Goal: Information Seeking & Learning: Learn about a topic

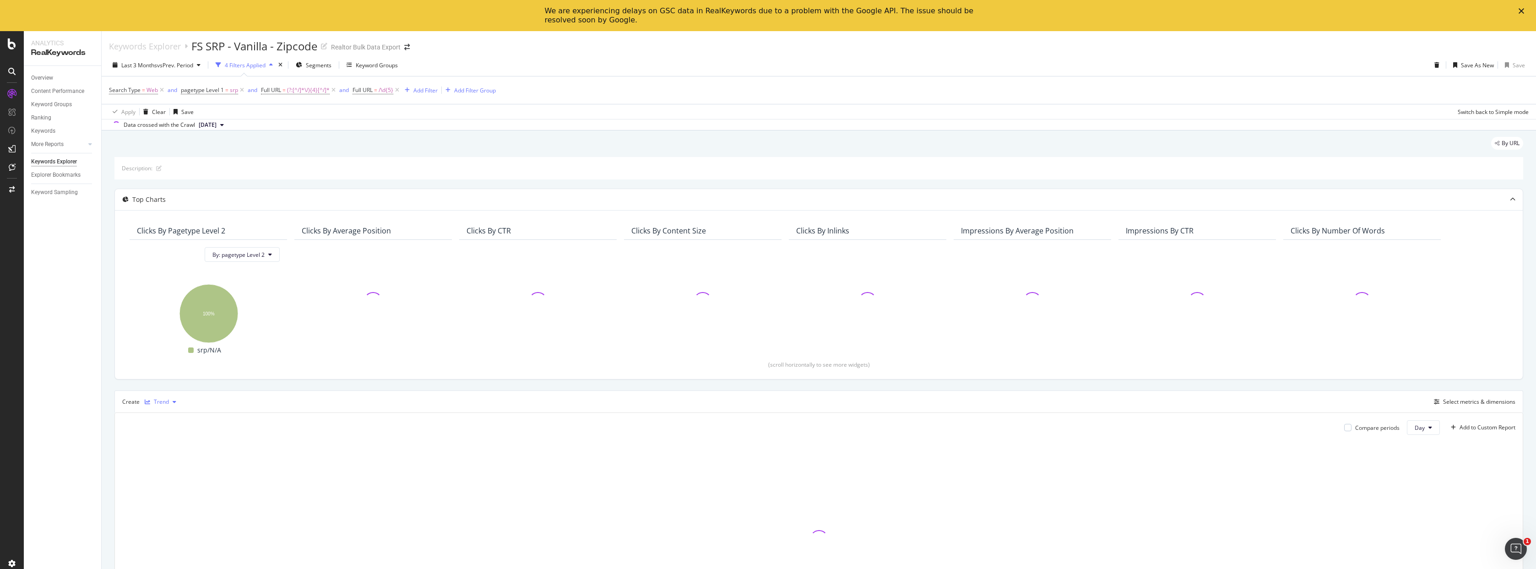
click at [164, 401] on div "Trend" at bounding box center [161, 401] width 15 height 5
click at [165, 413] on div "Table" at bounding box center [170, 417] width 14 height 8
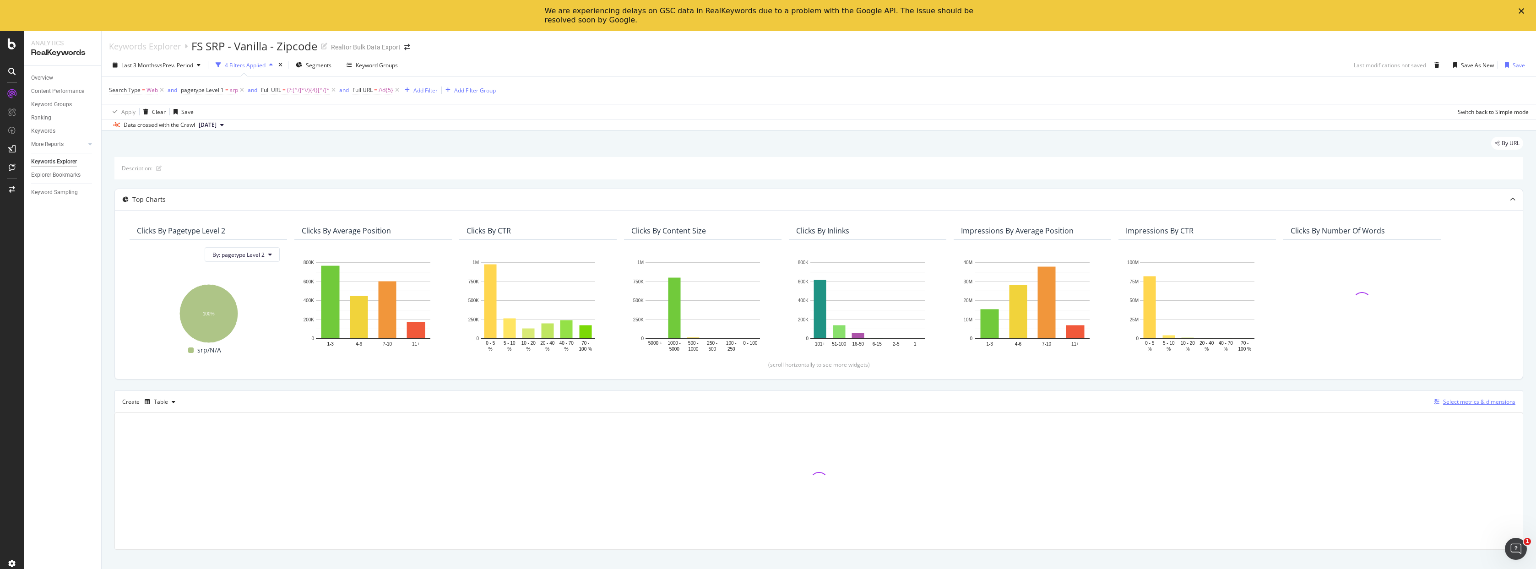
click at [1456, 401] on div "Select metrics & dimensions" at bounding box center [1479, 402] width 72 height 8
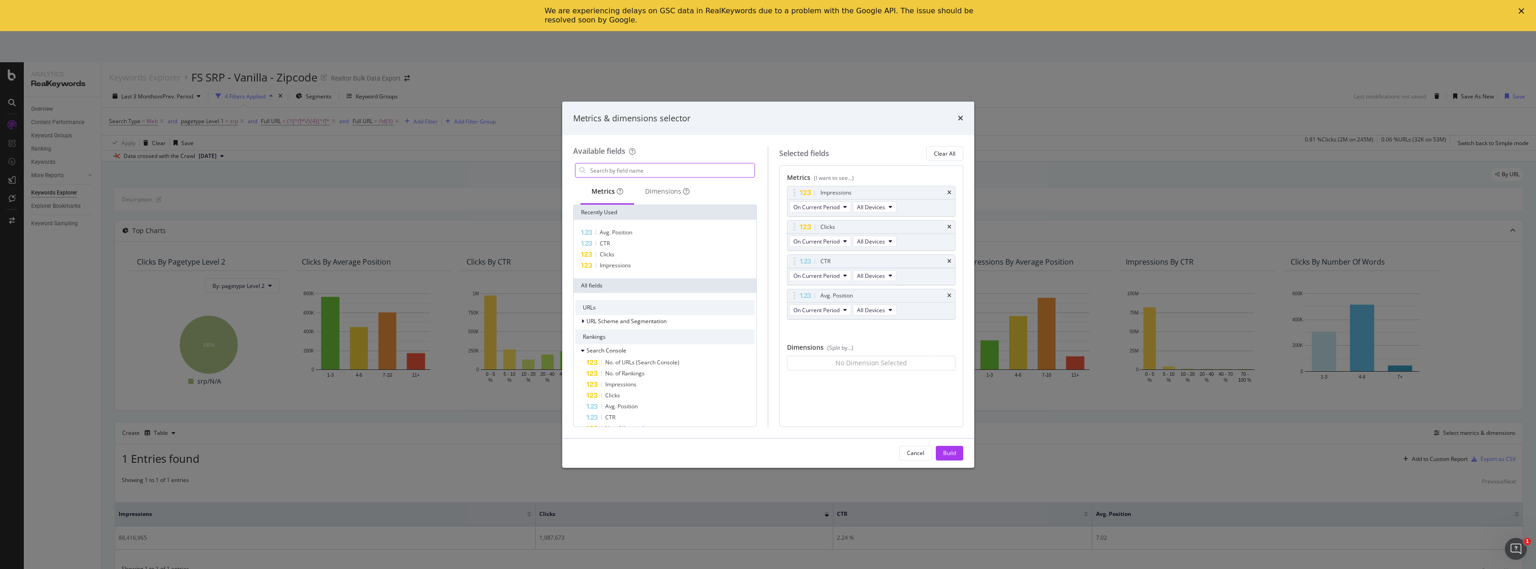
click at [646, 172] on input "modal" at bounding box center [672, 170] width 166 height 14
type input "key"
click at [687, 192] on div "Dimensions 34" at bounding box center [681, 191] width 54 height 9
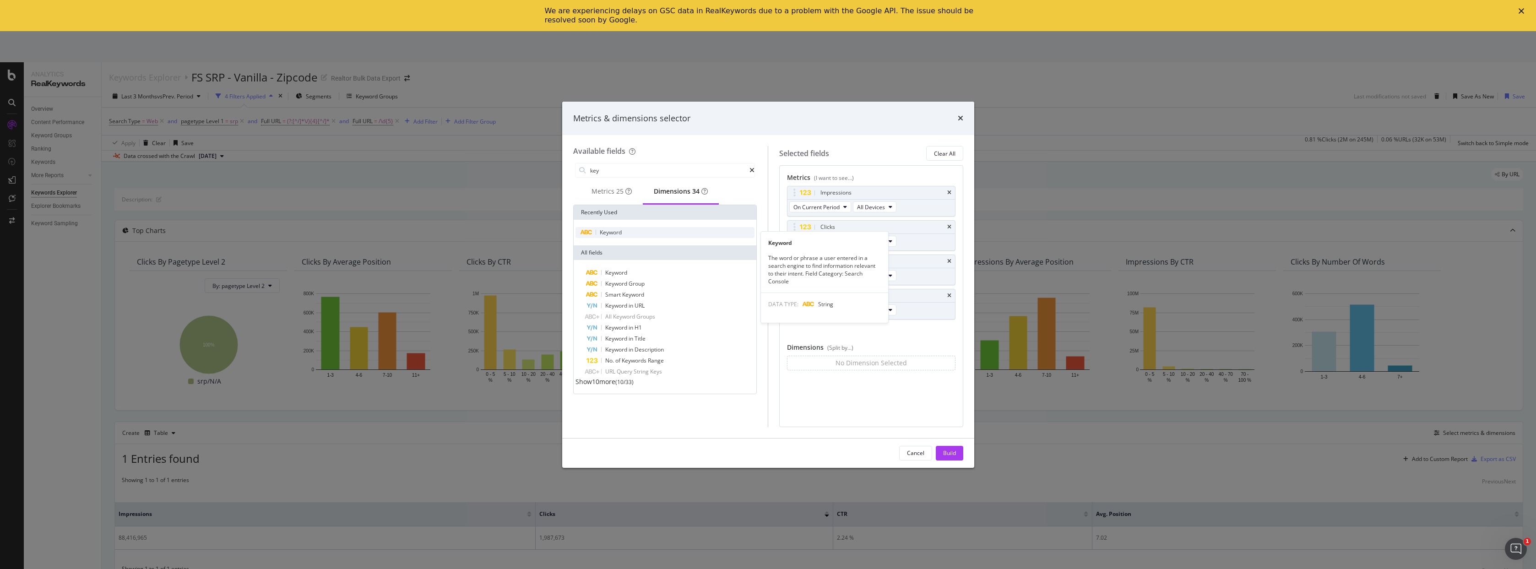
click at [652, 232] on div "Keyword" at bounding box center [664, 232] width 179 height 11
click at [948, 452] on div "Build" at bounding box center [949, 453] width 13 height 8
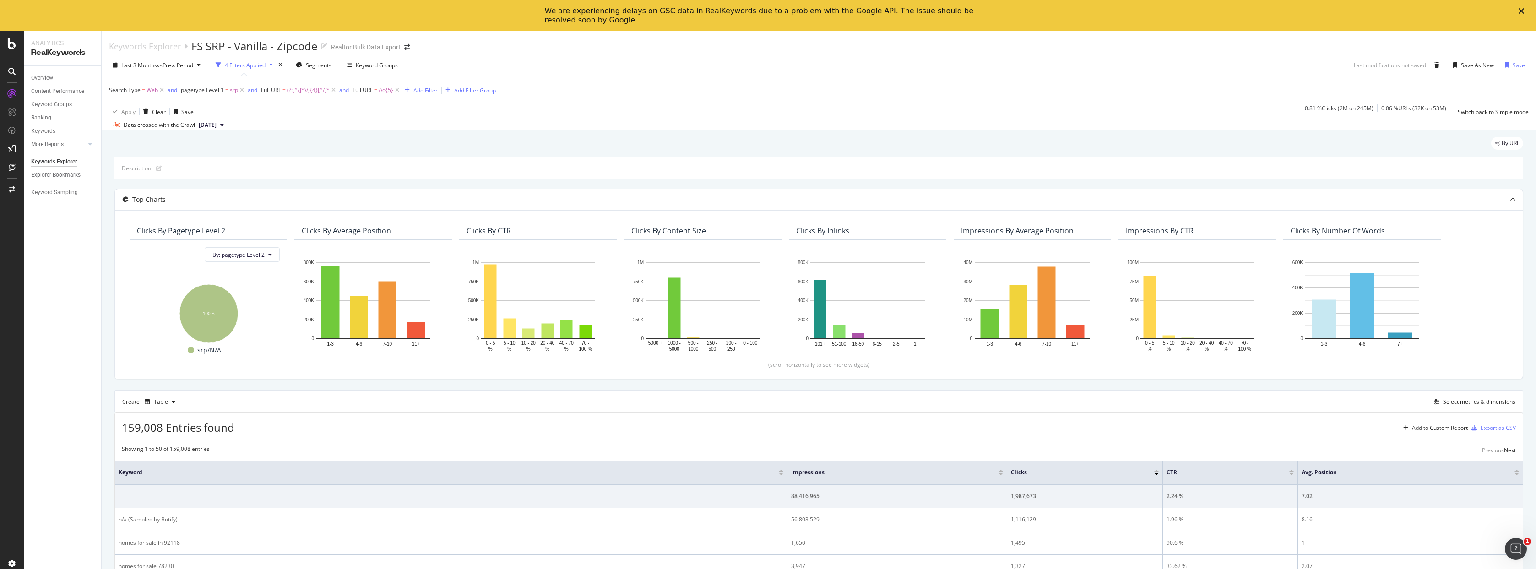
click at [423, 95] on div "Add Filter" at bounding box center [419, 90] width 37 height 10
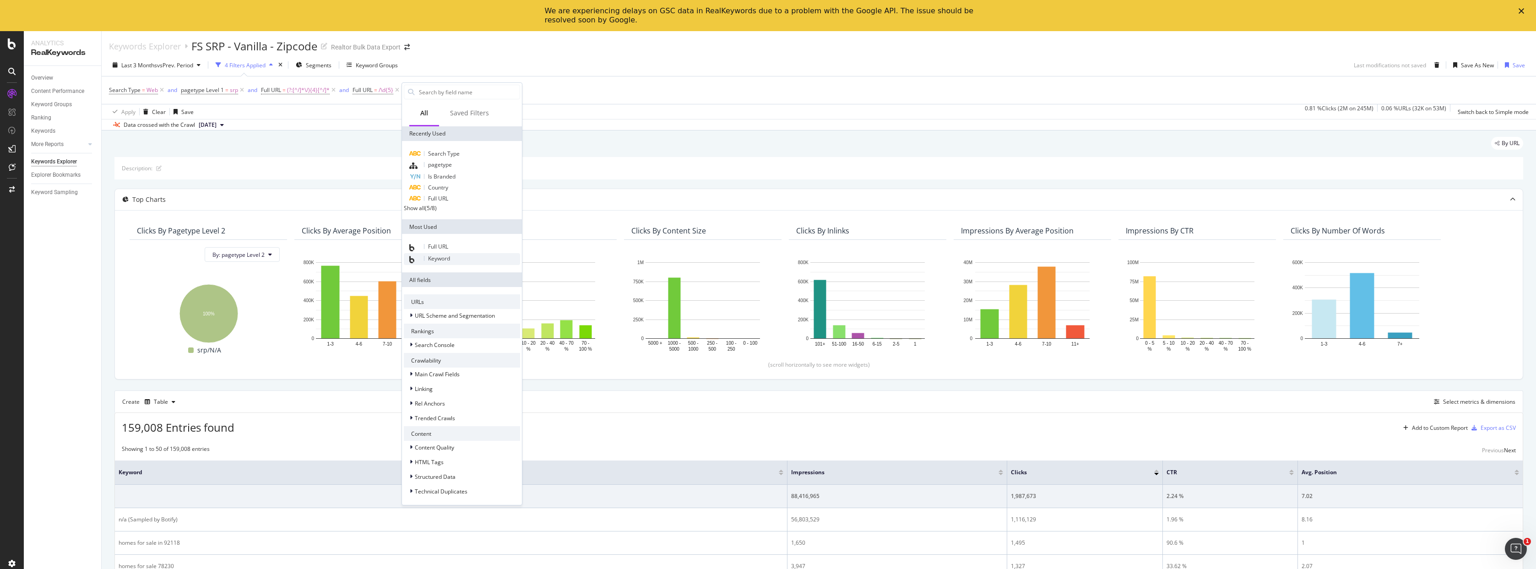
click at [449, 262] on span "Keyword" at bounding box center [439, 259] width 22 height 8
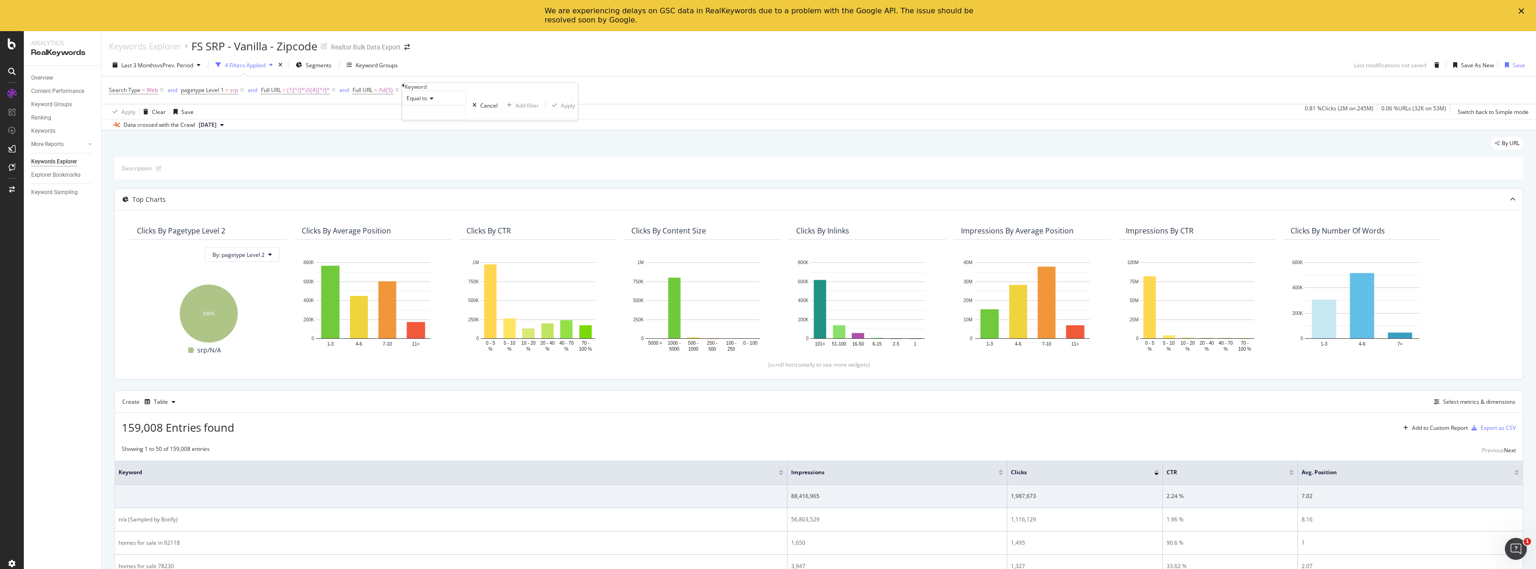
click at [427, 102] on span "Equal to" at bounding box center [417, 98] width 21 height 8
click at [443, 182] on span "Doesn't contain" at bounding box center [425, 178] width 40 height 8
click at [448, 119] on input "text" at bounding box center [433, 113] width 63 height 14
type input "realtor"
click at [566, 109] on div "Apply" at bounding box center [573, 106] width 14 height 8
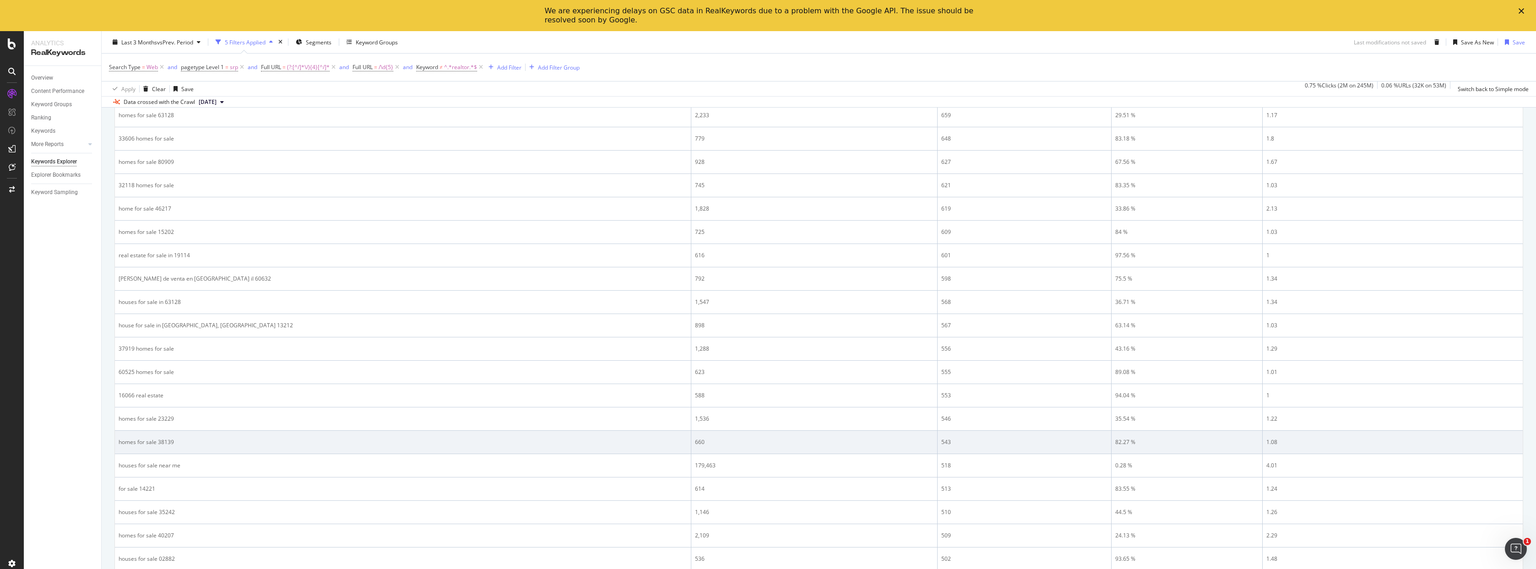
scroll to position [1128, 0]
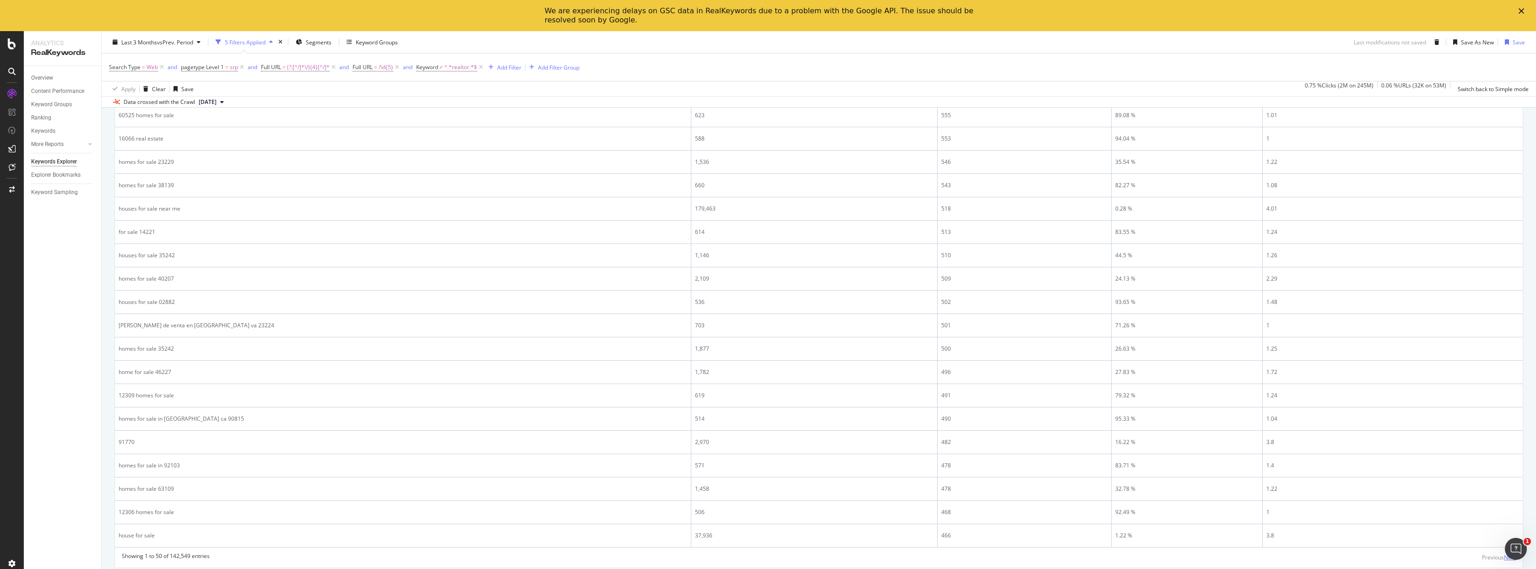
click at [1504, 557] on div "Next" at bounding box center [1510, 557] width 12 height 8
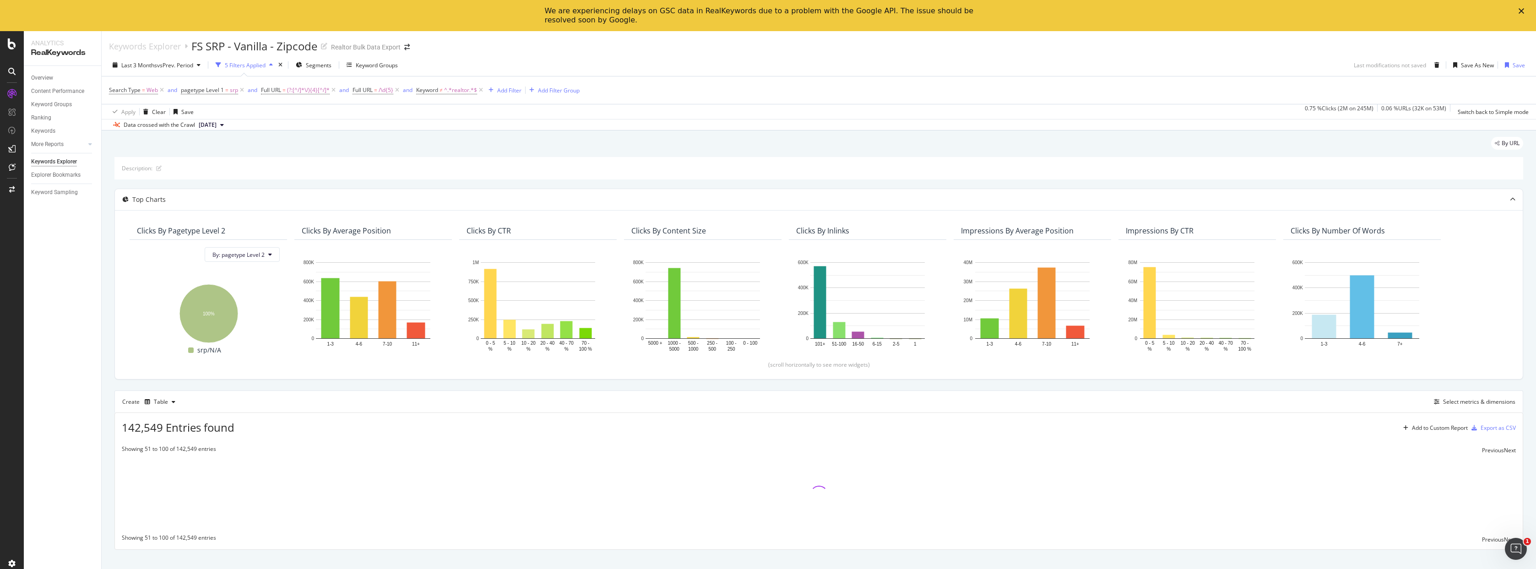
click at [711, 53] on div "Keywords Explorer FS SRP - Vanilla - Zipcode Realtor Bulk Data Export" at bounding box center [819, 42] width 1434 height 23
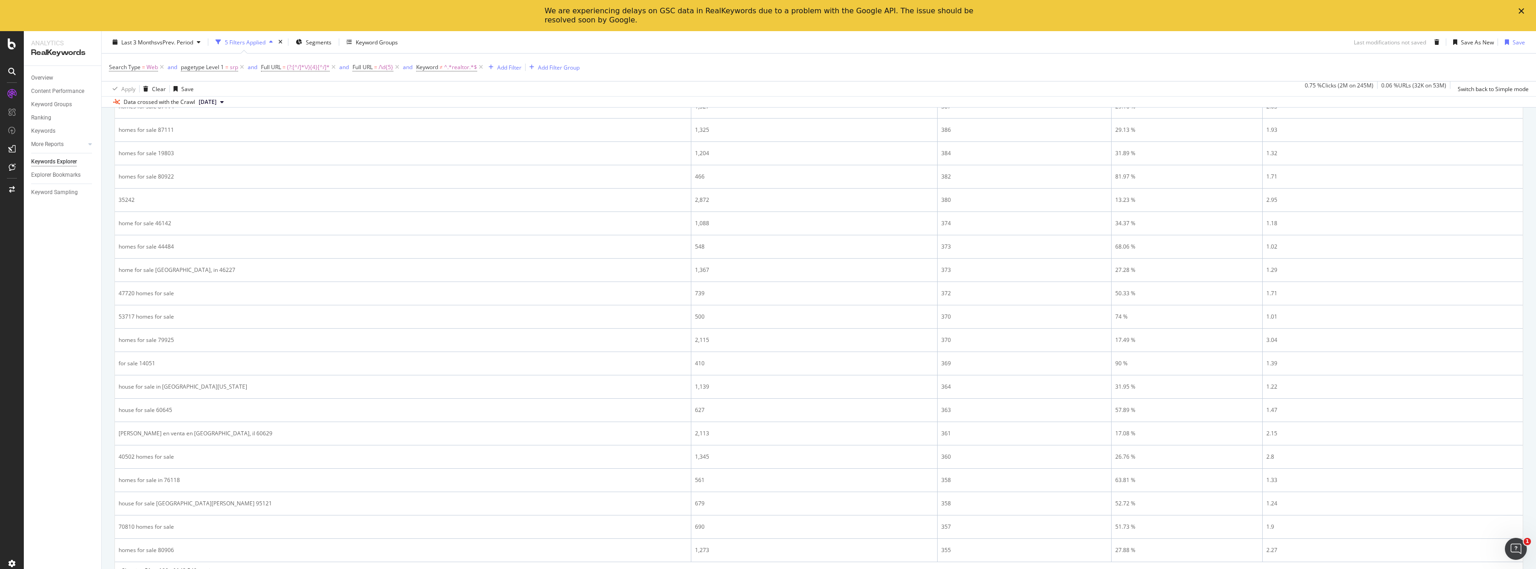
scroll to position [1128, 0]
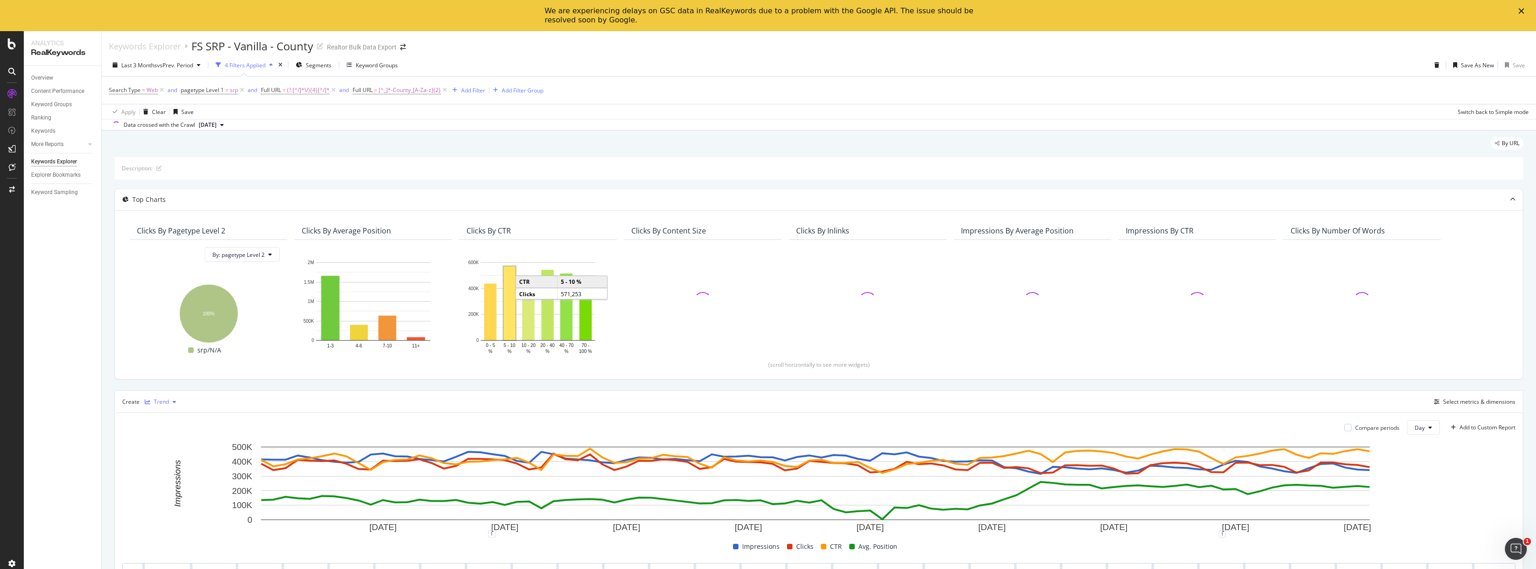
click at [160, 404] on div "Trend" at bounding box center [161, 401] width 15 height 5
click at [166, 417] on div "Table" at bounding box center [170, 417] width 14 height 8
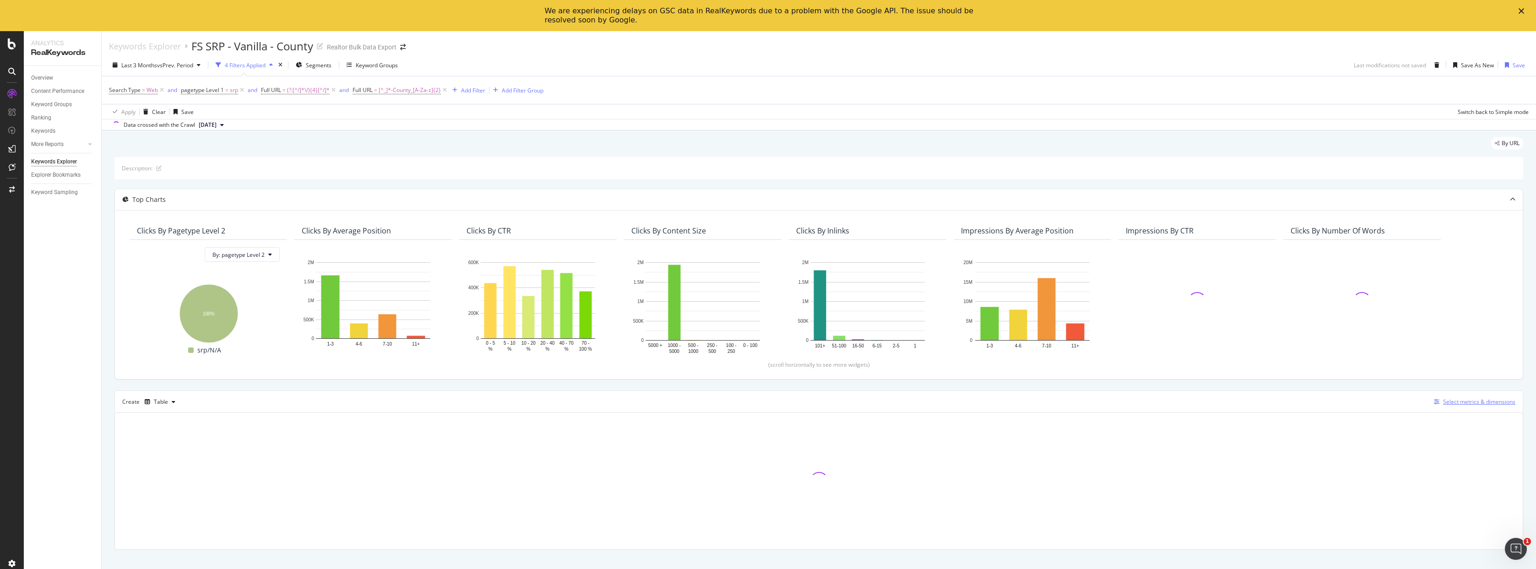
click at [1463, 399] on div "Select metrics & dimensions" at bounding box center [1479, 402] width 72 height 8
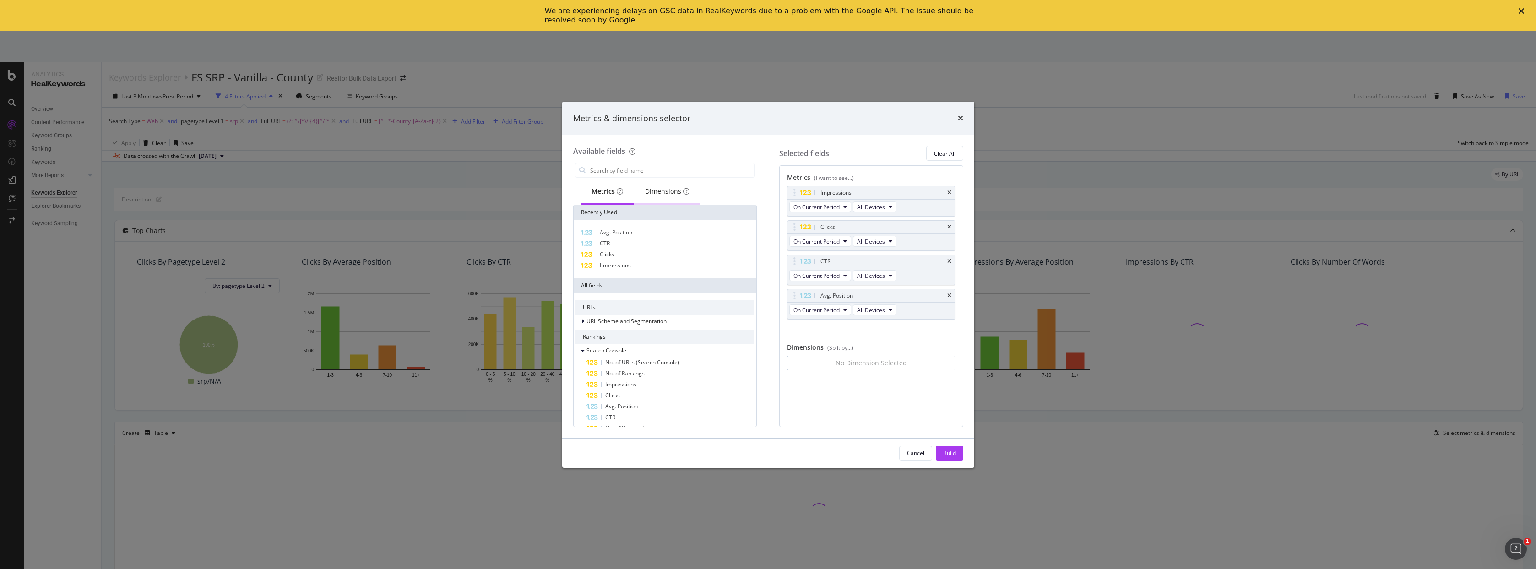
click at [683, 199] on div "Dimensions" at bounding box center [667, 191] width 66 height 25
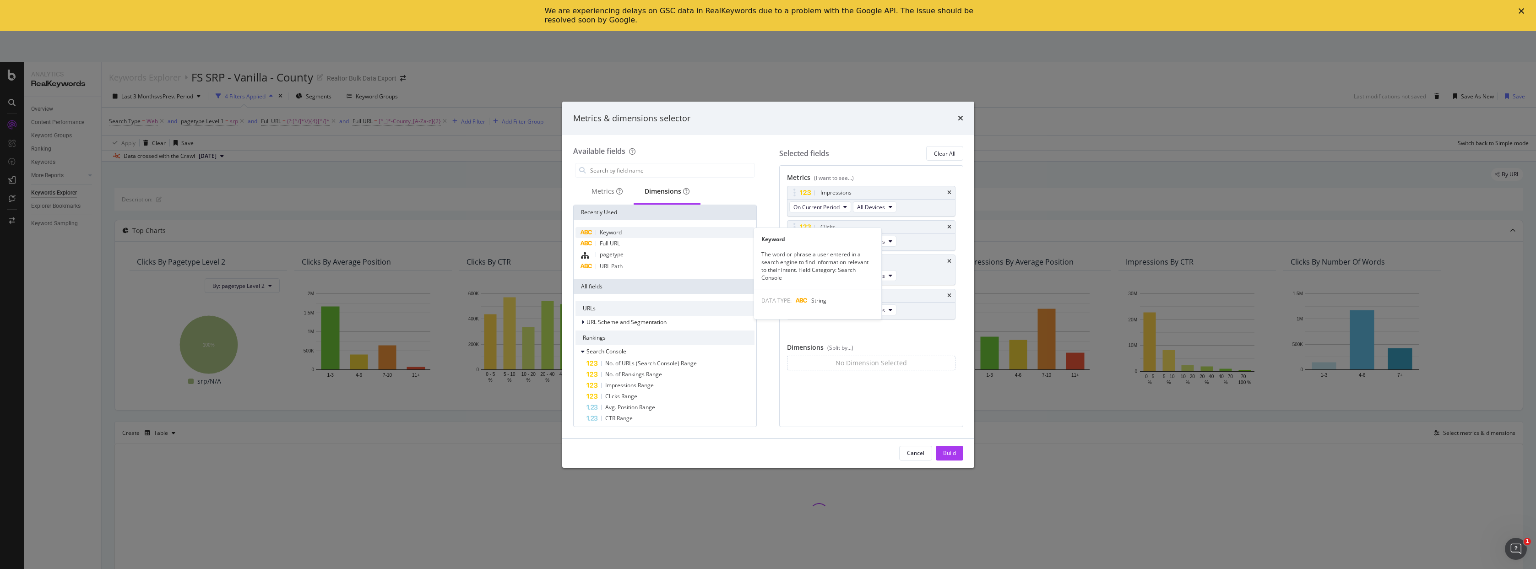
click at [645, 231] on div "Keyword" at bounding box center [664, 232] width 179 height 11
click at [947, 448] on div "Build" at bounding box center [949, 453] width 13 height 14
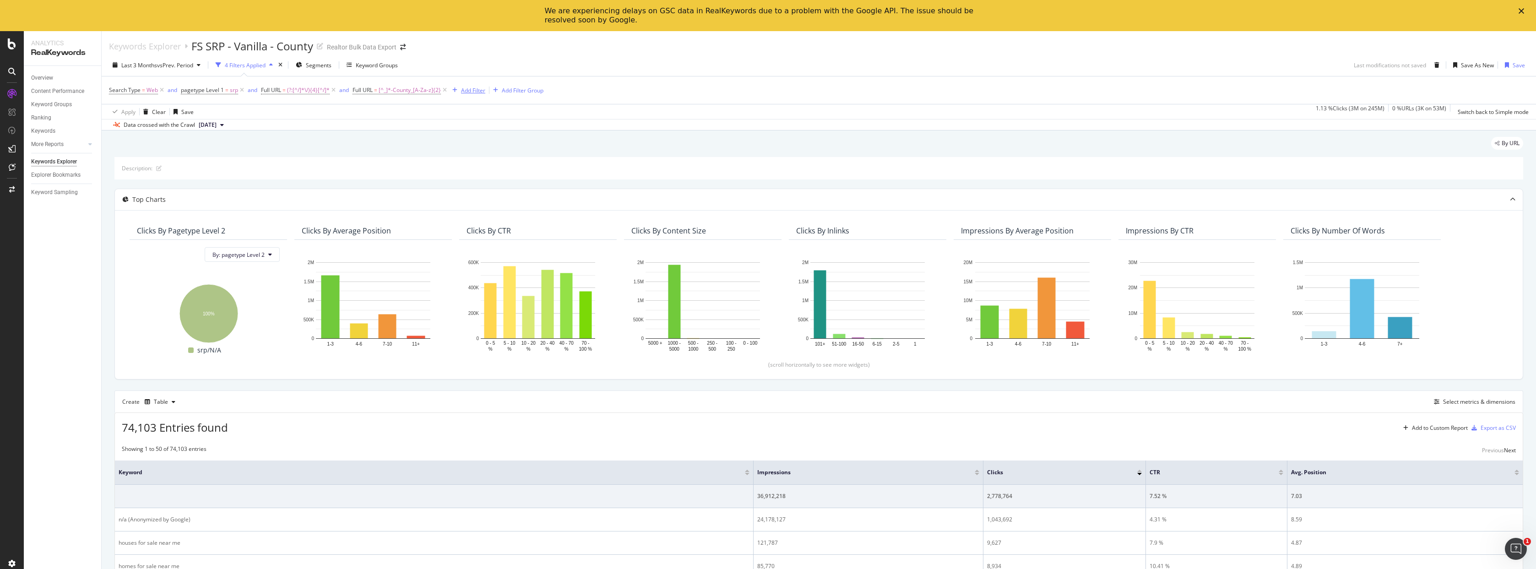
click at [479, 92] on div "Add Filter" at bounding box center [473, 91] width 24 height 8
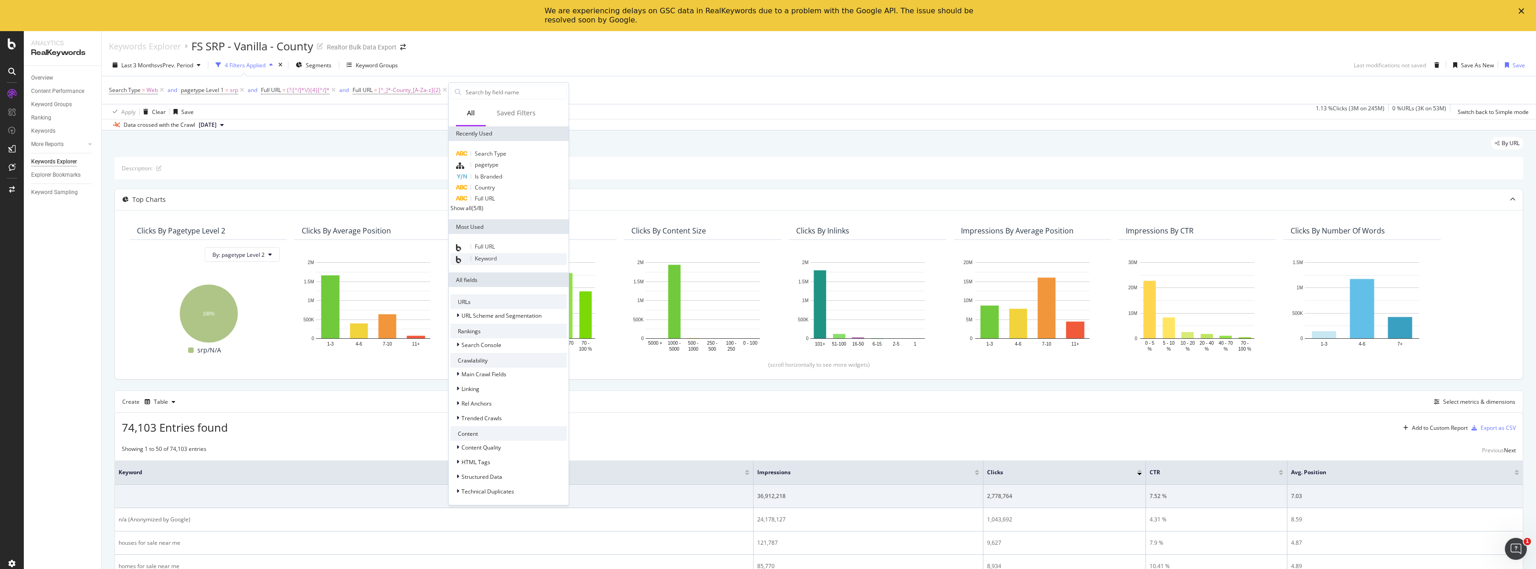
click at [500, 262] on div "Keyword" at bounding box center [508, 259] width 116 height 12
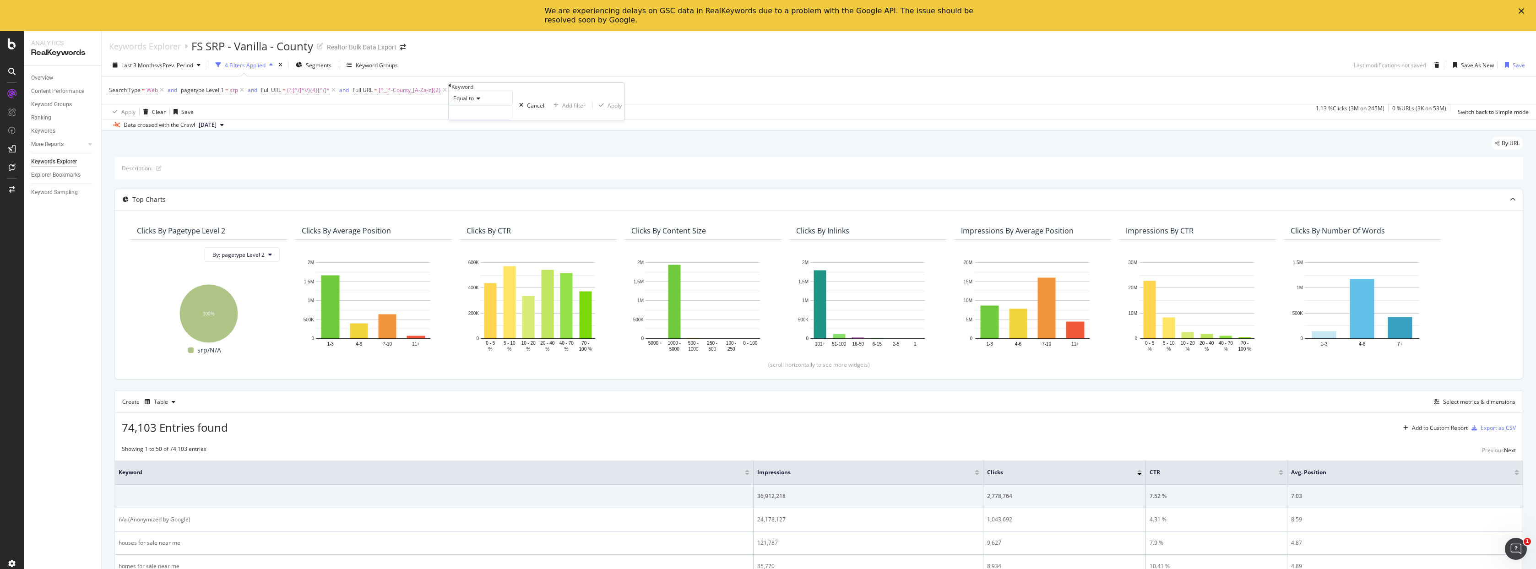
click at [472, 105] on div "Equal to" at bounding box center [481, 98] width 64 height 15
click at [482, 182] on span "Doesn't contain" at bounding box center [471, 178] width 40 height 8
click at [488, 119] on input "text" at bounding box center [480, 113] width 63 height 14
type input "realtor"
click at [613, 109] on div "Apply" at bounding box center [620, 106] width 14 height 8
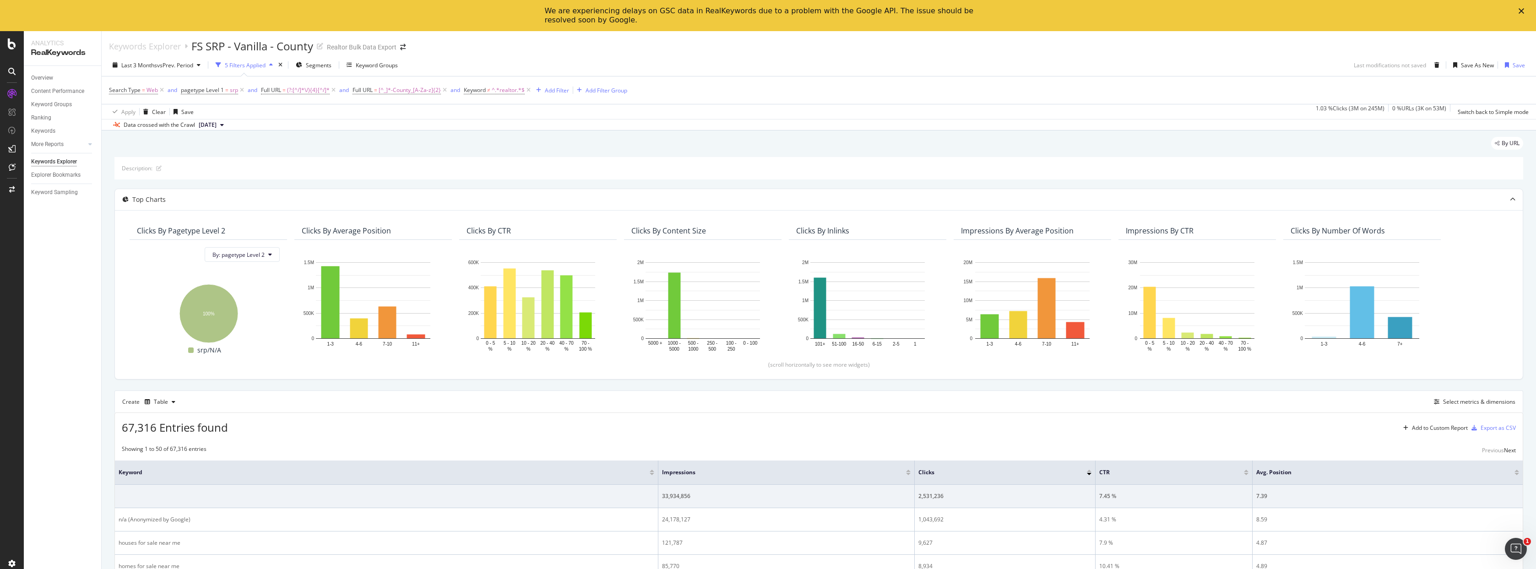
click at [843, 59] on div "Last 3 Months vs Prev. Period 5 Filters Applied Segments Keyword Groups Last mo…" at bounding box center [819, 67] width 1434 height 18
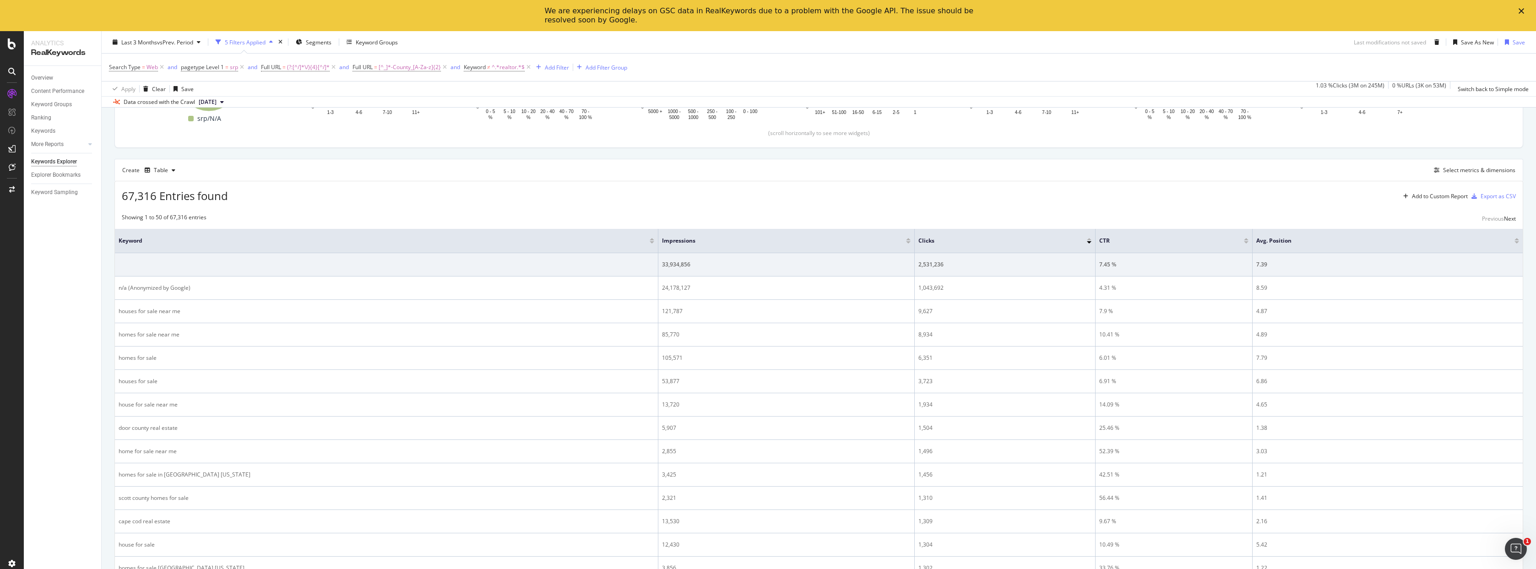
click at [741, 47] on div "Last 3 Months vs Prev. Period 5 Filters Applied Segments Keyword Groups Last mo…" at bounding box center [819, 44] width 1434 height 18
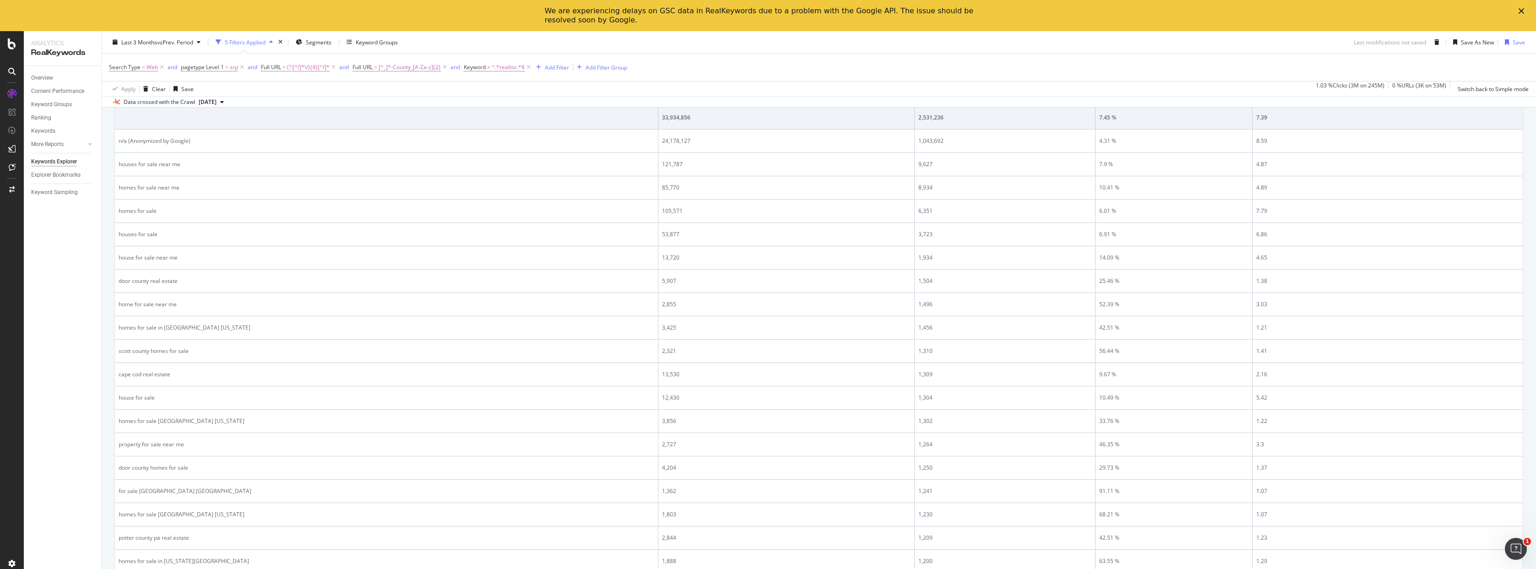
scroll to position [404, 0]
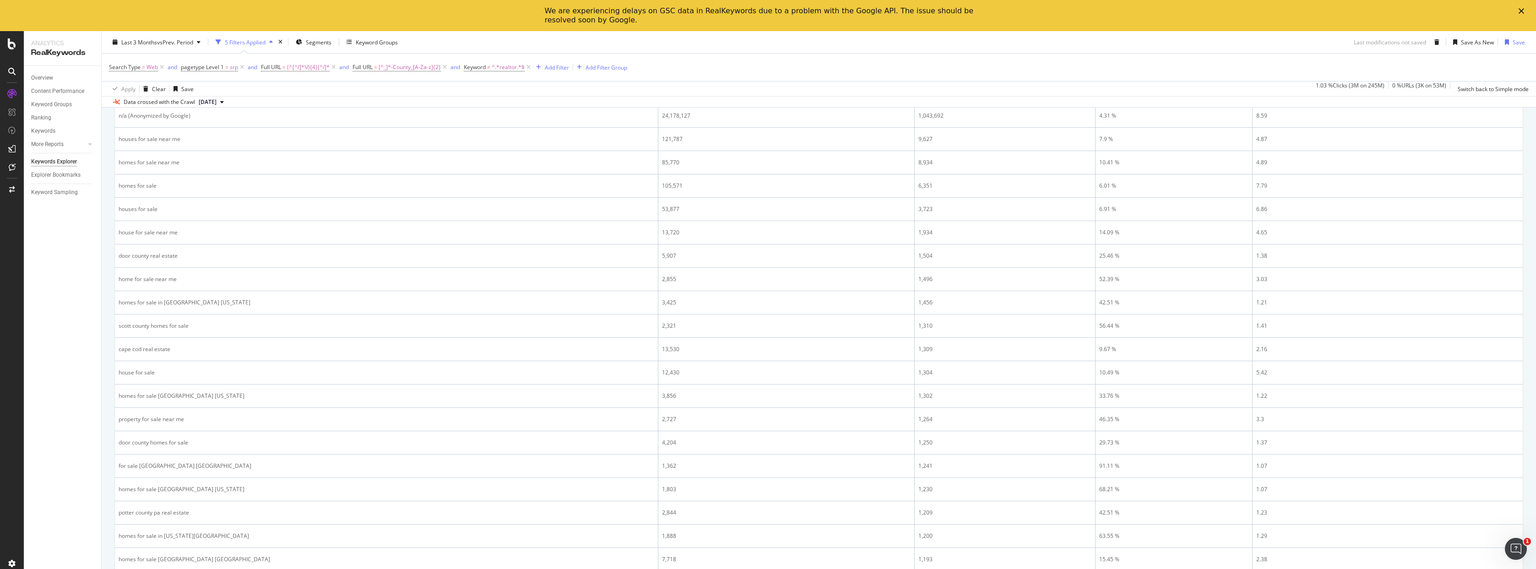
click at [49, 292] on div "Overview Content Performance Keyword Groups Ranking Keywords More Reports Count…" at bounding box center [62, 333] width 77 height 534
click at [49, 291] on div "Overview Content Performance Keyword Groups Ranking Keywords More Reports Count…" at bounding box center [62, 333] width 77 height 534
click at [61, 292] on div "Overview Content Performance Keyword Groups Ranking Keywords More Reports Count…" at bounding box center [62, 333] width 77 height 534
click at [38, 349] on div "Overview Content Performance Keyword Groups Ranking Keywords More Reports Count…" at bounding box center [62, 333] width 77 height 534
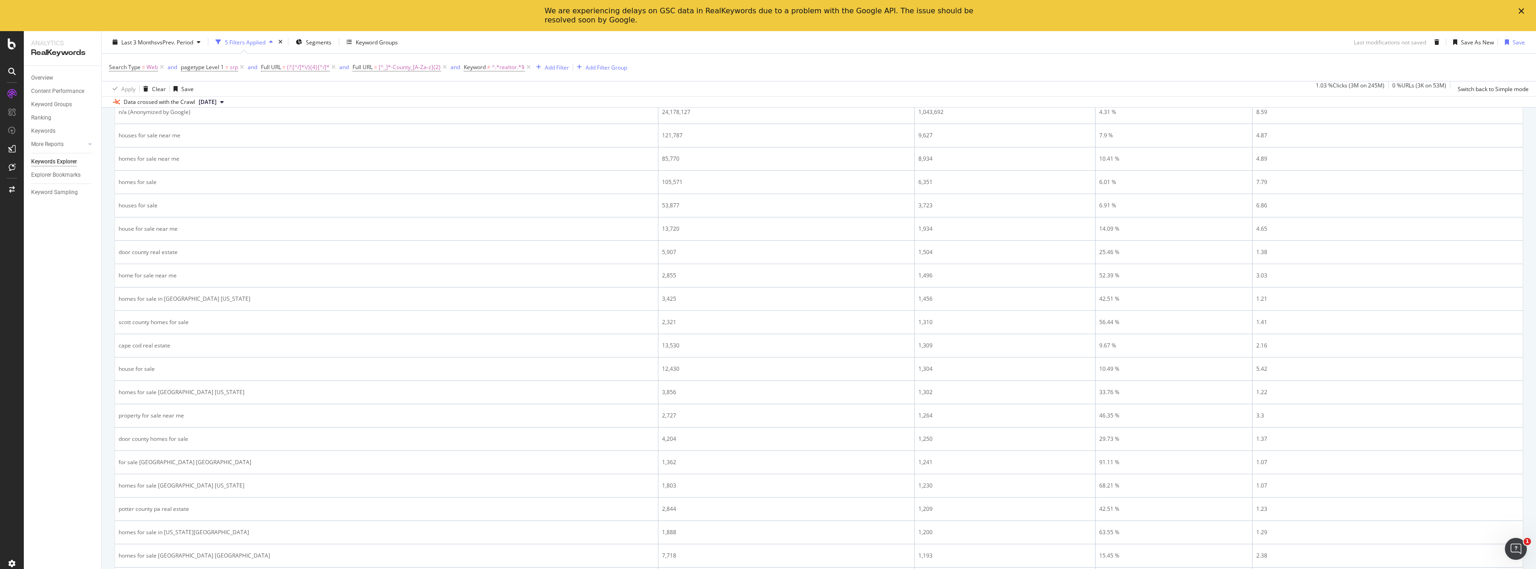
click at [71, 352] on div "Overview Content Performance Keyword Groups Ranking Keywords More Reports Count…" at bounding box center [62, 333] width 77 height 534
click at [919, 39] on div "Last 3 Months vs Prev. Period 5 Filters Applied Segments Keyword Groups Last mo…" at bounding box center [819, 44] width 1434 height 18
click at [1022, 31] on div "Last 3 Months vs Prev. Period 5 Filters Applied Segments Keyword Groups Last mo…" at bounding box center [819, 69] width 1434 height 76
click at [840, 49] on div "Last 3 Months vs Prev. Period 5 Filters Applied Segments Keyword Groups Last mo…" at bounding box center [819, 44] width 1434 height 18
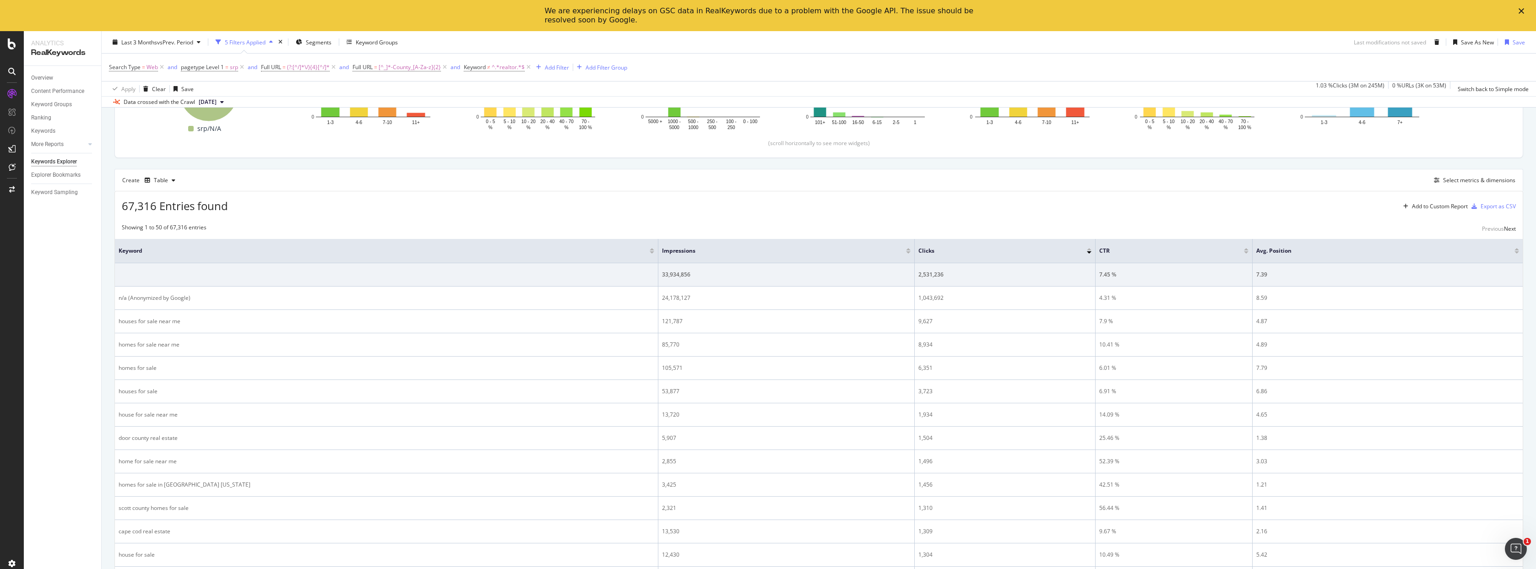
scroll to position [32, 0]
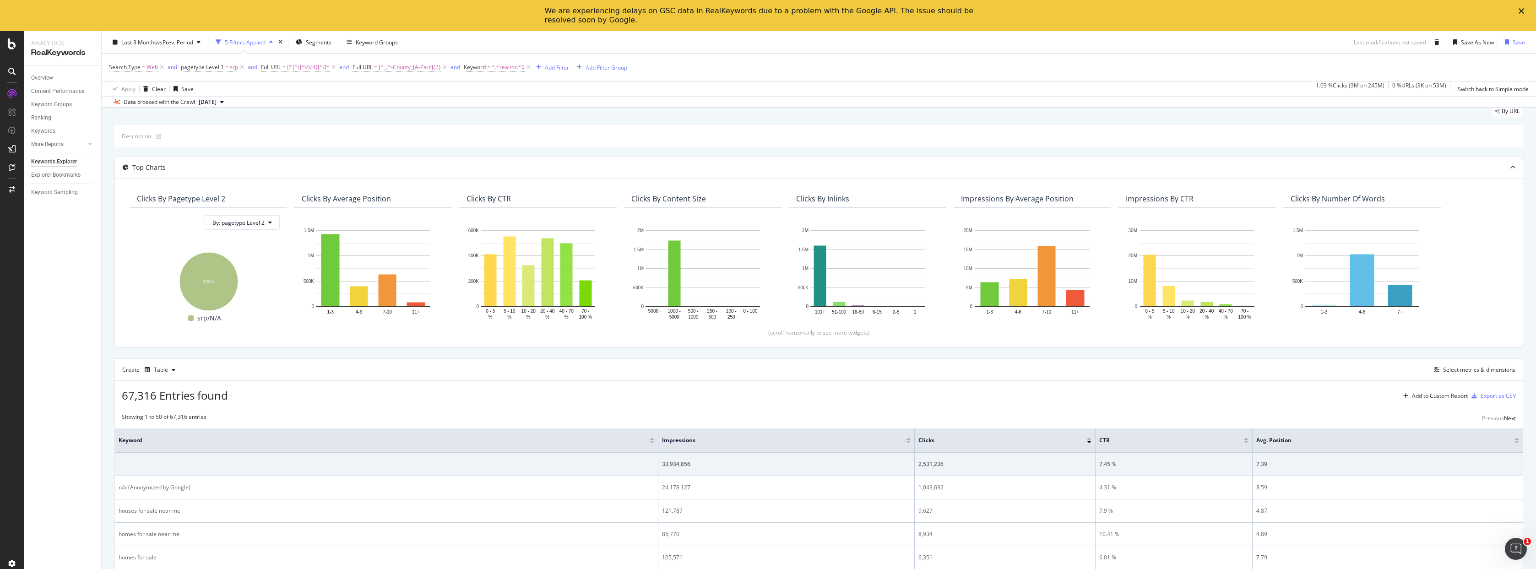
click at [764, 49] on div "Last 3 Months vs Prev. Period 5 Filters Applied Segments Keyword Groups Last mo…" at bounding box center [819, 44] width 1434 height 18
click at [764, 45] on div "Last 3 Months vs Prev. Period 5 Filters Applied Segments Keyword Groups Last mo…" at bounding box center [819, 44] width 1434 height 18
click at [760, 45] on div "Last 3 Months vs Prev. Period 5 Filters Applied Segments Keyword Groups Last mo…" at bounding box center [819, 44] width 1434 height 18
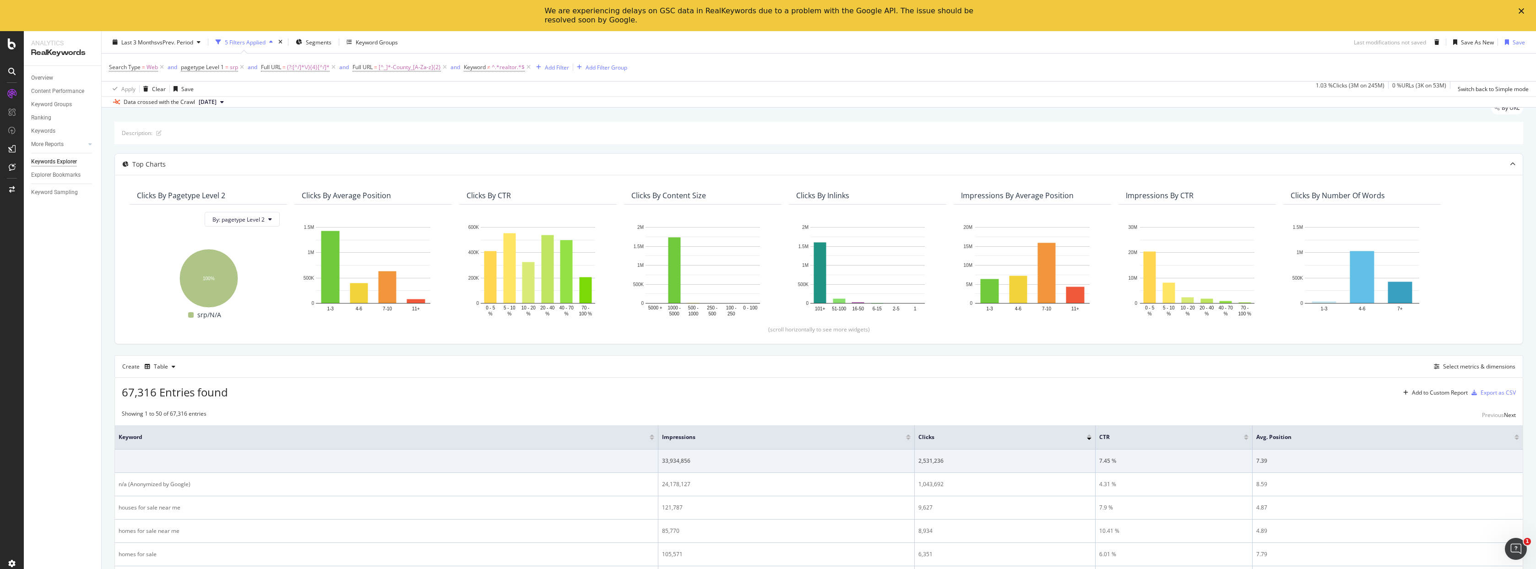
scroll to position [36, 0]
click at [759, 44] on div "Last 3 Months vs Prev. Period 5 Filters Applied Segments Keyword Groups Last mo…" at bounding box center [819, 44] width 1434 height 18
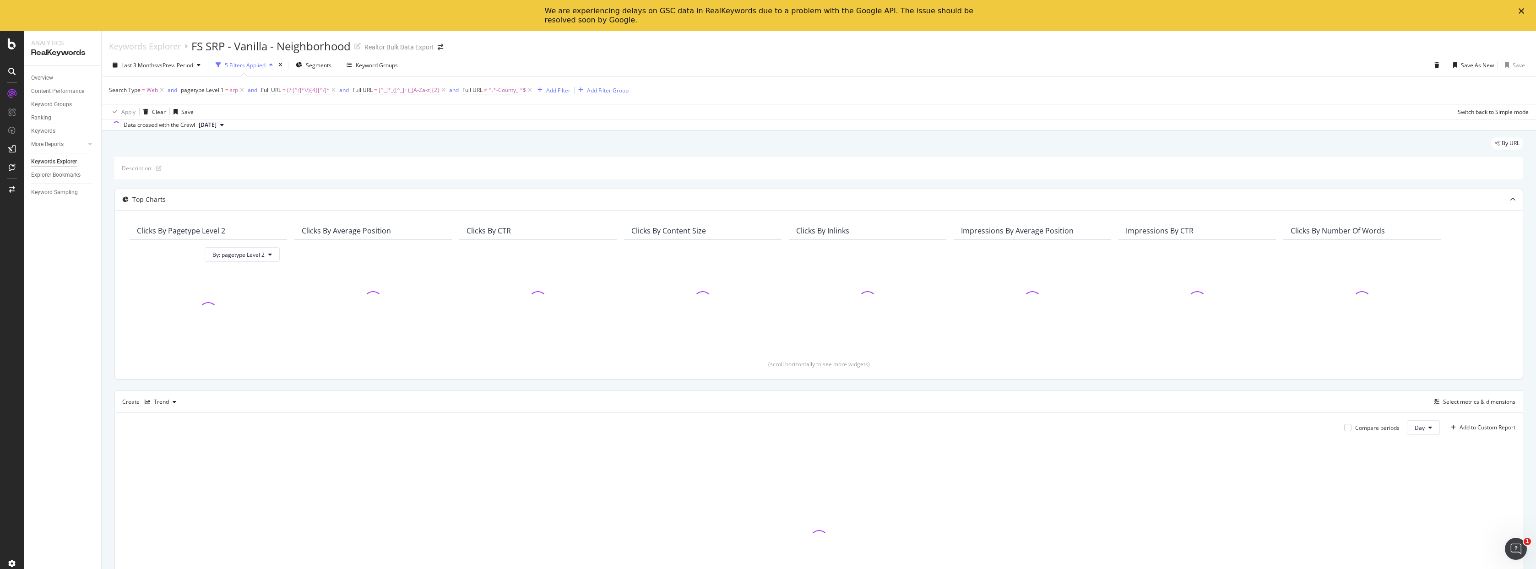
click at [163, 389] on div "Description: Top Charts Clicks By pagetype Level 2 By: pagetype Level 2 Clicks …" at bounding box center [818, 400] width 1409 height 487
click at [164, 399] on div "Trend" at bounding box center [161, 401] width 15 height 5
click at [190, 418] on div "Table" at bounding box center [173, 417] width 56 height 11
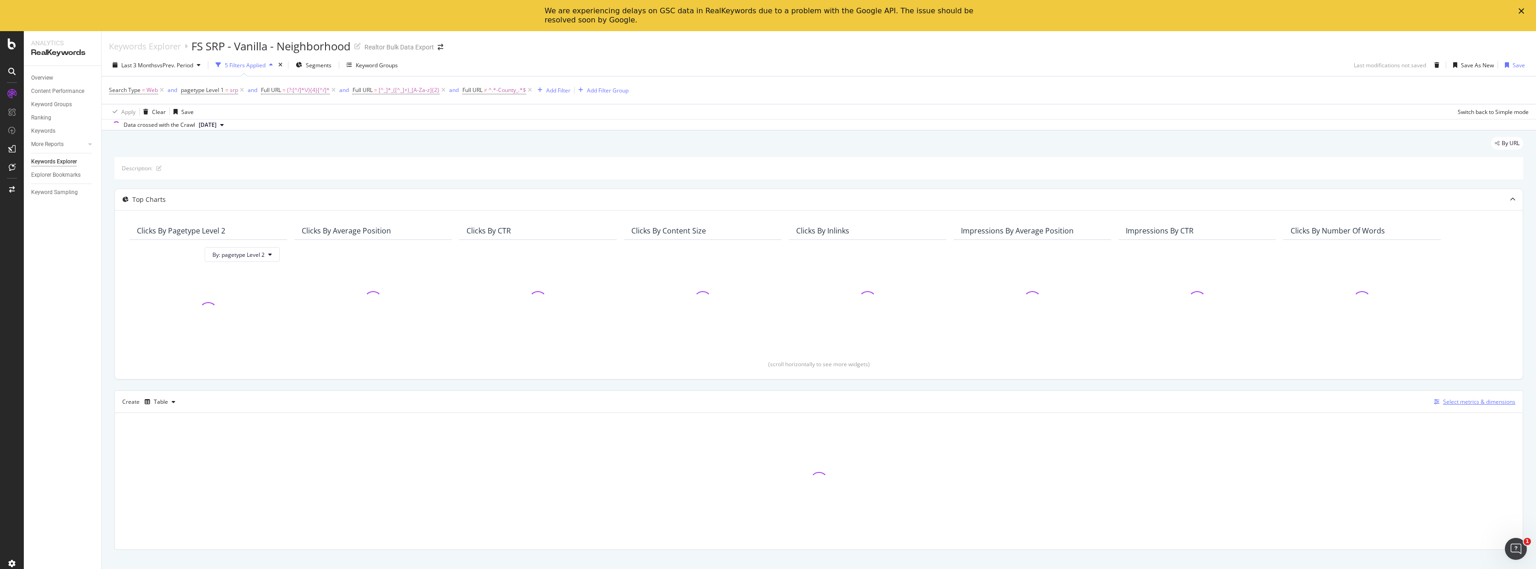
click at [1505, 398] on div "Select metrics & dimensions" at bounding box center [1479, 402] width 72 height 8
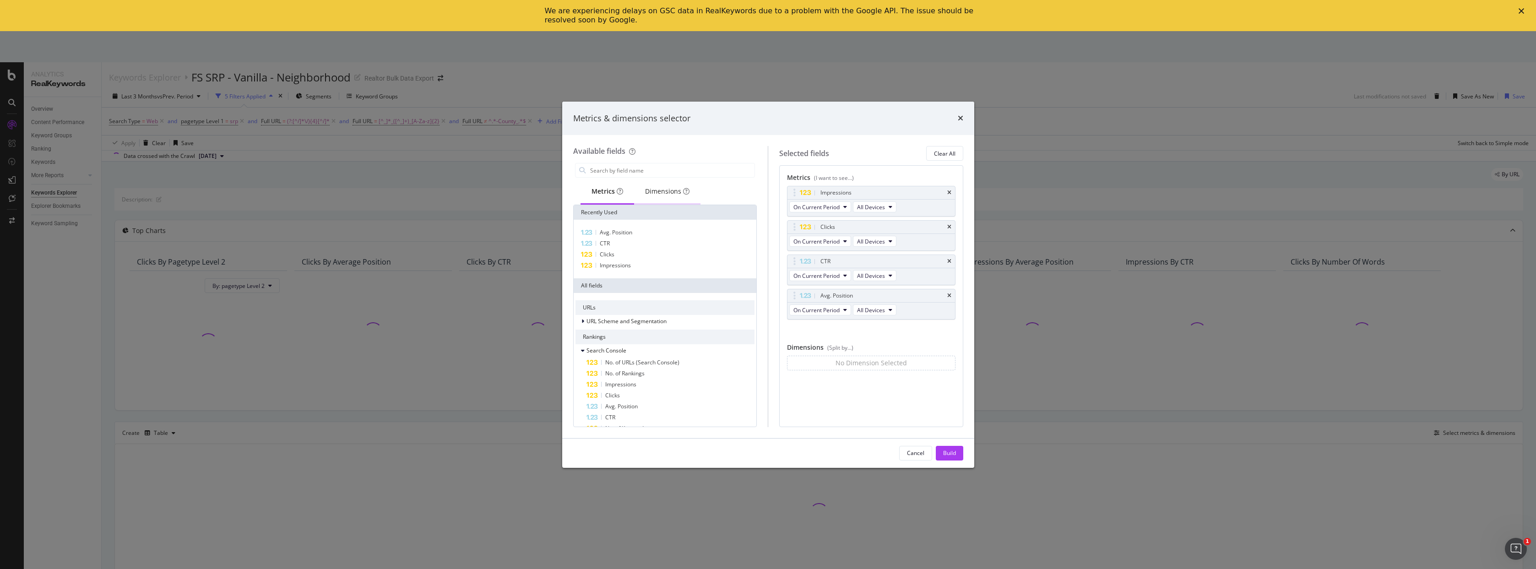
click at [673, 191] on div "Dimensions" at bounding box center [667, 191] width 44 height 9
click at [635, 227] on div "Keyword" at bounding box center [664, 232] width 179 height 11
click at [943, 450] on div "Build" at bounding box center [949, 453] width 13 height 8
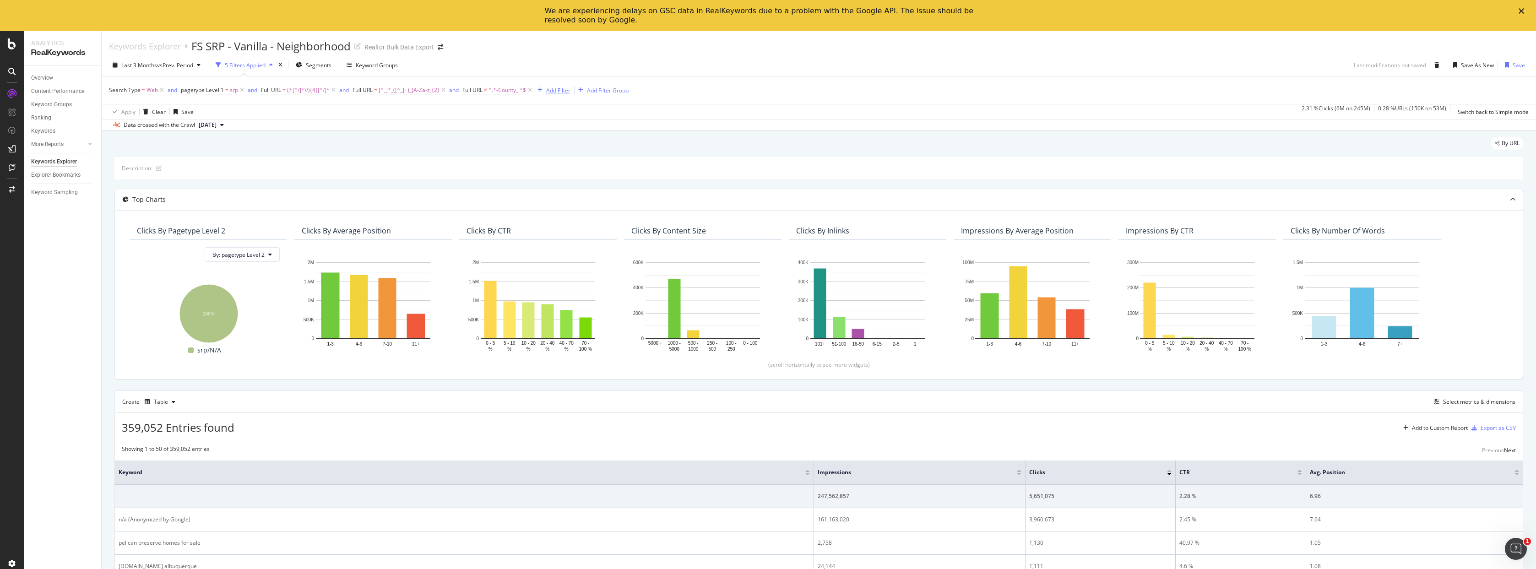
click at [562, 91] on div "Add Filter" at bounding box center [558, 91] width 24 height 8
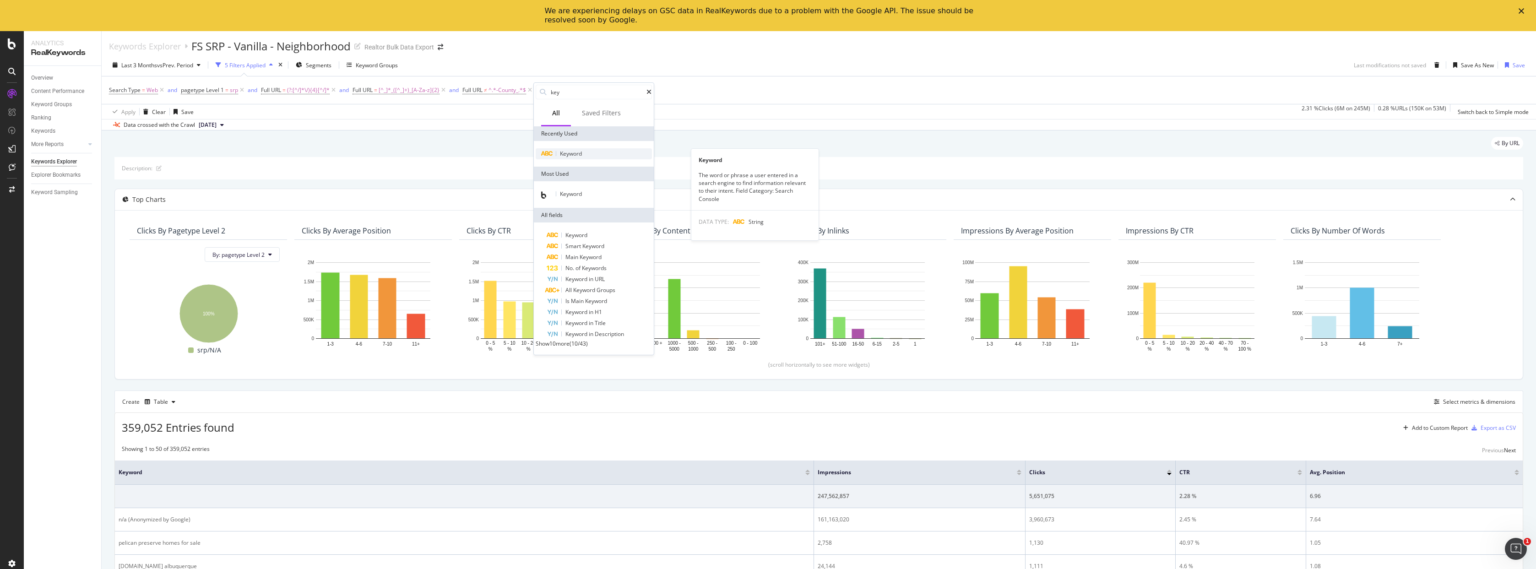
type input "key"
click at [582, 158] on div "Keyword" at bounding box center [594, 153] width 116 height 11
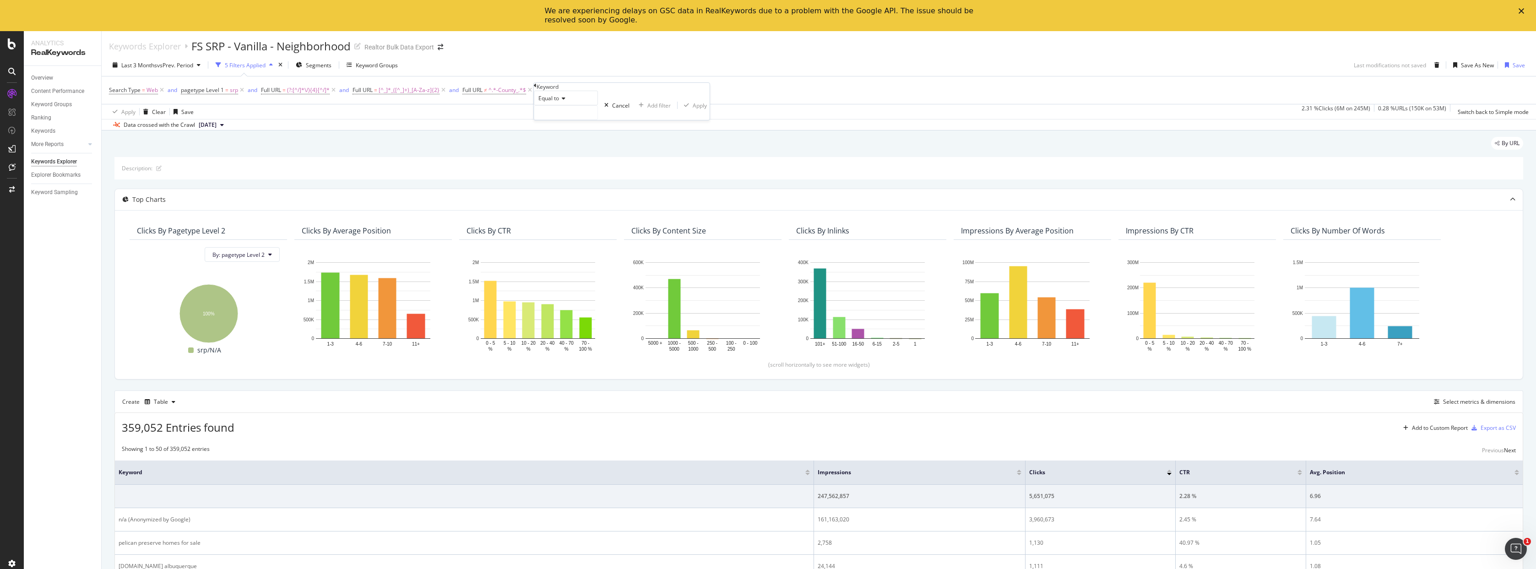
click at [557, 102] on span "Equal to" at bounding box center [548, 98] width 21 height 8
click at [562, 182] on span "Doesn't contain" at bounding box center [557, 178] width 40 height 8
click at [566, 119] on input "text" at bounding box center [565, 113] width 63 height 14
type input "realtor"
click at [698, 109] on div "Apply" at bounding box center [705, 106] width 14 height 8
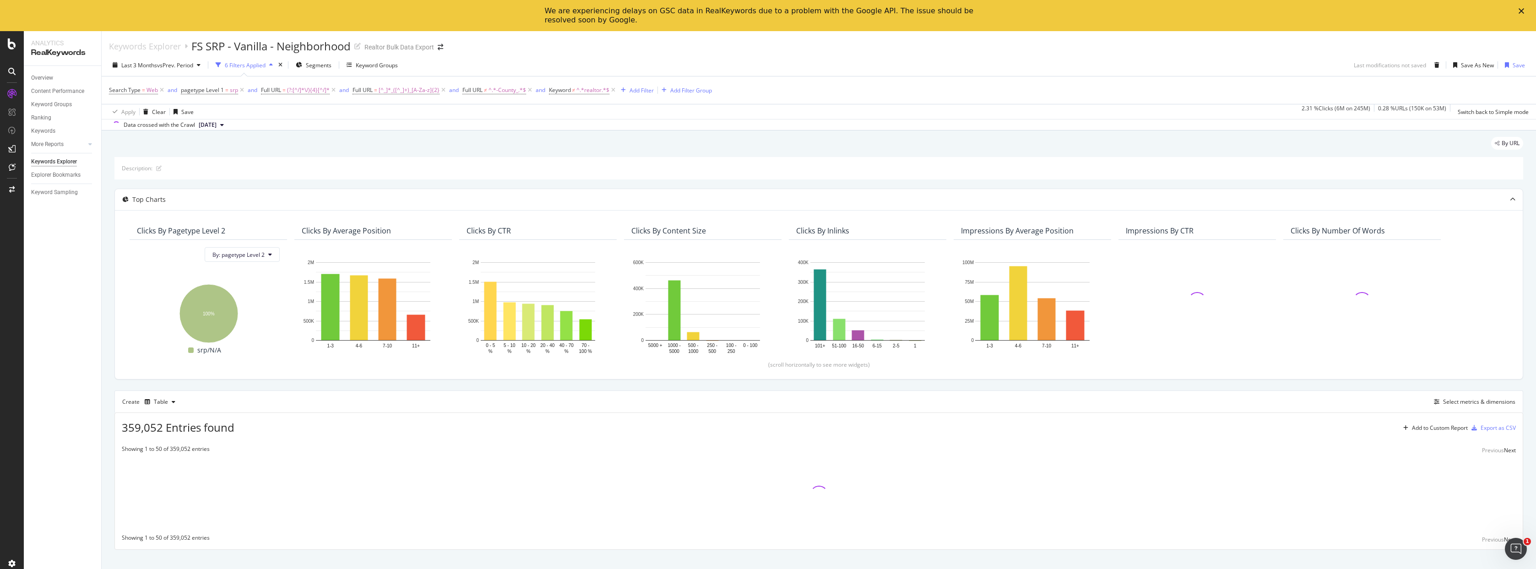
click at [719, 58] on div "Last 3 Months vs Prev. Period 6 Filters Applied Segments Keyword Groups Last mo…" at bounding box center [819, 67] width 1434 height 18
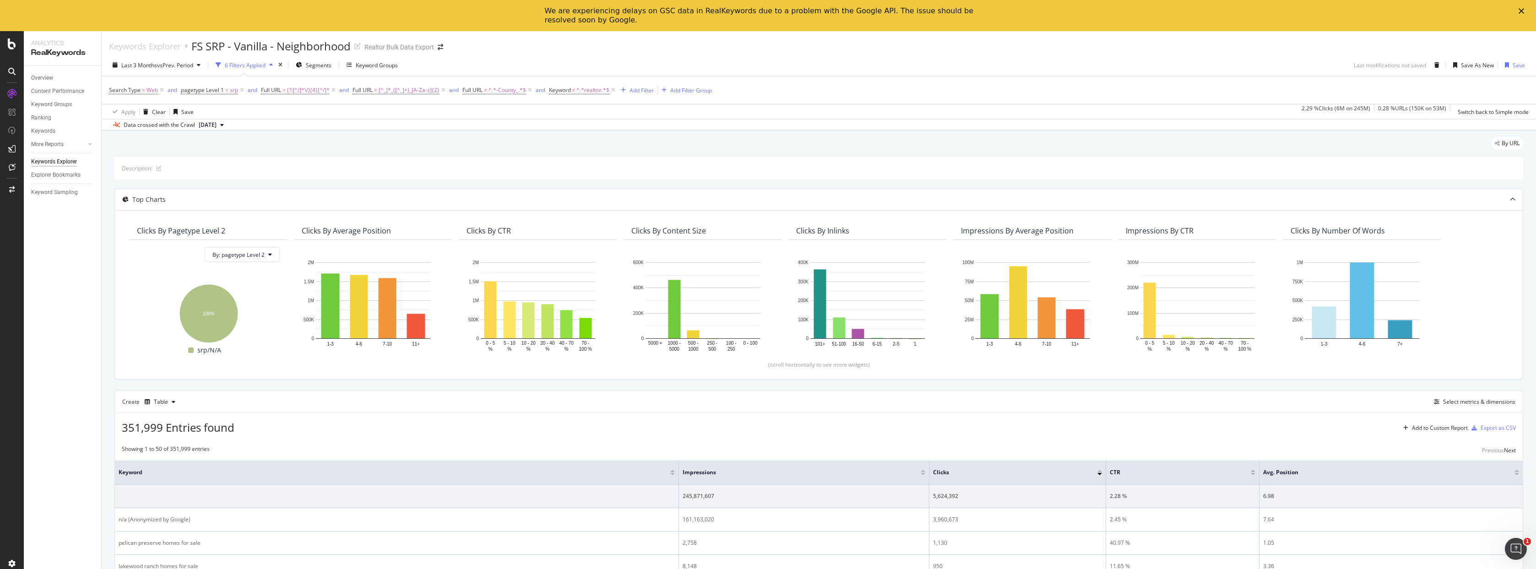
click at [768, 58] on div "Last 3 Months vs Prev. Period 6 Filters Applied Segments Keyword Groups Last mo…" at bounding box center [819, 67] width 1434 height 18
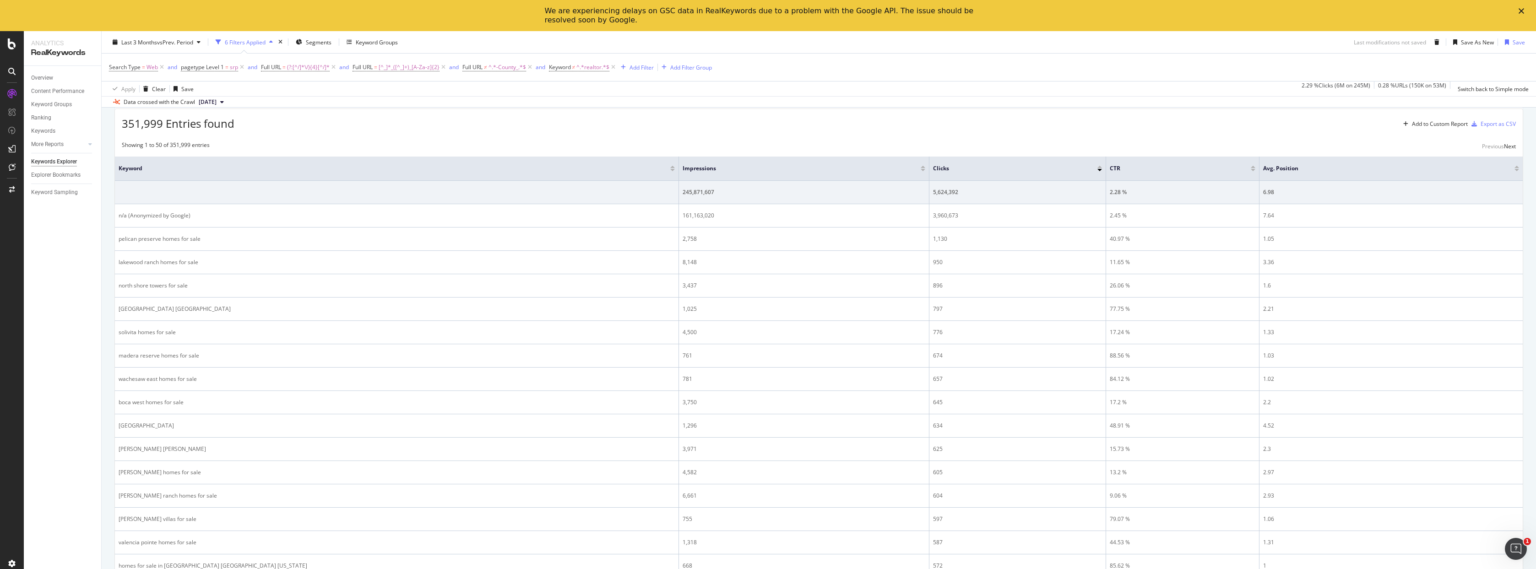
scroll to position [306, 0]
click at [753, 37] on div "Last 3 Months vs Prev. Period 6 Filters Applied Segments Keyword Groups Last mo…" at bounding box center [819, 44] width 1434 height 18
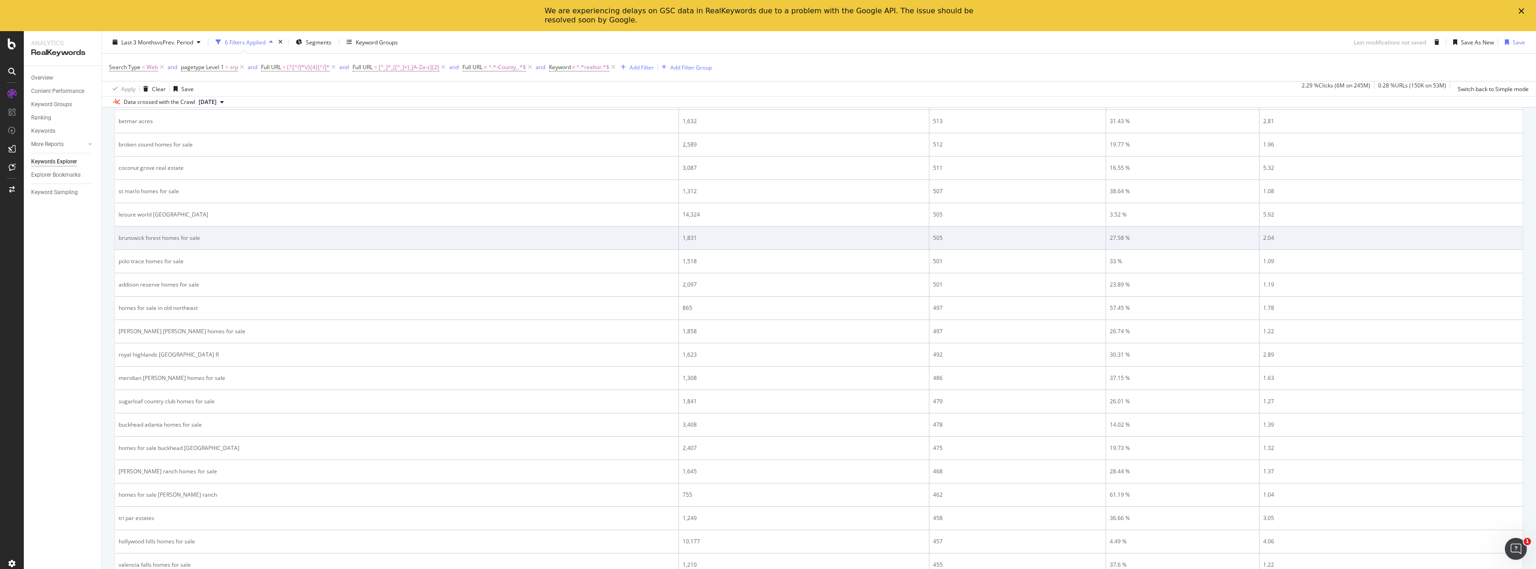
scroll to position [1128, 0]
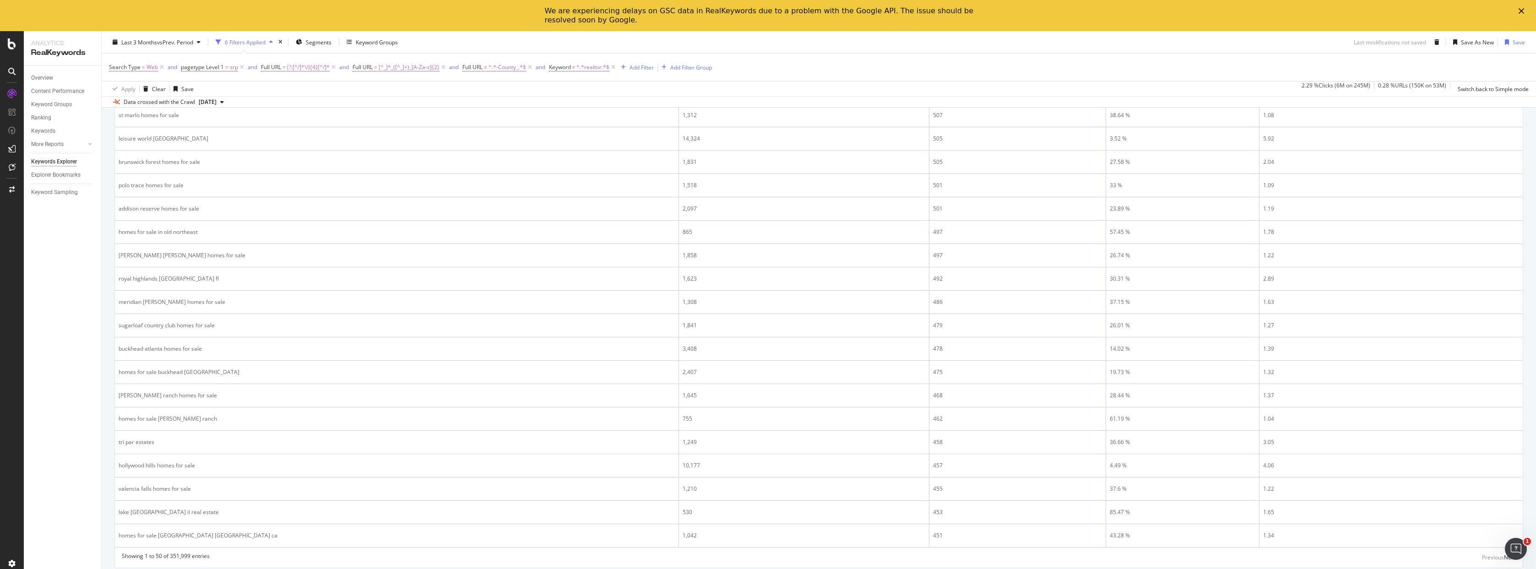
click at [769, 33] on div "Last 3 Months vs Prev. Period 6 Filters Applied Segments Keyword Groups Last mo…" at bounding box center [819, 69] width 1434 height 76
click at [68, 289] on div "Overview Content Performance Keyword Groups Ranking Keywords More Reports Count…" at bounding box center [62, 333] width 77 height 534
click at [1504, 559] on div "Next" at bounding box center [1510, 557] width 12 height 8
click at [1482, 556] on div "Previous" at bounding box center [1493, 557] width 22 height 8
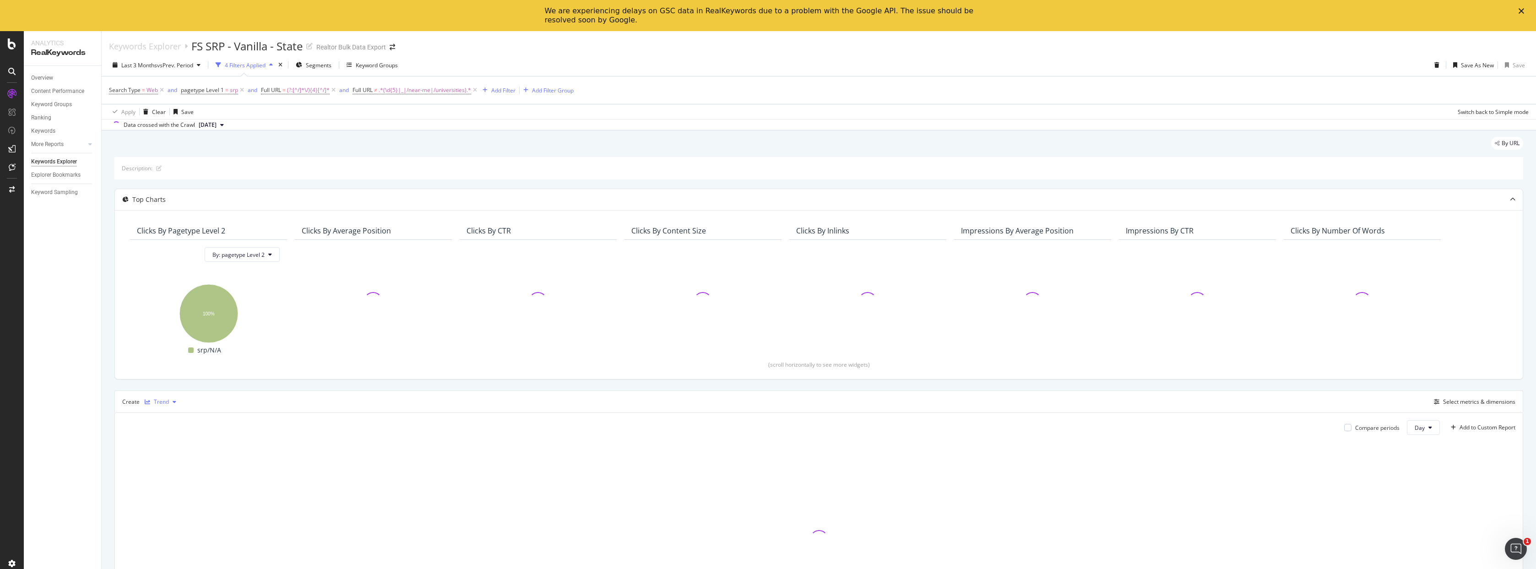
click at [156, 405] on div "Trend" at bounding box center [161, 401] width 15 height 5
click at [162, 415] on div "Table" at bounding box center [173, 417] width 56 height 11
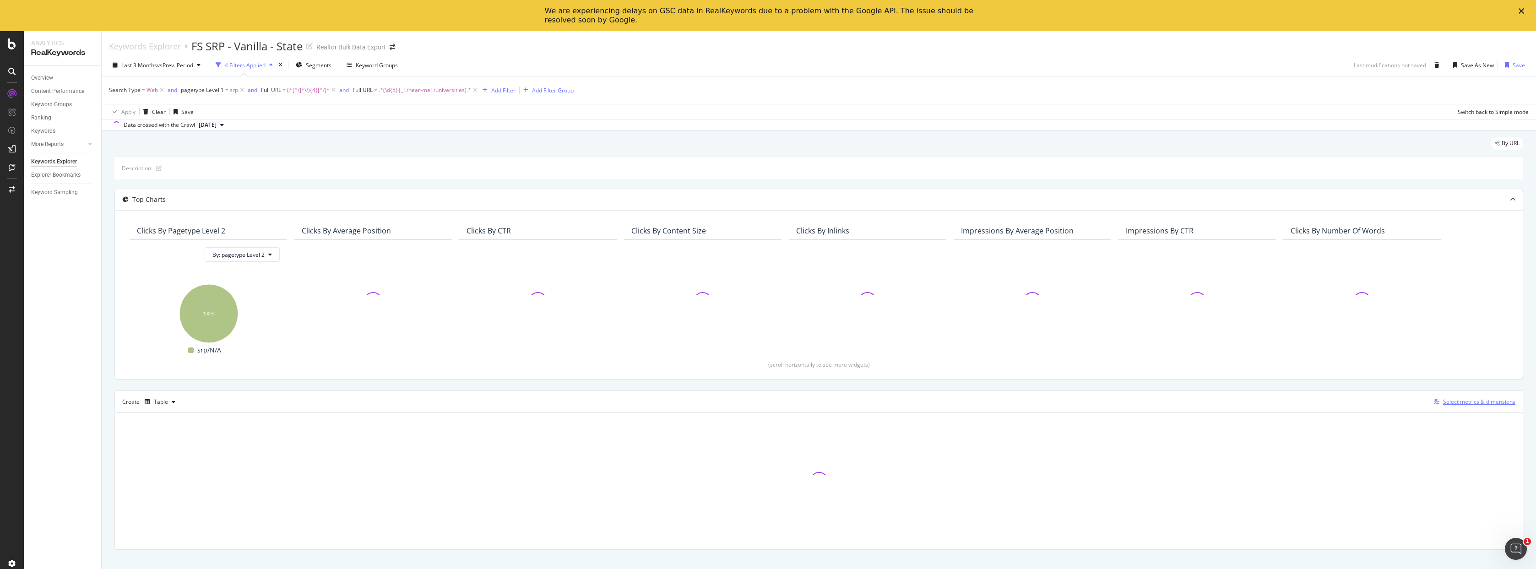
click at [1466, 402] on div "Select metrics & dimensions" at bounding box center [1479, 402] width 72 height 8
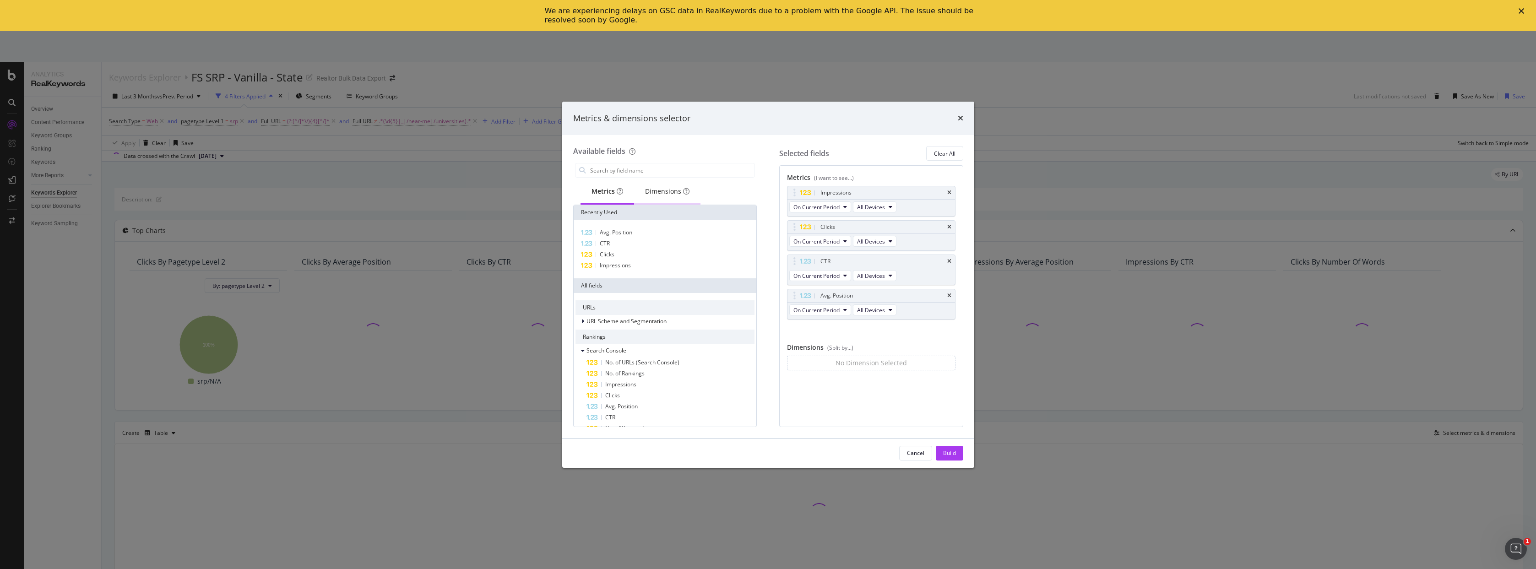
click at [658, 195] on div "Dimensions" at bounding box center [667, 191] width 44 height 9
click at [636, 228] on div "Keyword" at bounding box center [664, 232] width 179 height 11
click at [956, 455] on button "Build" at bounding box center [949, 453] width 27 height 15
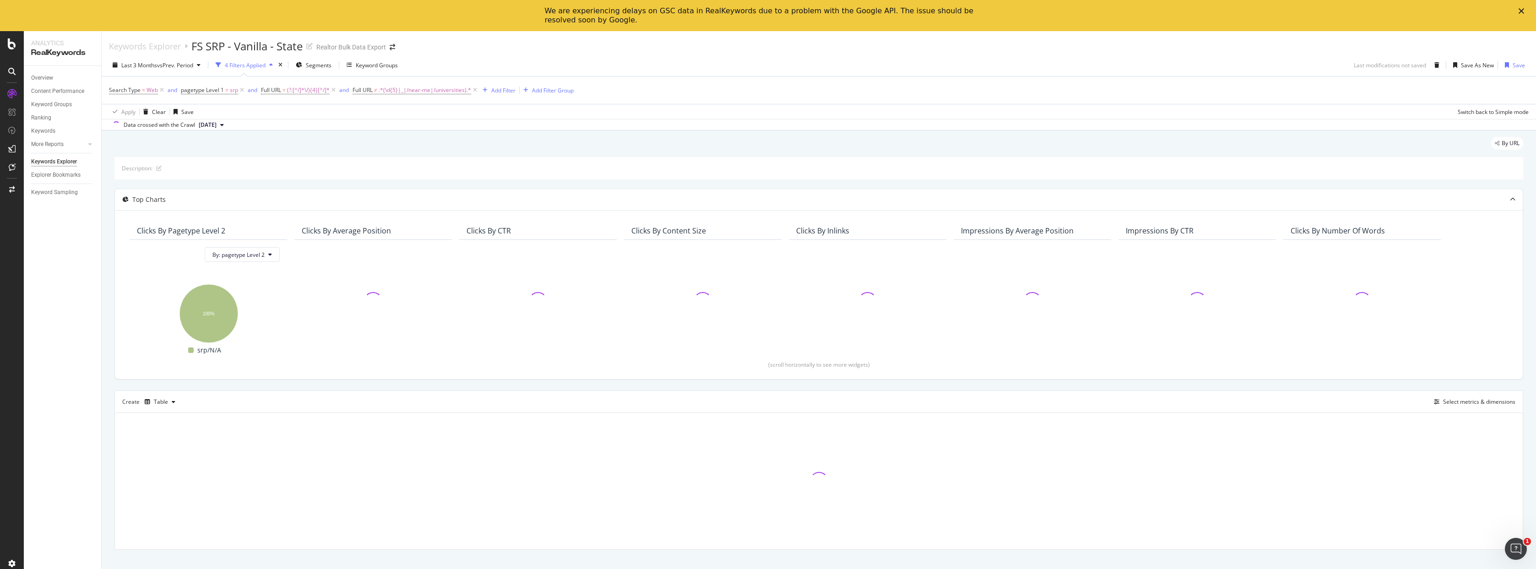
click at [845, 70] on div "Last 3 Months vs Prev. Period 4 Filters Applied Segments Keyword Groups Last mo…" at bounding box center [819, 67] width 1434 height 18
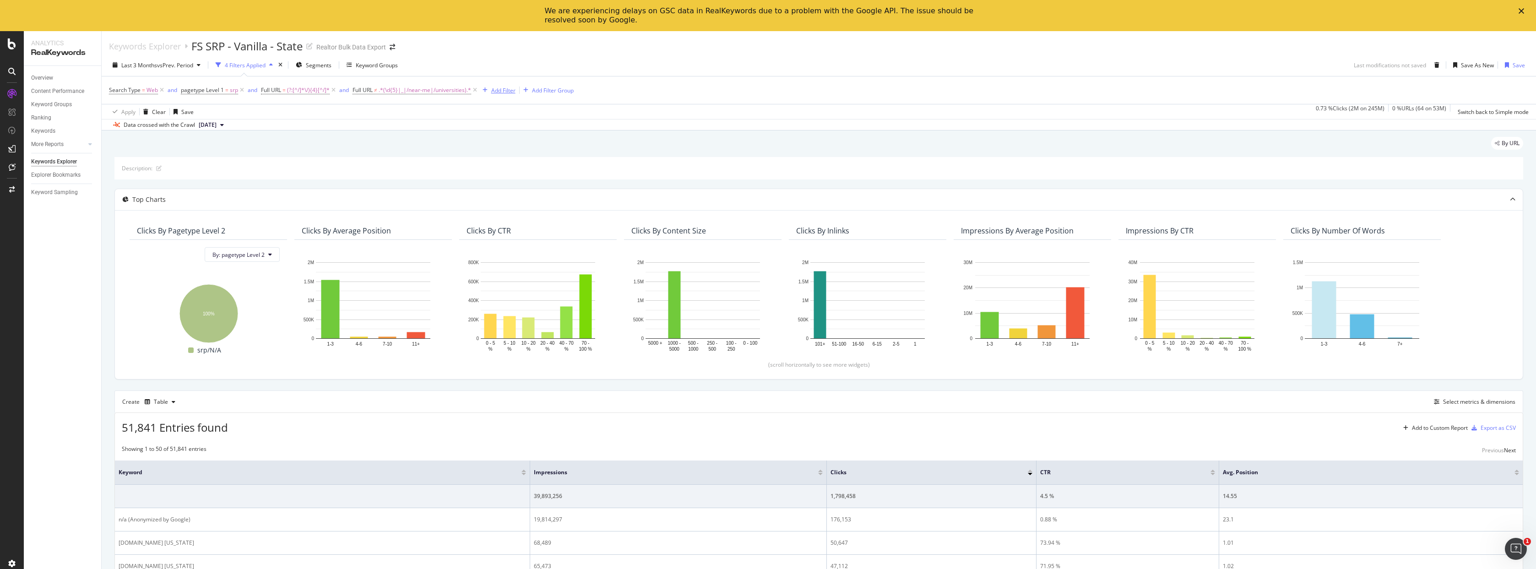
click at [506, 94] on div "Add Filter" at bounding box center [497, 90] width 37 height 10
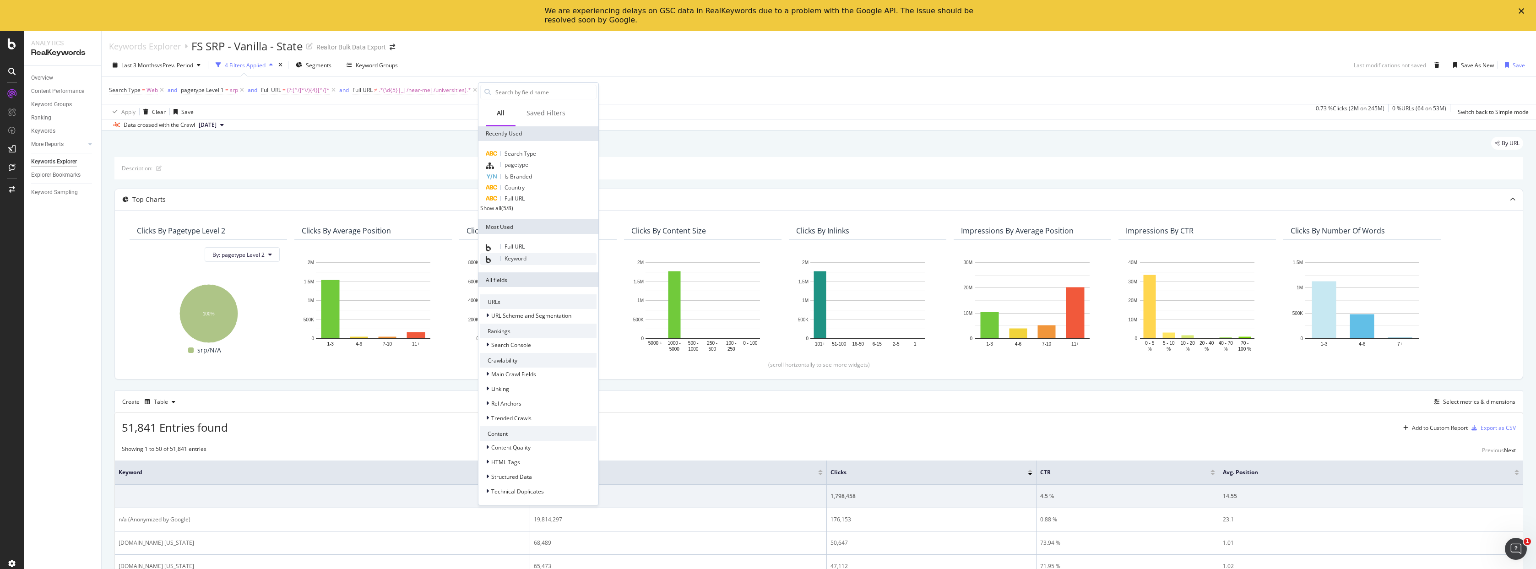
click at [515, 261] on span "Keyword" at bounding box center [515, 259] width 22 height 8
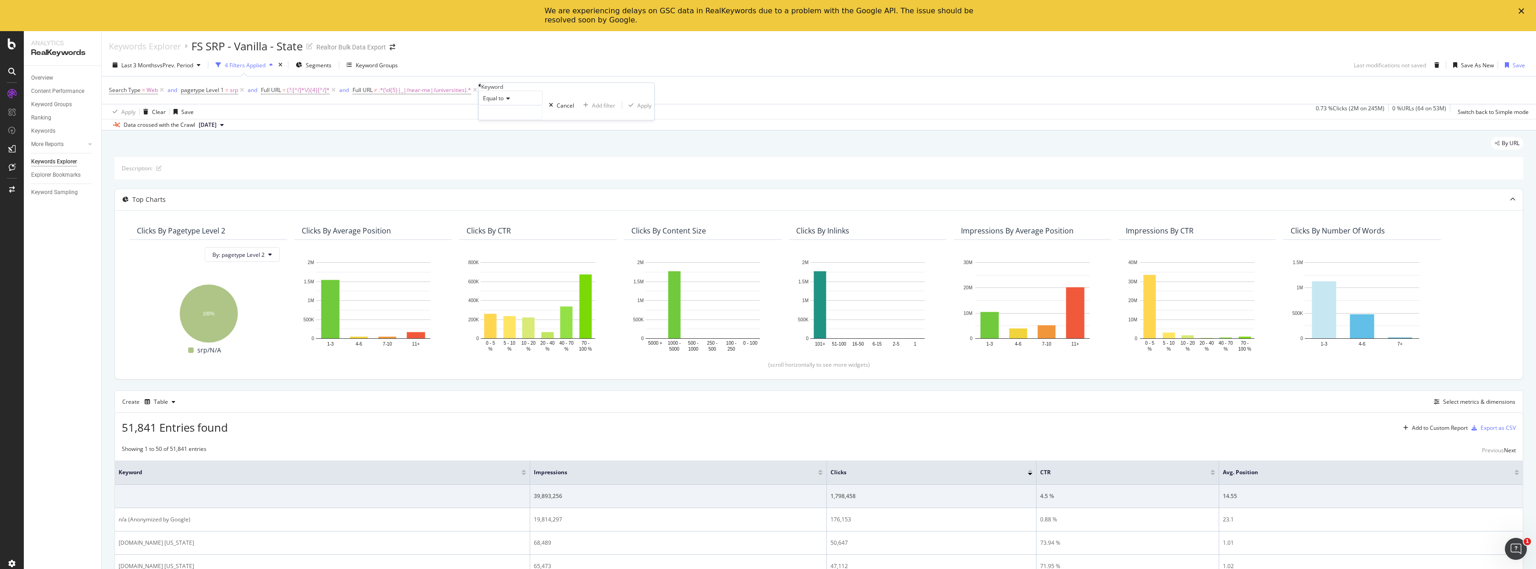
click at [515, 105] on div "Equal to" at bounding box center [510, 98] width 64 height 15
click at [508, 182] on span "Doesn't contain" at bounding box center [501, 178] width 40 height 8
click at [515, 119] on input "text" at bounding box center [510, 113] width 63 height 14
type input "realtor"
click at [627, 110] on button "Apply" at bounding box center [643, 105] width 32 height 9
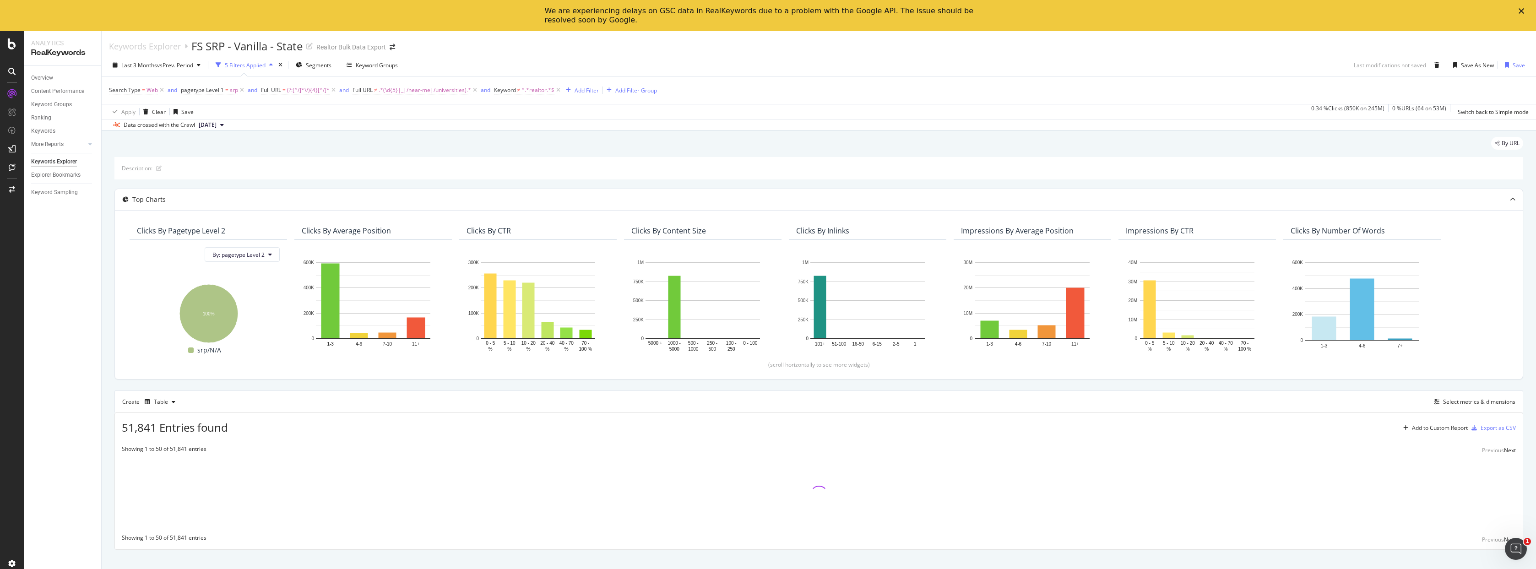
click at [905, 54] on div "Last 3 Months vs Prev. Period 5 Filters Applied Segments Keyword Groups Last mo…" at bounding box center [819, 92] width 1434 height 76
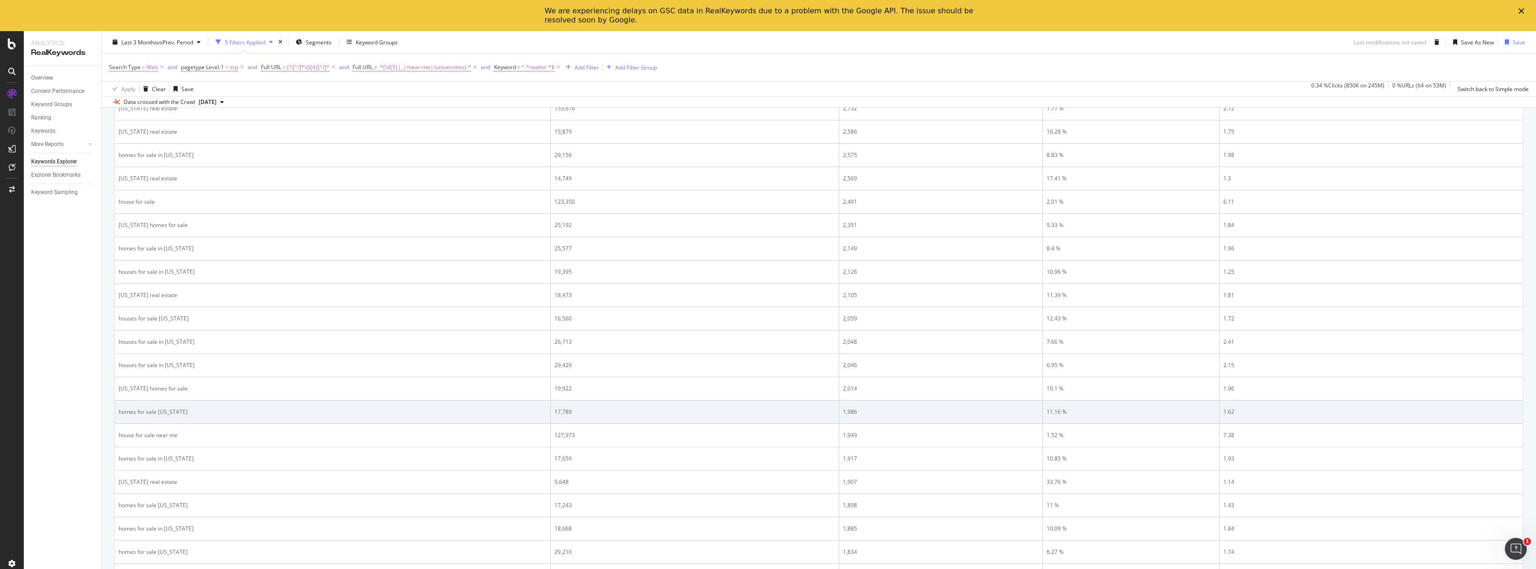
scroll to position [253, 0]
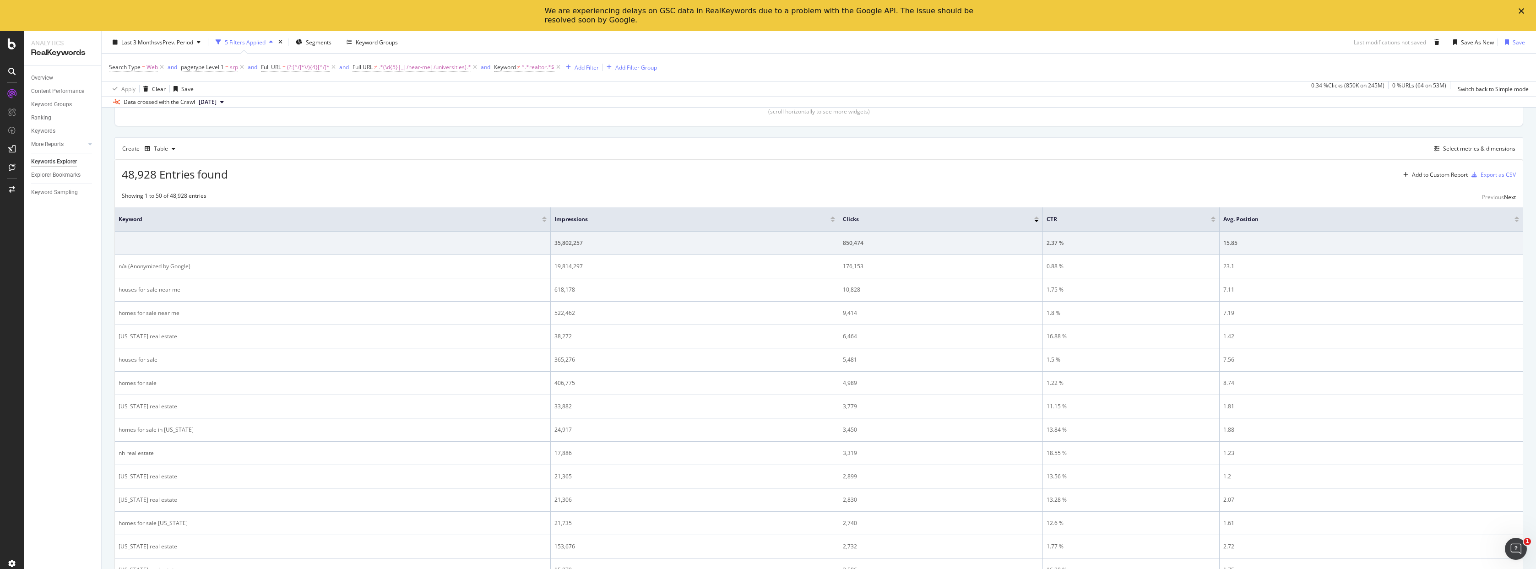
click at [83, 396] on div "Overview Content Performance Keyword Groups Ranking Keywords More Reports Count…" at bounding box center [62, 333] width 77 height 534
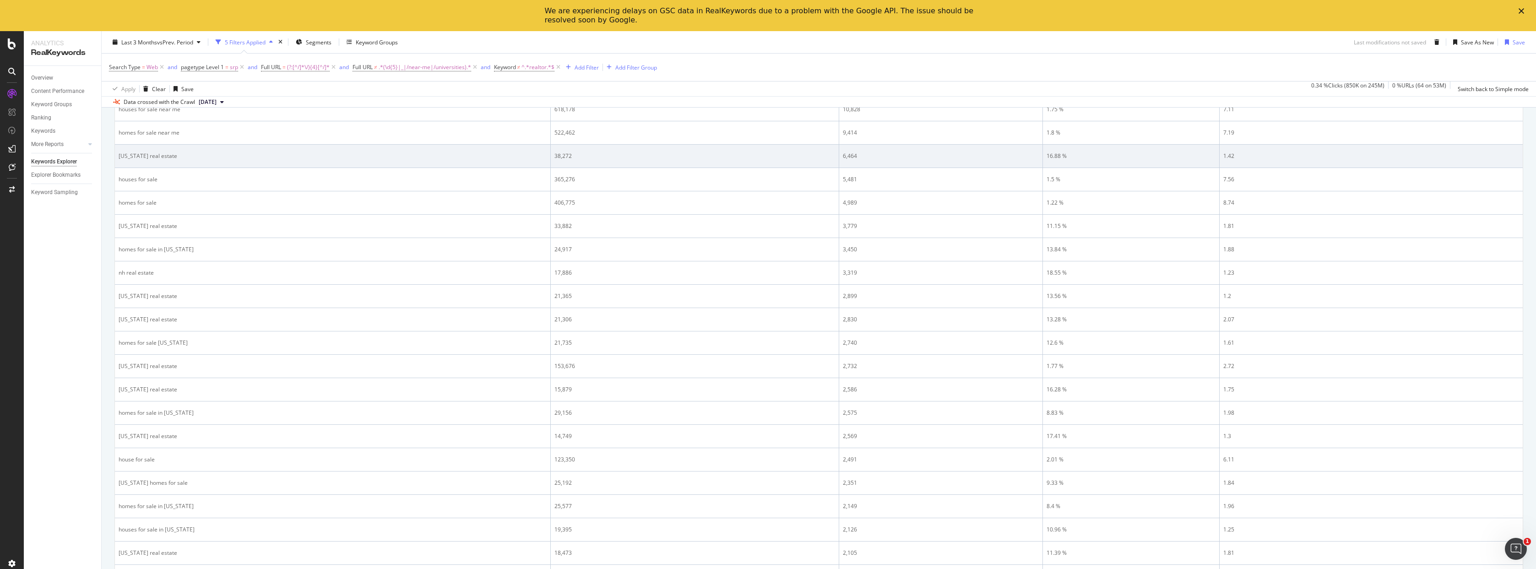
scroll to position [231, 0]
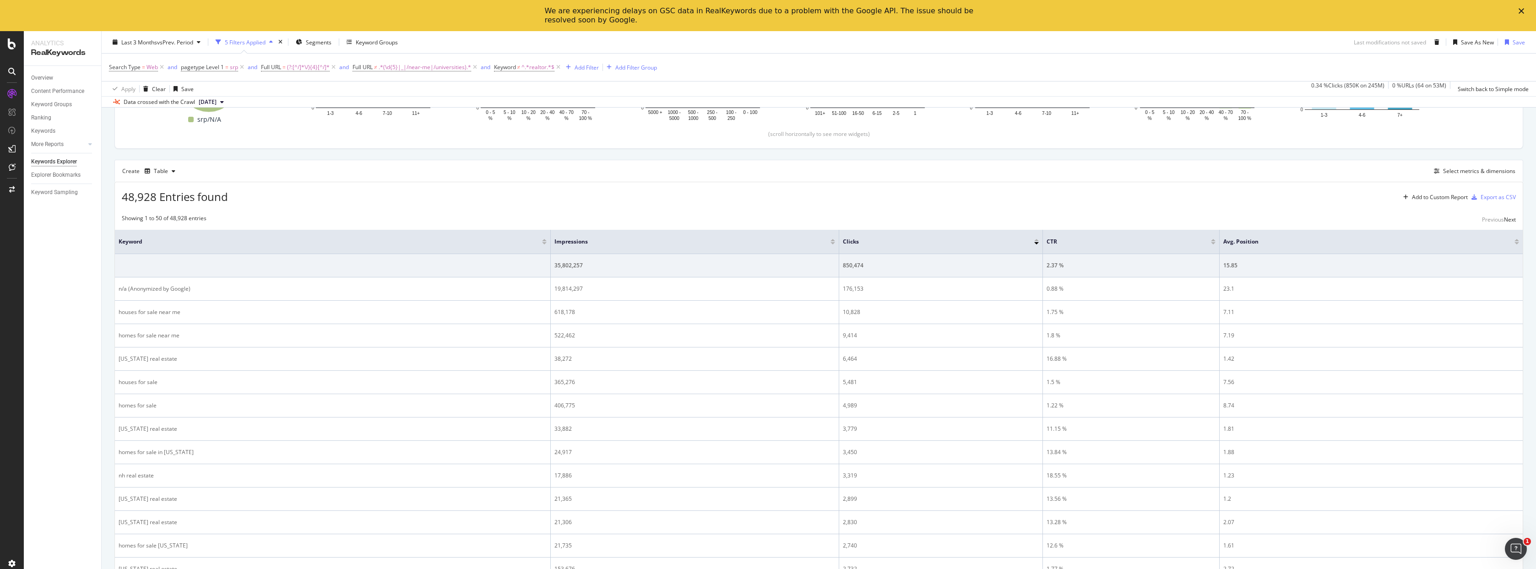
click at [50, 390] on div "Overview Content Performance Keyword Groups Ranking Keywords More Reports Count…" at bounding box center [62, 333] width 77 height 534
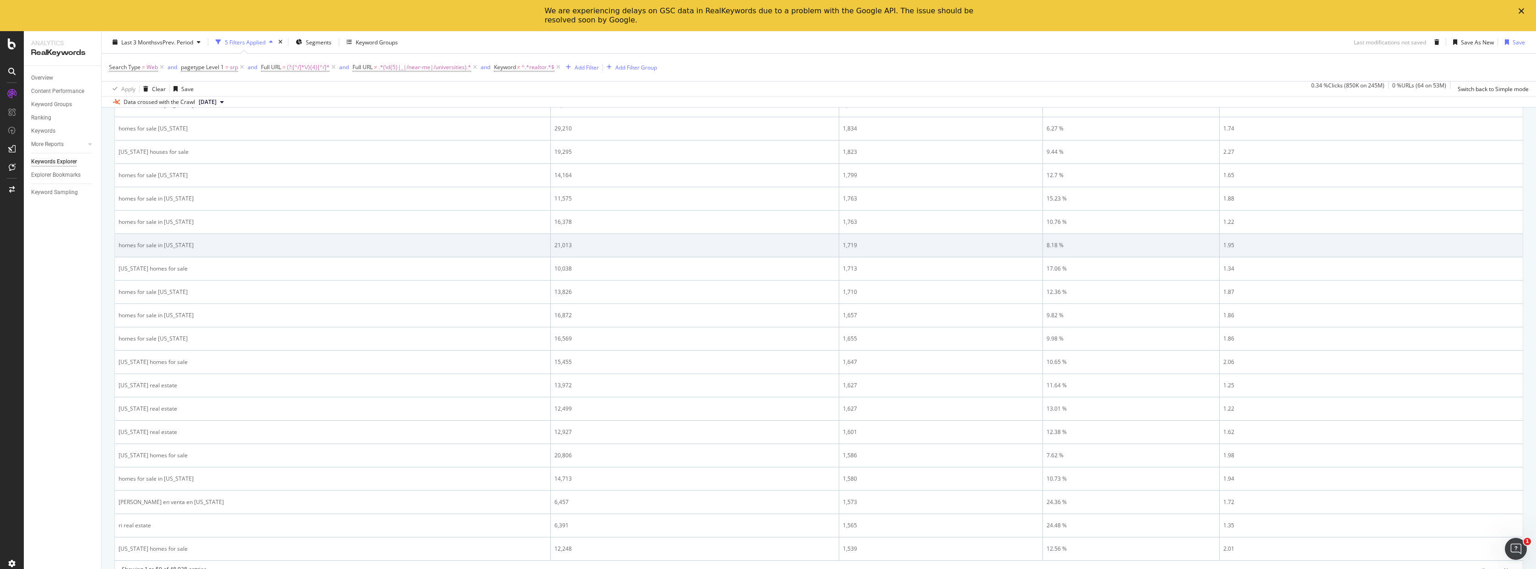
scroll to position [1128, 0]
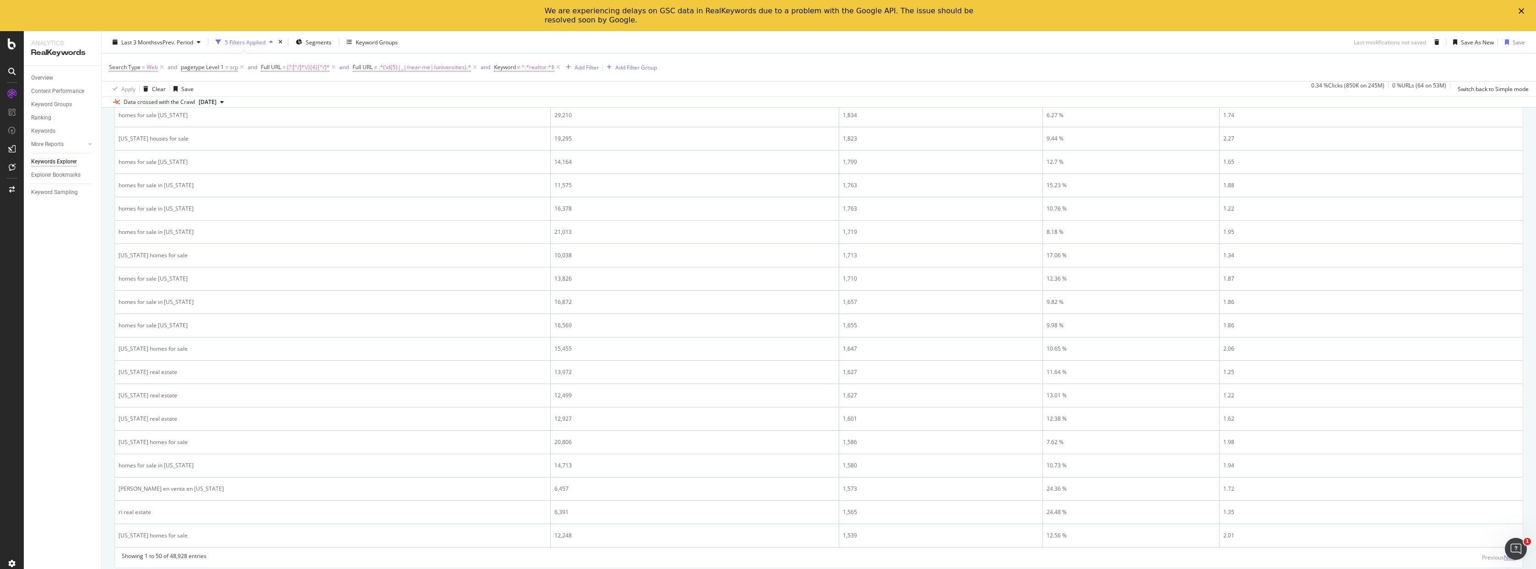
click at [1504, 555] on div "Next" at bounding box center [1510, 557] width 12 height 8
click at [1482, 553] on div "Previous" at bounding box center [1493, 557] width 22 height 8
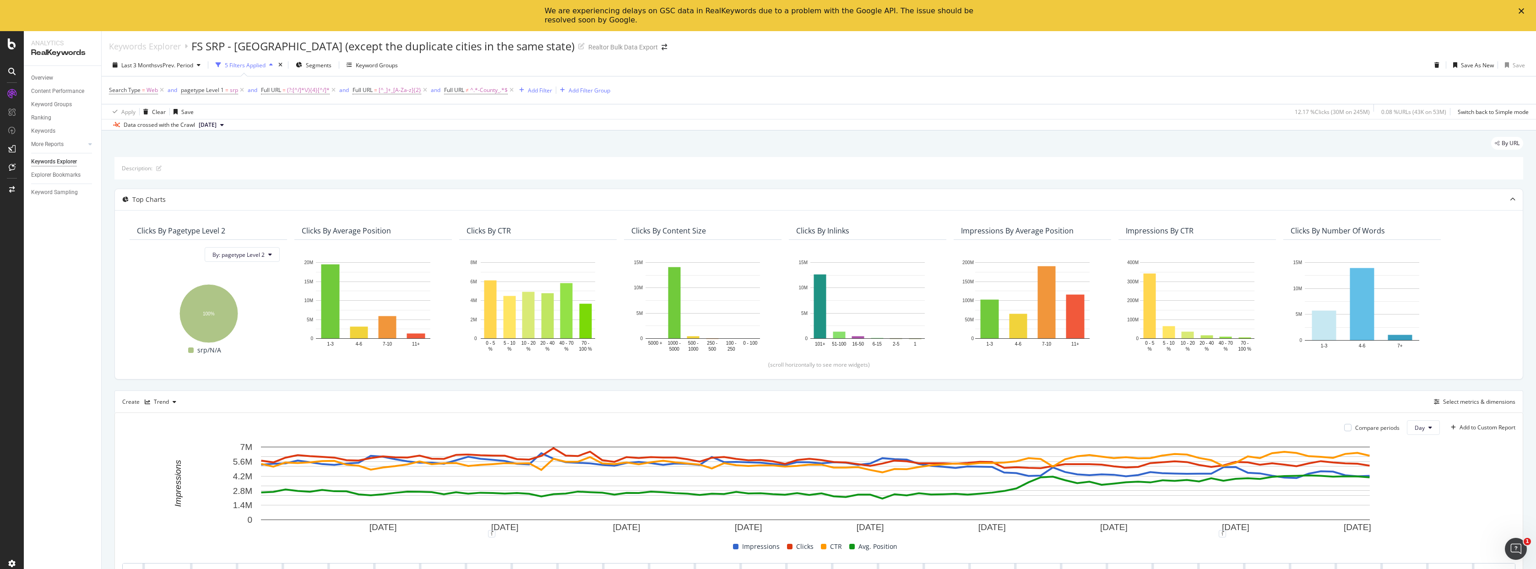
click at [734, 64] on div "Last 3 Months vs Prev. Period 5 Filters Applied Segments Keyword Groups Save As…" at bounding box center [819, 67] width 1434 height 18
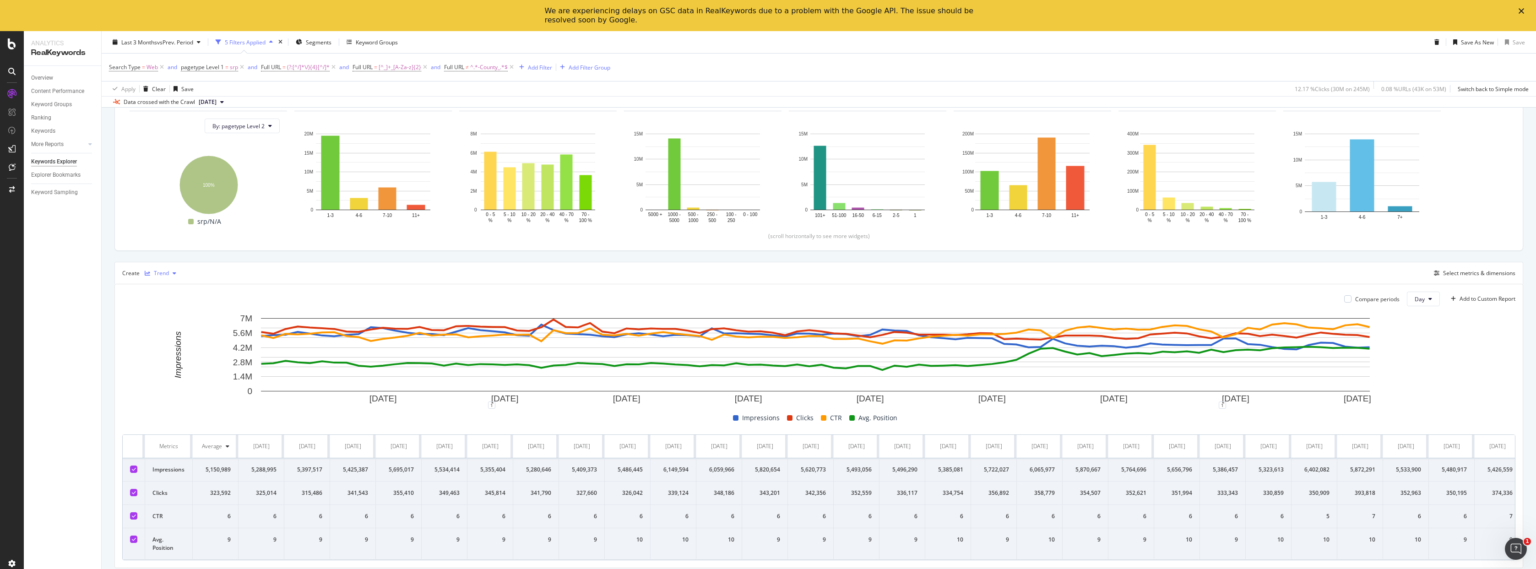
click at [169, 271] on div "button" at bounding box center [174, 273] width 11 height 5
click at [165, 280] on div "Table" at bounding box center [170, 282] width 14 height 8
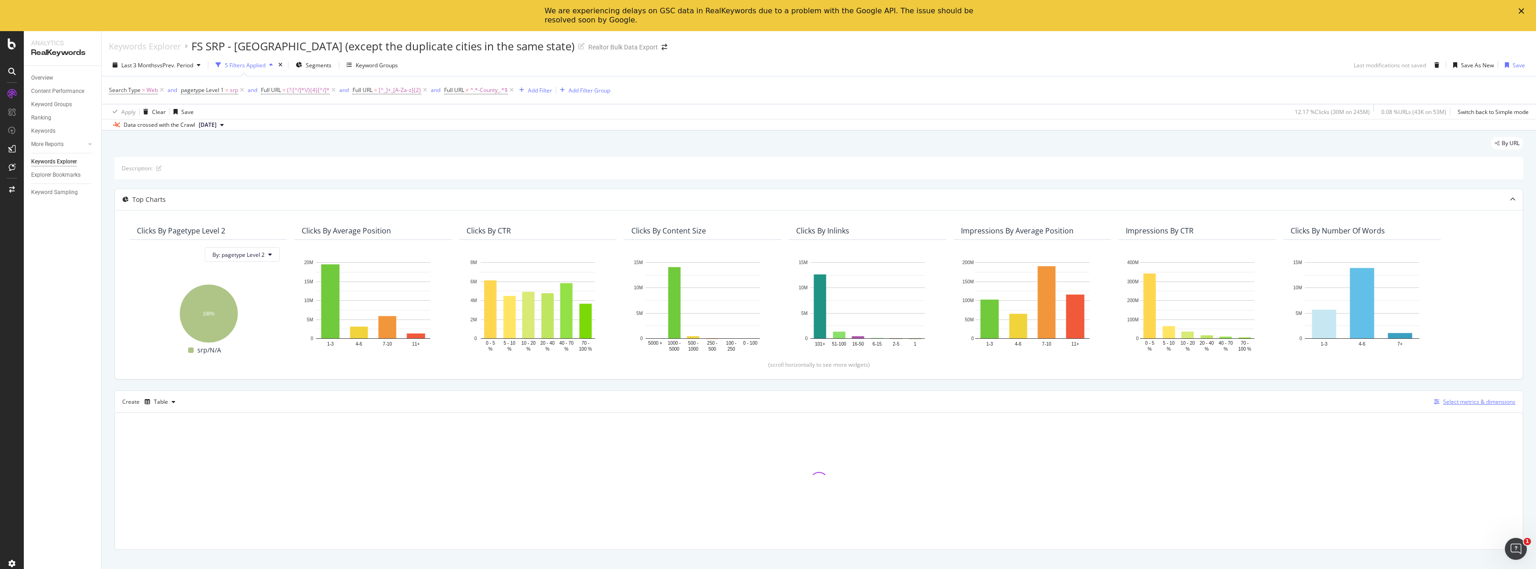
click at [1466, 397] on div "Select metrics & dimensions" at bounding box center [1472, 402] width 85 height 10
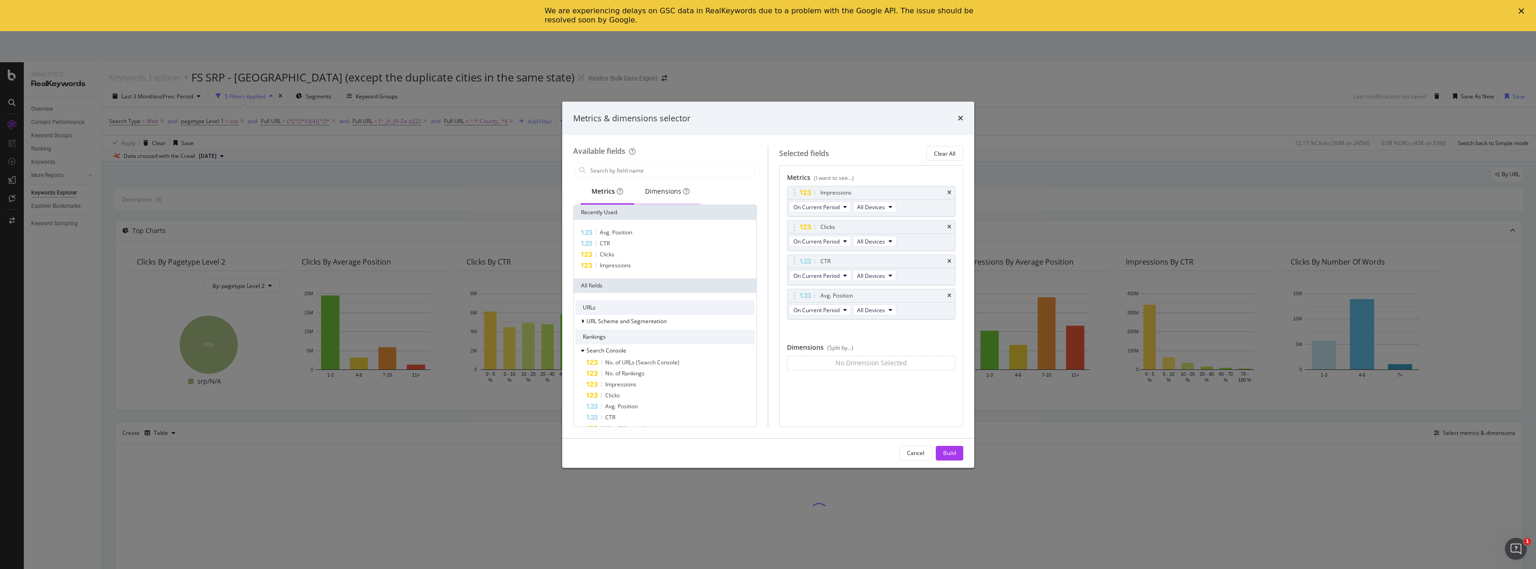
click at [690, 191] on div "Dimensions" at bounding box center [667, 191] width 66 height 25
click at [641, 230] on div "Keyword" at bounding box center [664, 232] width 179 height 11
click at [949, 453] on div "Build" at bounding box center [949, 453] width 13 height 8
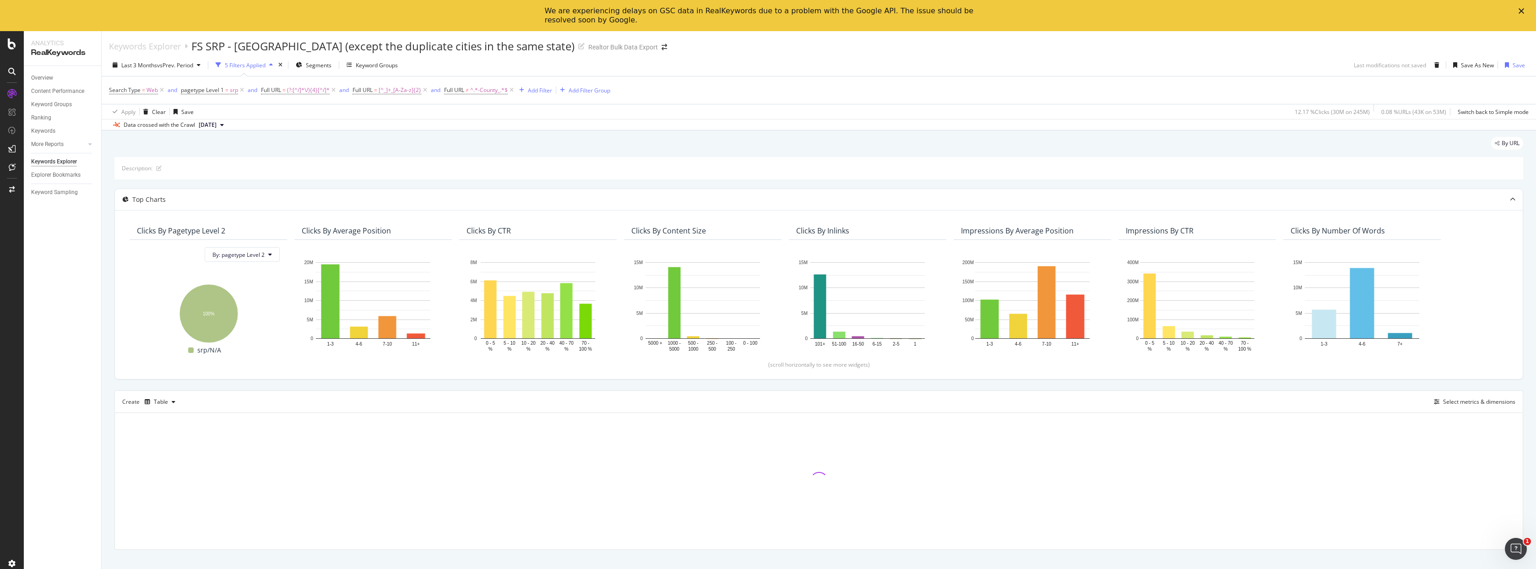
click at [956, 62] on div "Last 3 Months vs Prev. Period 5 Filters Applied Segments Keyword Groups Last mo…" at bounding box center [819, 67] width 1434 height 18
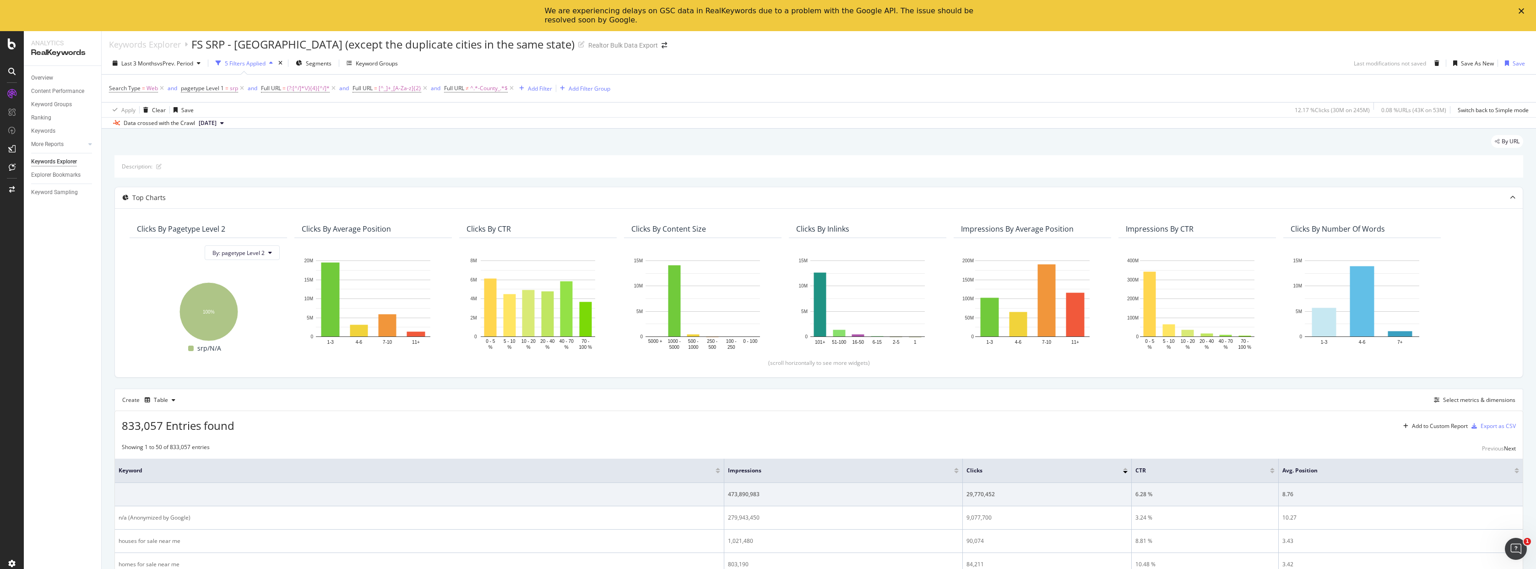
click at [839, 146] on div "By URL" at bounding box center [818, 147] width 1409 height 20
click at [845, 149] on div "By URL" at bounding box center [818, 147] width 1409 height 20
drag, startPoint x: 837, startPoint y: 149, endPoint x: 842, endPoint y: 152, distance: 5.7
click at [840, 150] on div "By URL" at bounding box center [818, 147] width 1409 height 20
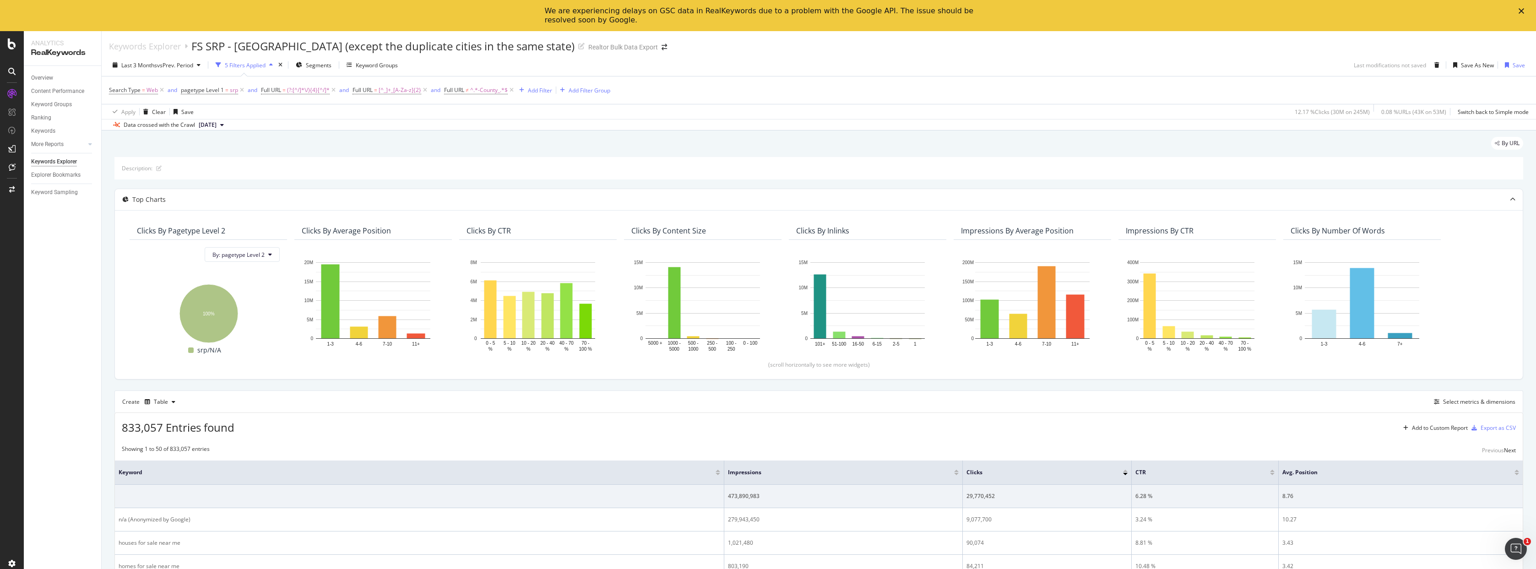
click at [846, 147] on div "By URL" at bounding box center [818, 147] width 1409 height 20
click at [818, 149] on div "By URL" at bounding box center [818, 147] width 1409 height 20
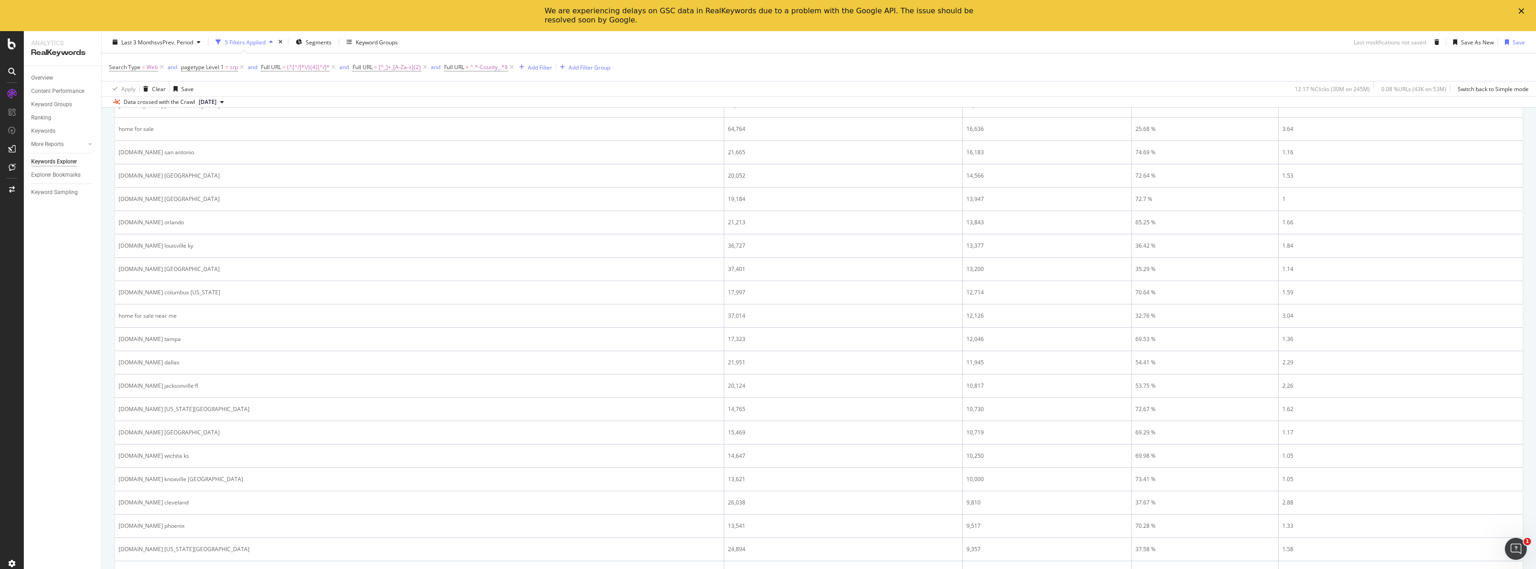
scroll to position [848, 0]
click at [538, 66] on div "Add Filter" at bounding box center [540, 67] width 24 height 8
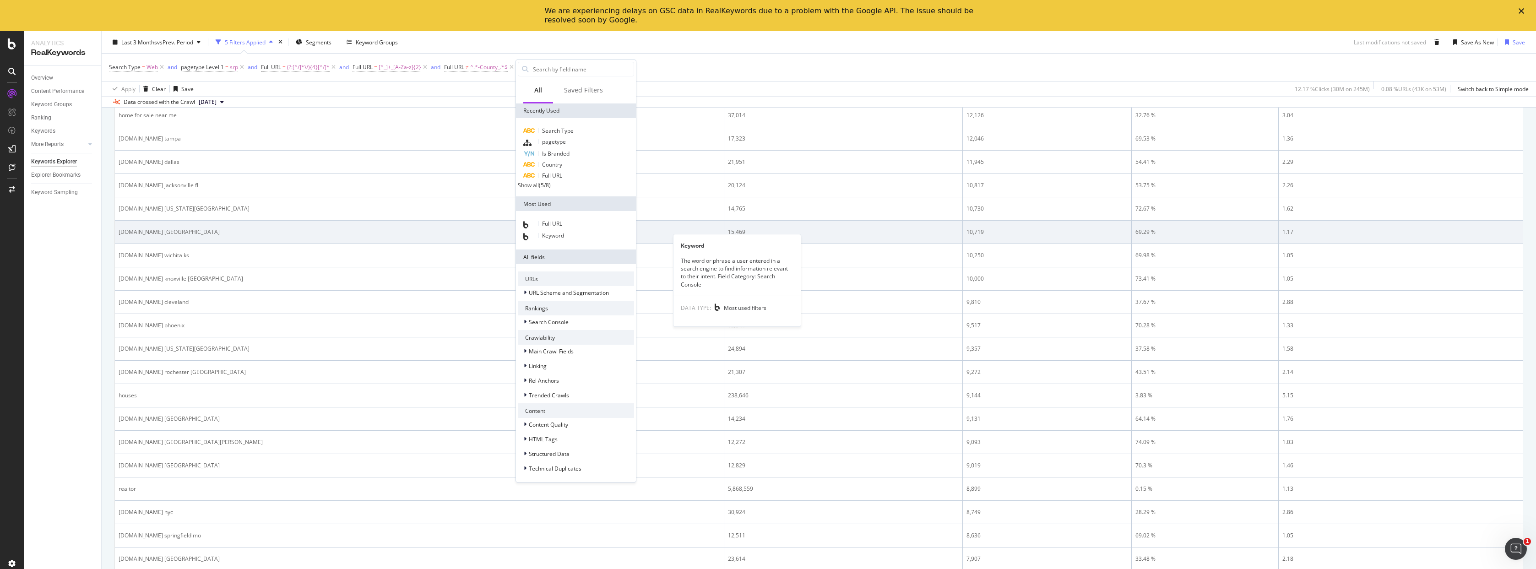
click at [547, 235] on div "Keyword" at bounding box center [576, 236] width 116 height 12
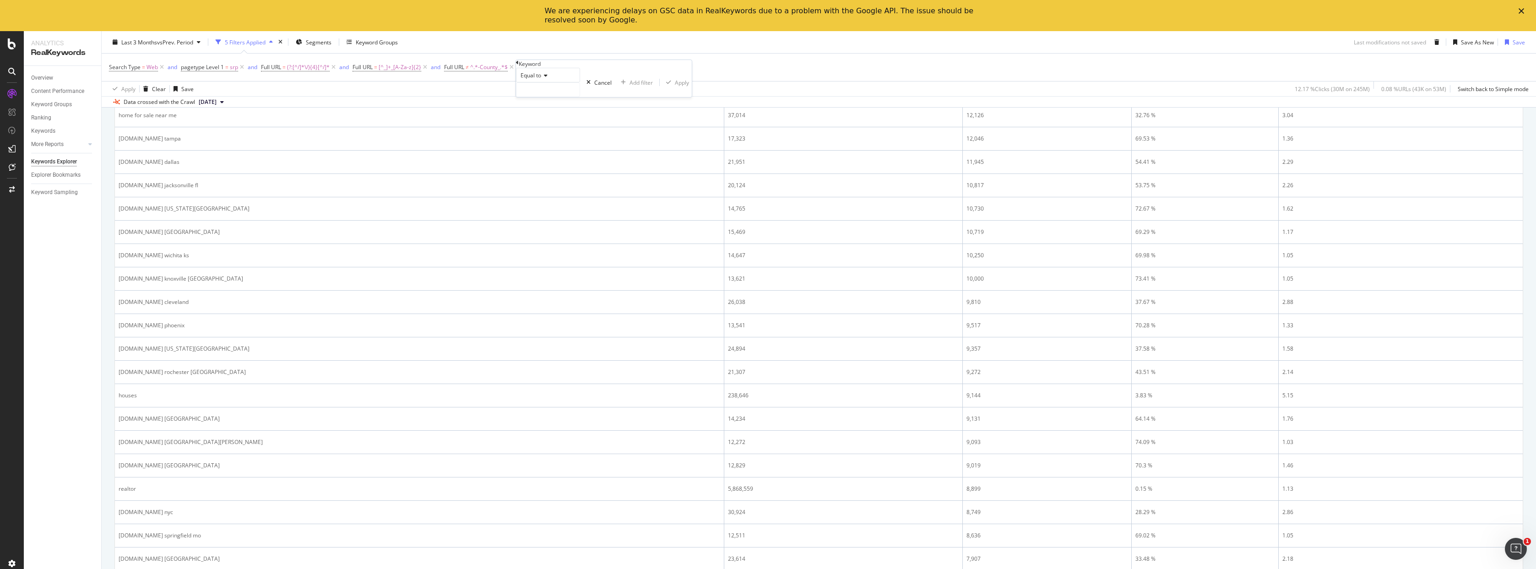
click at [548, 78] on icon at bounding box center [544, 75] width 6 height 5
click at [552, 159] on span "Doesn't contain" at bounding box center [539, 155] width 40 height 8
click at [552, 97] on input "text" at bounding box center [547, 90] width 63 height 14
type input "realtor"
click at [680, 87] on div "Apply" at bounding box center [687, 83] width 14 height 8
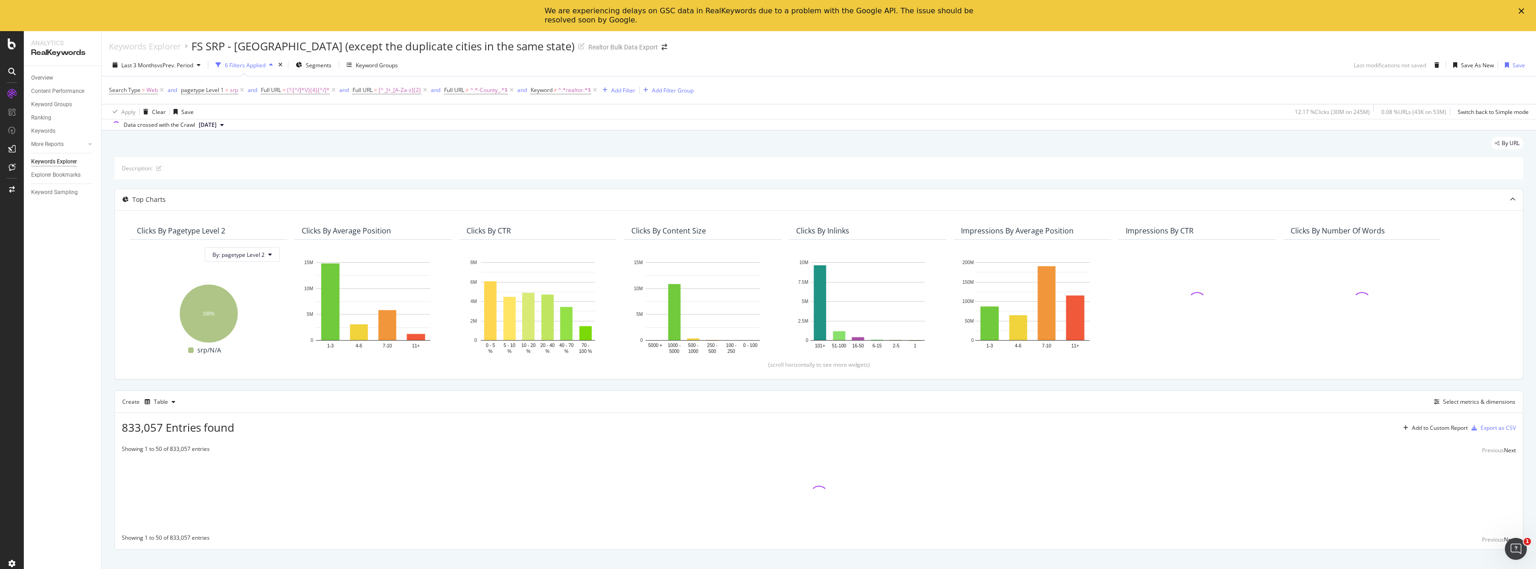
click at [787, 70] on div "Last 3 Months vs Prev. Period 6 Filters Applied Segments Keyword Groups Last mo…" at bounding box center [819, 67] width 1434 height 18
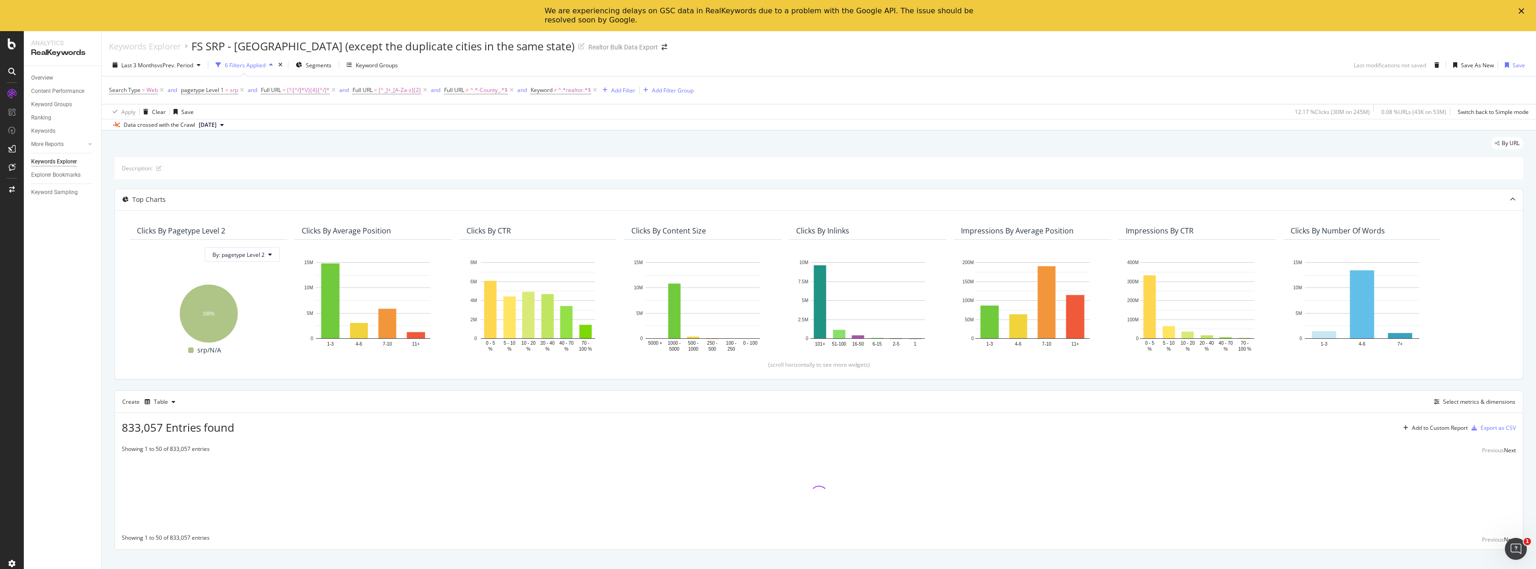
click at [819, 56] on div "Last 3 Months vs Prev. Period 6 Filters Applied Segments Keyword Groups Last mo…" at bounding box center [819, 92] width 1434 height 76
click at [820, 56] on div "Last 3 Months vs Prev. Period 6 Filters Applied Segments Keyword Groups Last mo…" at bounding box center [819, 92] width 1434 height 76
click at [804, 55] on div "Last 3 Months vs Prev. Period 6 Filters Applied Segments Keyword Groups Last mo…" at bounding box center [819, 92] width 1434 height 76
click at [801, 58] on div "Last 3 Months vs Prev. Period 6 Filters Applied Segments Keyword Groups Last mo…" at bounding box center [819, 67] width 1434 height 18
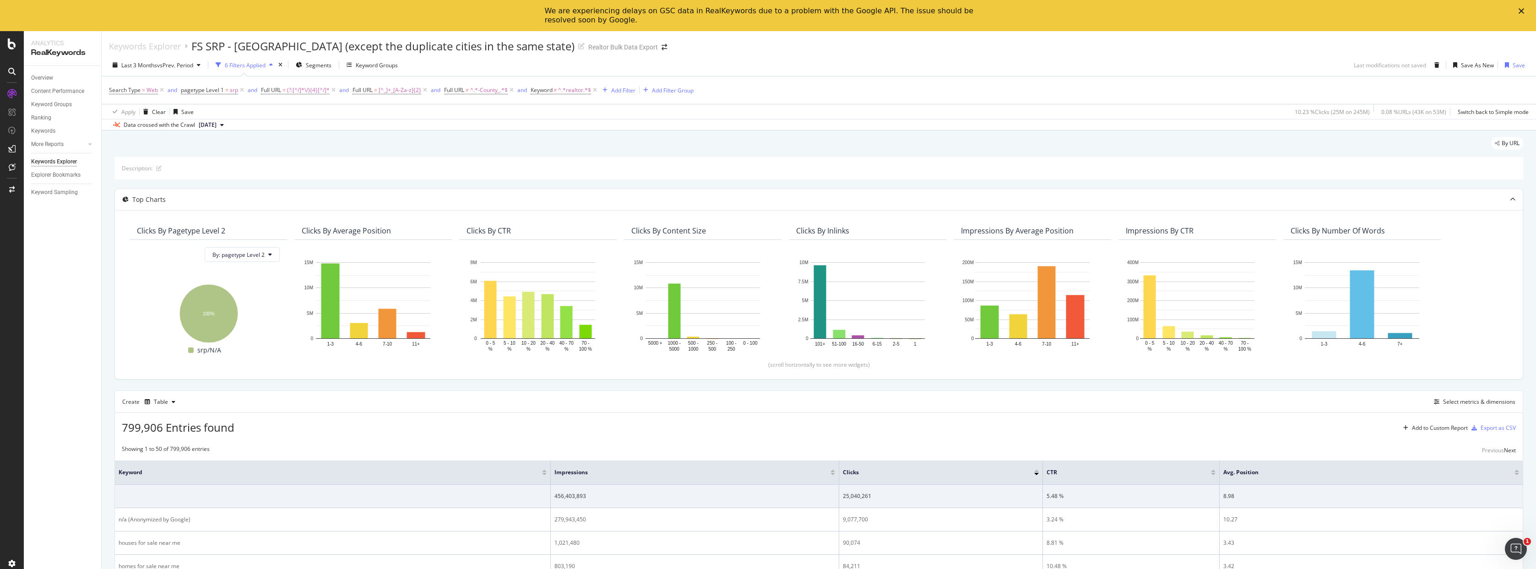
scroll to position [2, 0]
click at [875, 49] on div "Keywords Explorer FS SRP - Vanilla - City (except the duplicate cities in the s…" at bounding box center [819, 40] width 1434 height 23
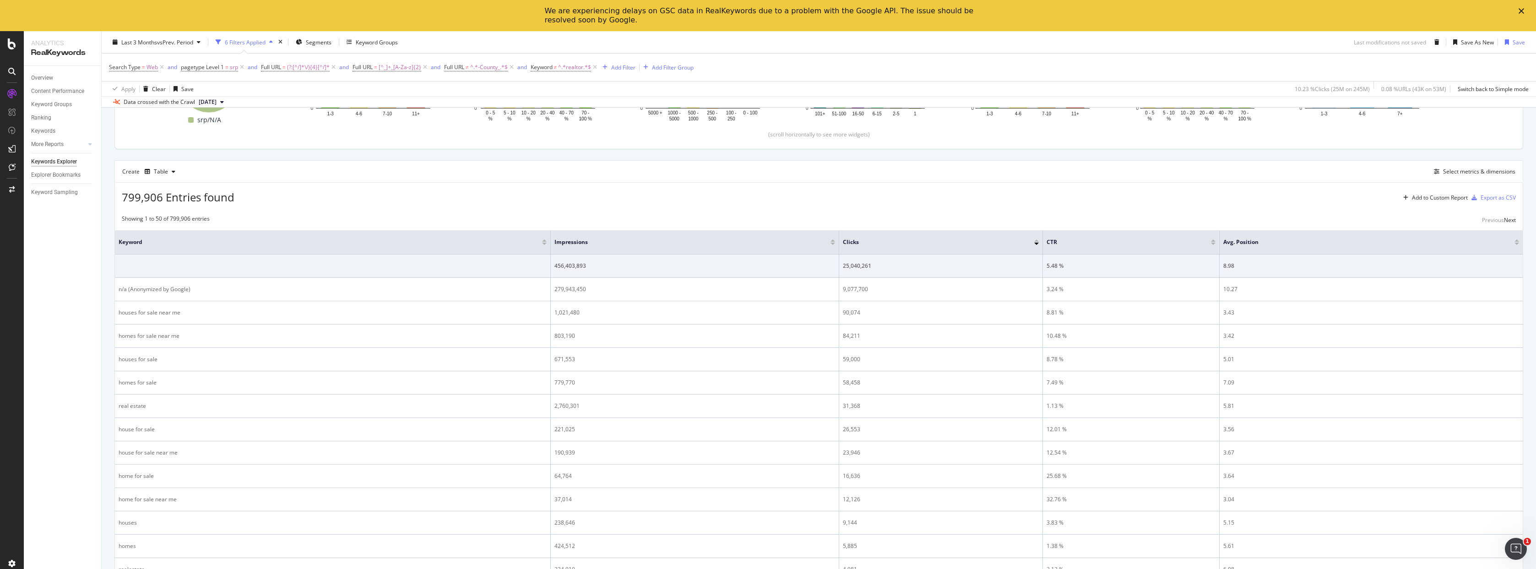
drag, startPoint x: 52, startPoint y: 417, endPoint x: 64, endPoint y: 414, distance: 12.3
click at [52, 417] on div "Overview Content Performance Keyword Groups Ranking Keywords More Reports Count…" at bounding box center [62, 333] width 77 height 534
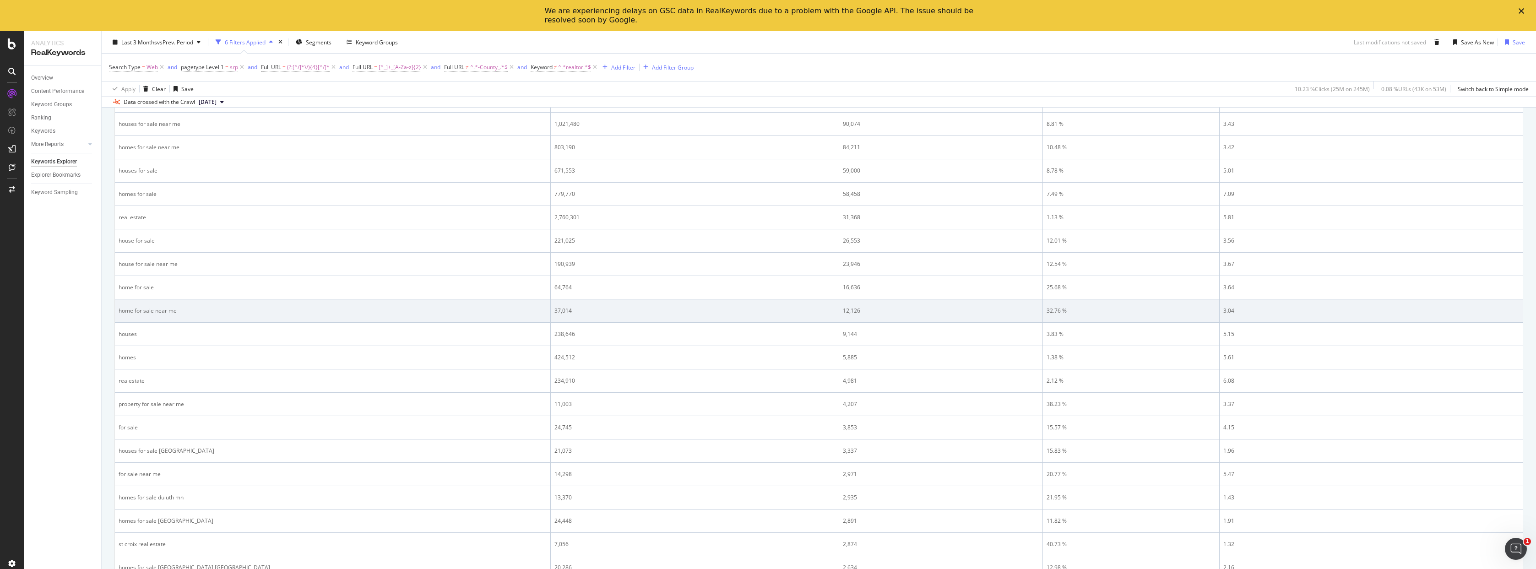
scroll to position [158, 0]
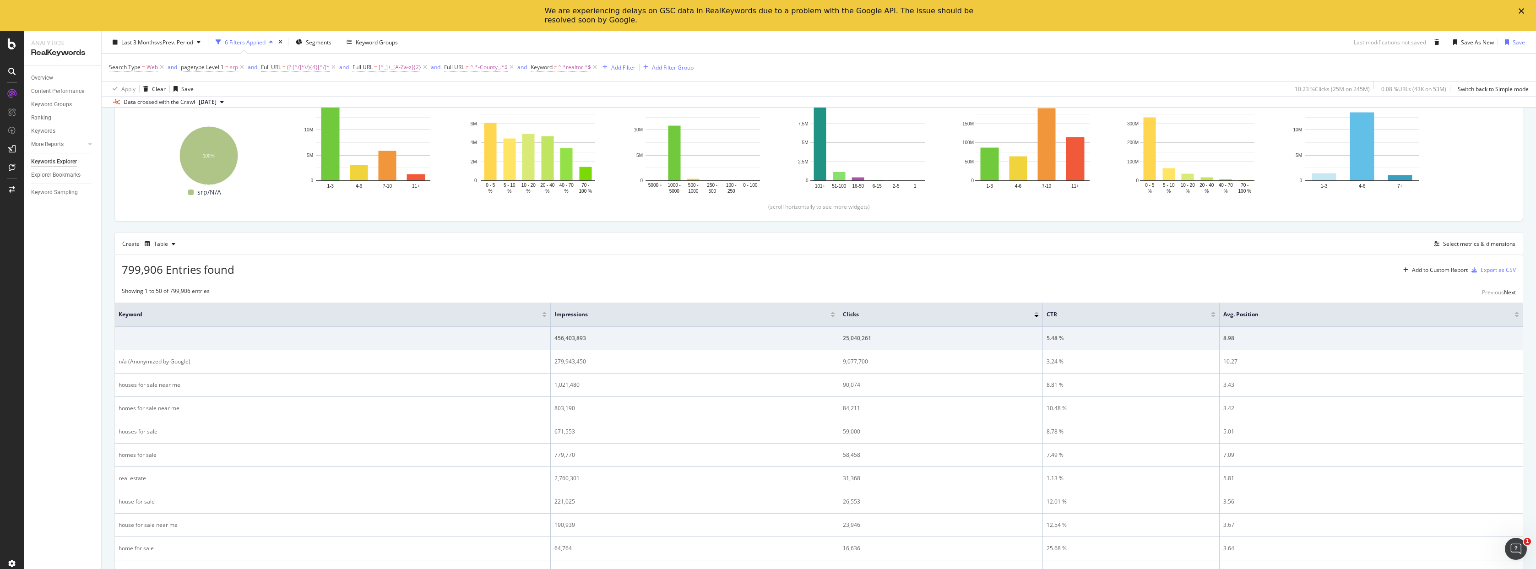
click at [780, 40] on div "Last 3 Months vs Prev. Period 6 Filters Applied Segments Keyword Groups Last mo…" at bounding box center [819, 44] width 1434 height 18
click at [929, 35] on div "Last 3 Months vs Prev. Period 6 Filters Applied Segments Keyword Groups Last mo…" at bounding box center [819, 44] width 1434 height 18
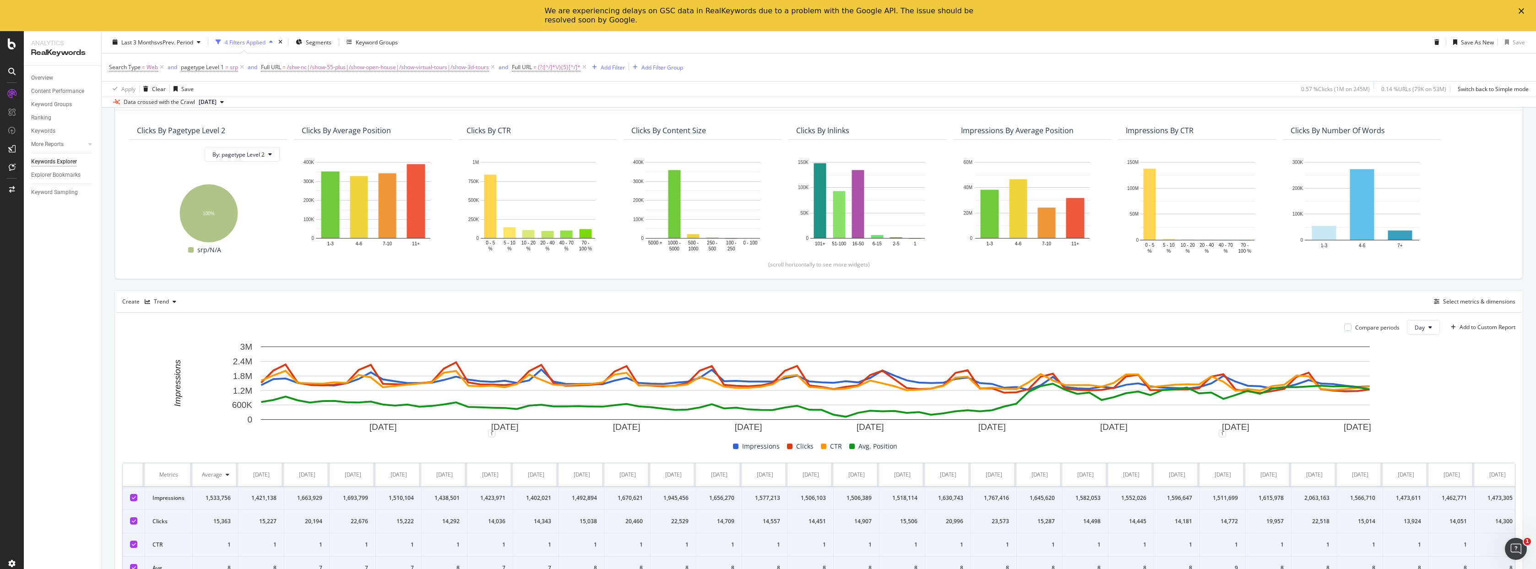
scroll to position [136, 0]
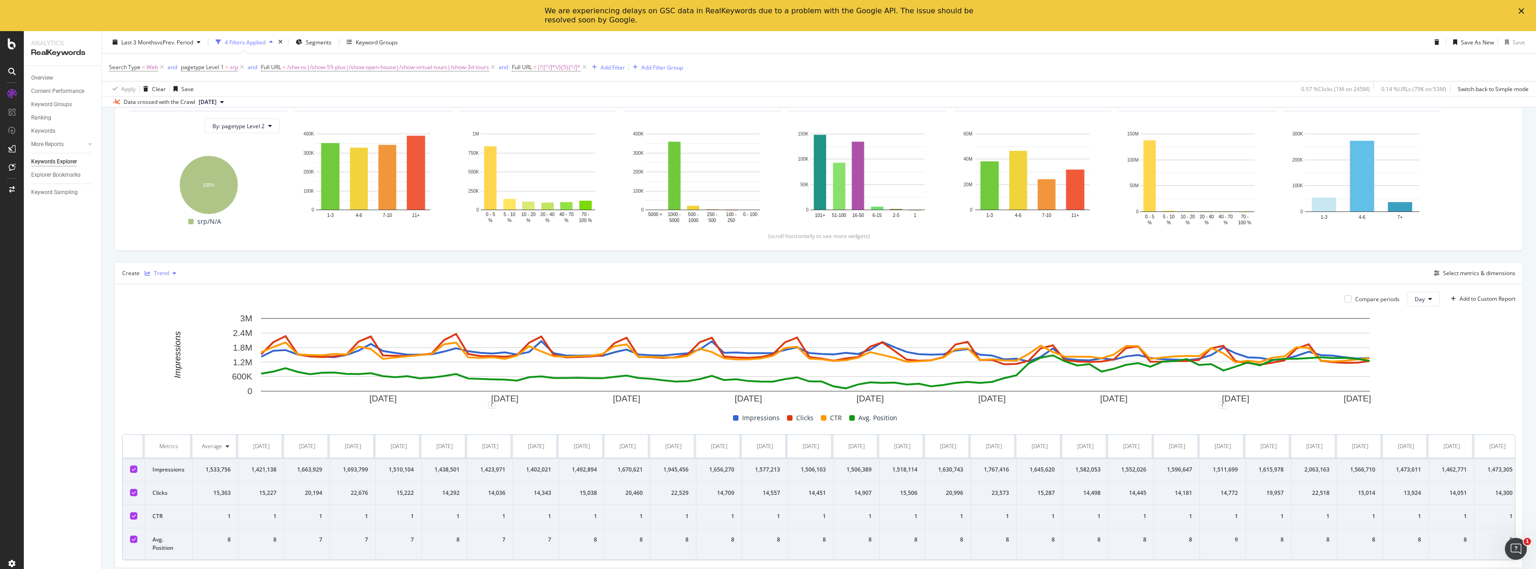
click at [163, 271] on div "Trend" at bounding box center [161, 273] width 15 height 5
click at [167, 278] on div "Table" at bounding box center [170, 282] width 14 height 8
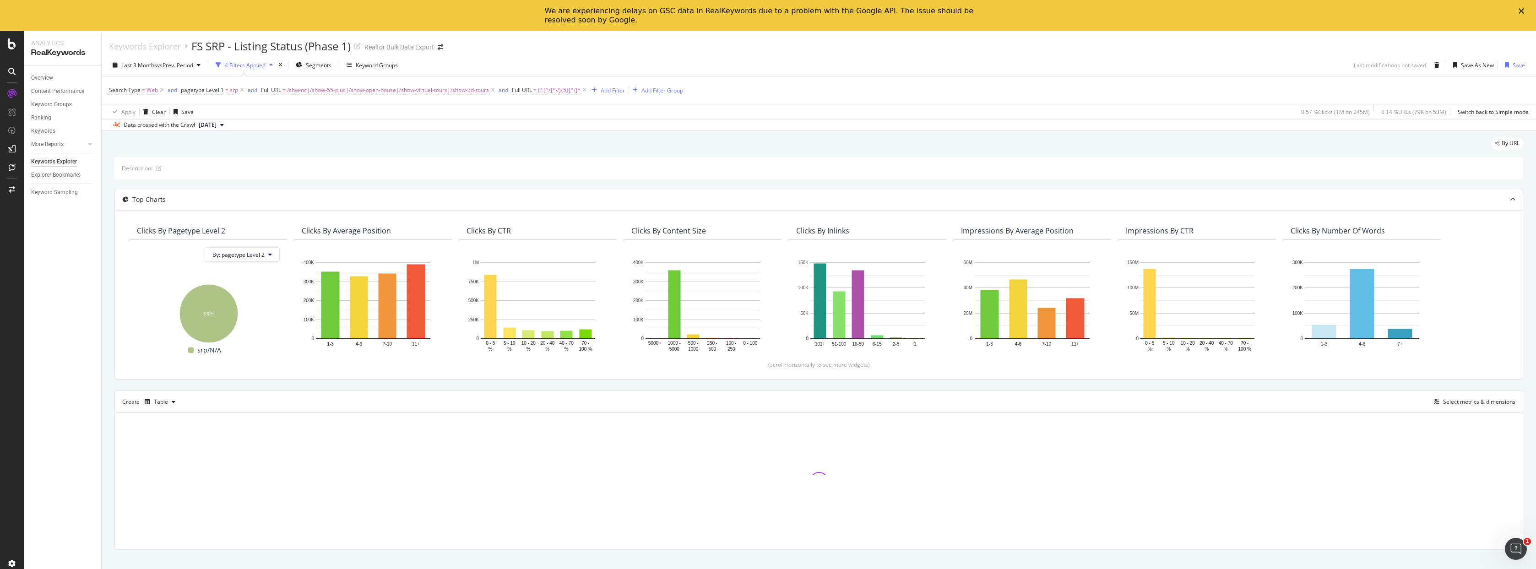
click at [1463, 407] on div "Create Table Select metrics & dimensions" at bounding box center [818, 401] width 1409 height 22
click at [1464, 402] on div "Select metrics & dimensions" at bounding box center [1479, 402] width 72 height 8
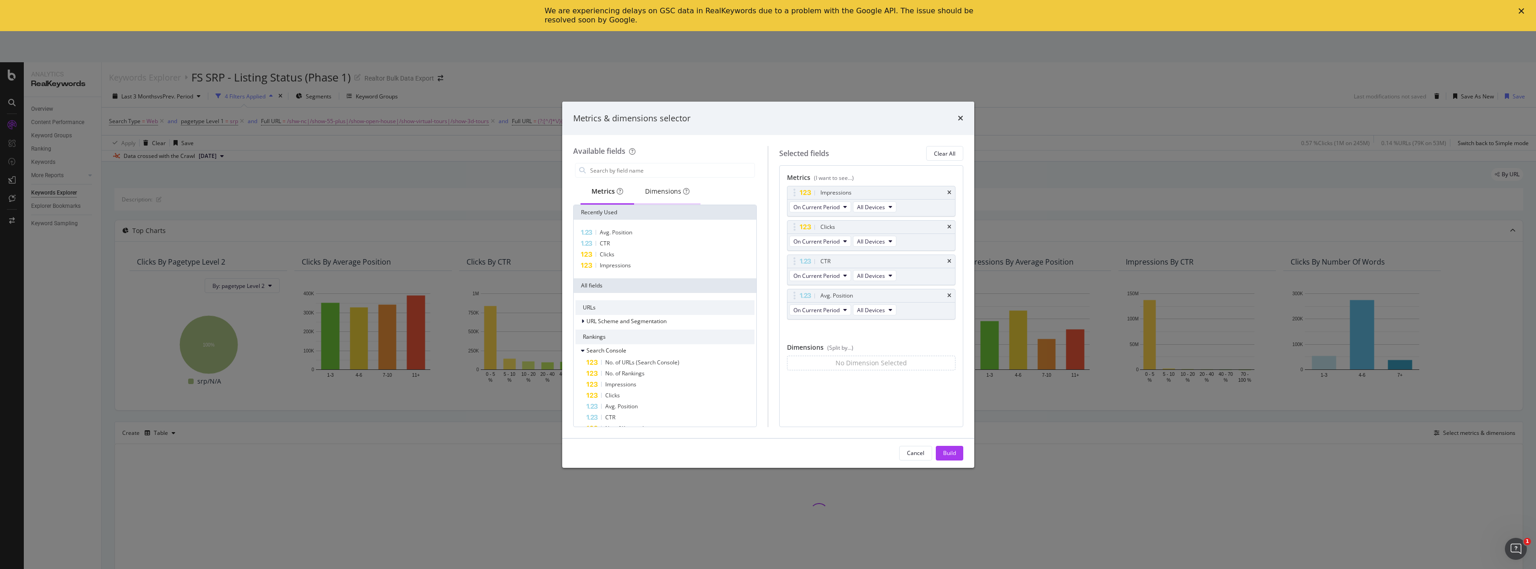
click at [665, 190] on div "Dimensions" at bounding box center [667, 191] width 44 height 9
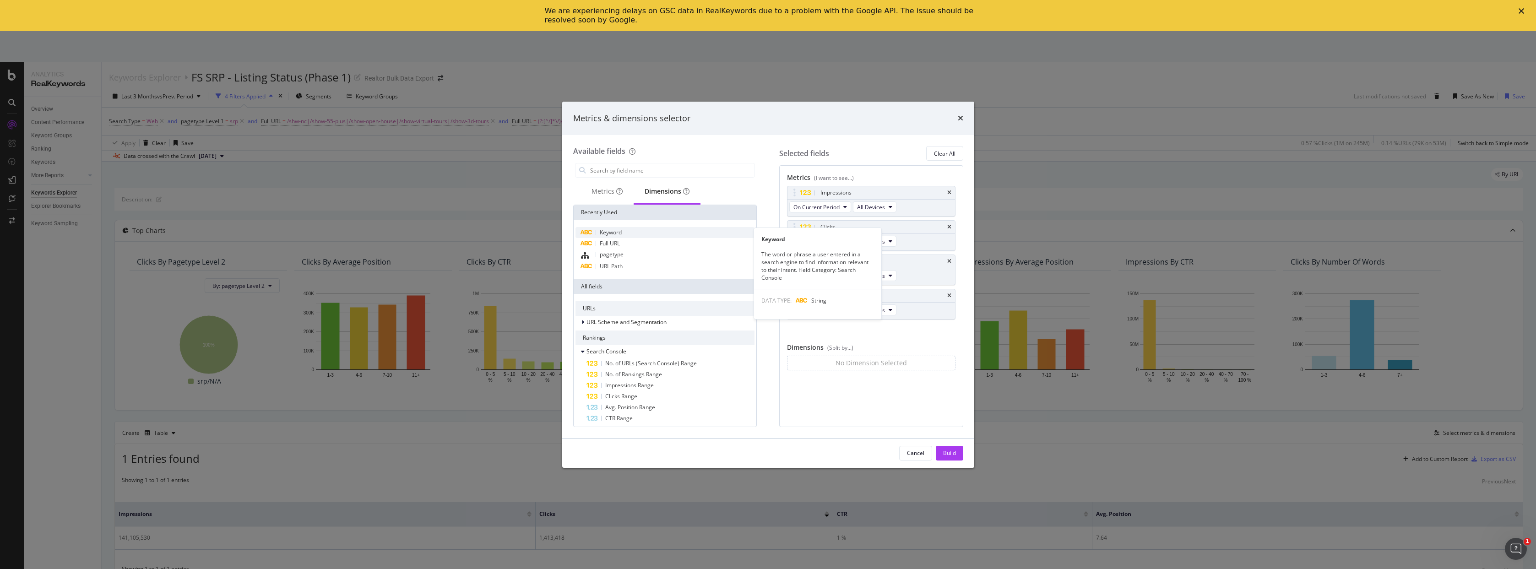
click at [610, 234] on span "Keyword" at bounding box center [611, 232] width 22 height 8
click at [951, 451] on div "Build" at bounding box center [949, 453] width 13 height 8
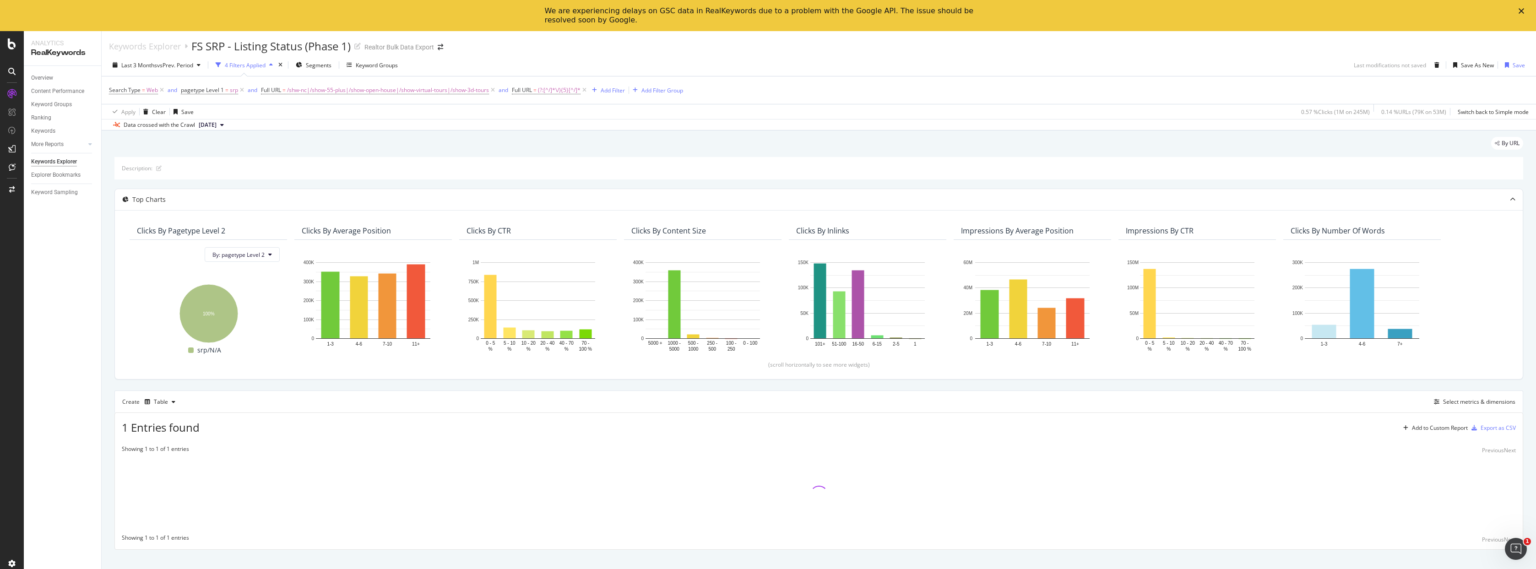
click at [990, 44] on div "Keywords Explorer FS SRP - Listing Status (Phase 1) Realtor Bulk Data Export" at bounding box center [819, 42] width 1434 height 23
click at [983, 53] on div "Keywords Explorer FS SRP - Listing Status (Phase 1) Realtor Bulk Data Export" at bounding box center [819, 42] width 1434 height 23
click at [986, 54] on div "Last 3 Months vs Prev. Period 4 Filters Applied Segments Keyword Groups Last mo…" at bounding box center [819, 92] width 1434 height 76
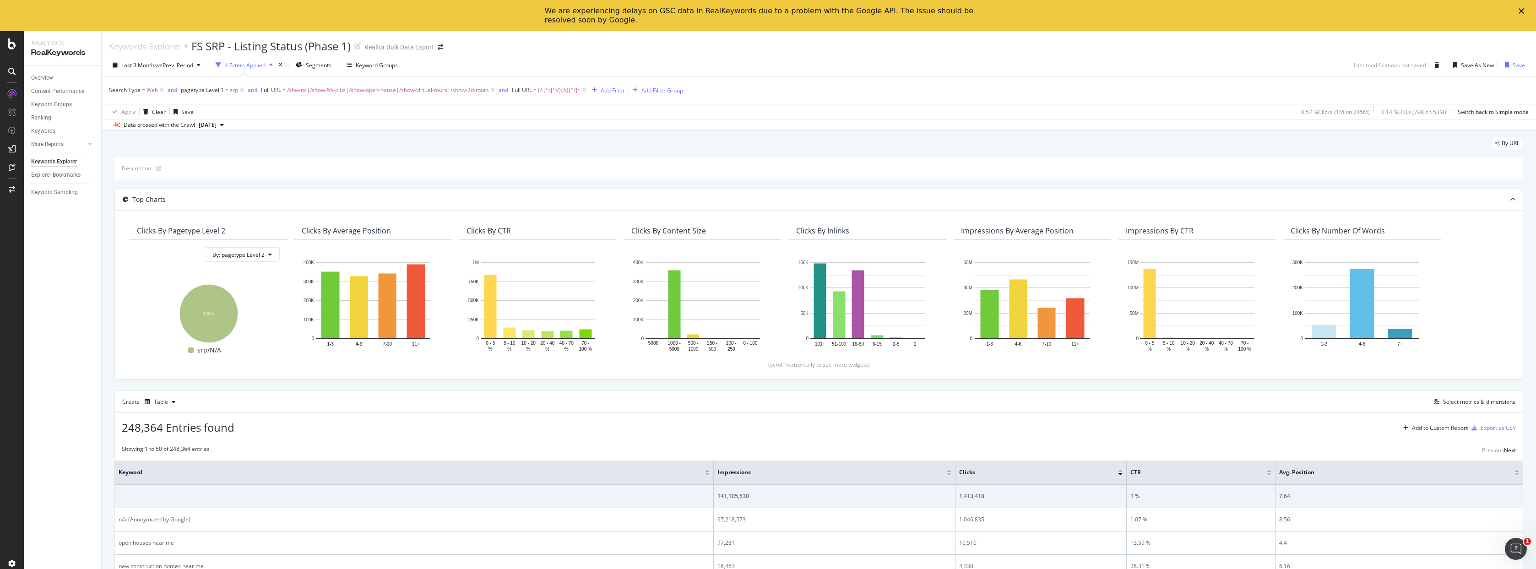
click at [980, 52] on div "Keywords Explorer FS SRP - Listing Status (Phase 1) Realtor Bulk Data Export" at bounding box center [819, 42] width 1434 height 23
click at [708, 48] on div "Keywords Explorer FS SRP - Listing Status (Phase 1) Realtor Bulk Data Export" at bounding box center [819, 42] width 1434 height 23
click at [719, 49] on div "Keywords Explorer FS SRP - Listing Status (Phase 1) Realtor Bulk Data Export" at bounding box center [819, 42] width 1434 height 23
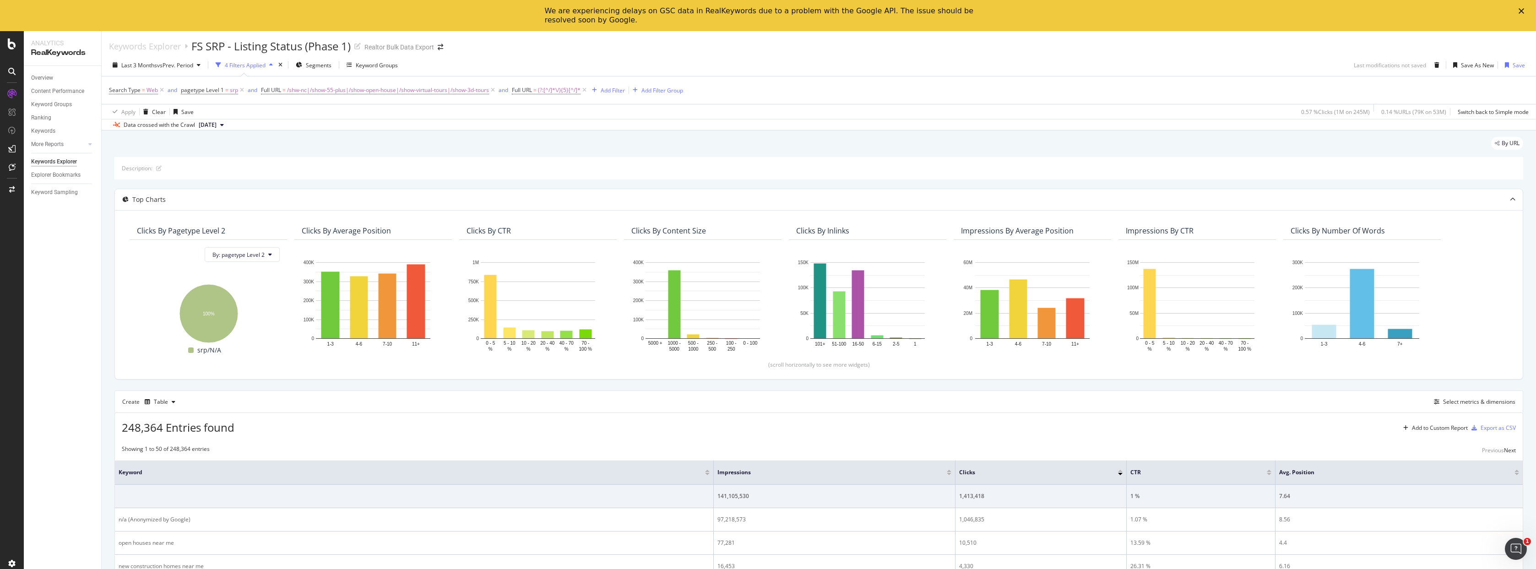
click at [724, 62] on div "Last 3 Months vs Prev. Period 4 Filters Applied Segments Keyword Groups Last mo…" at bounding box center [819, 67] width 1434 height 18
click at [726, 63] on div "Last 3 Months vs Prev. Period 4 Filters Applied Segments Keyword Groups Last mo…" at bounding box center [819, 67] width 1434 height 18
click at [727, 66] on div "Last 3 Months vs Prev. Period 4 Filters Applied Segments Keyword Groups Last mo…" at bounding box center [819, 67] width 1434 height 18
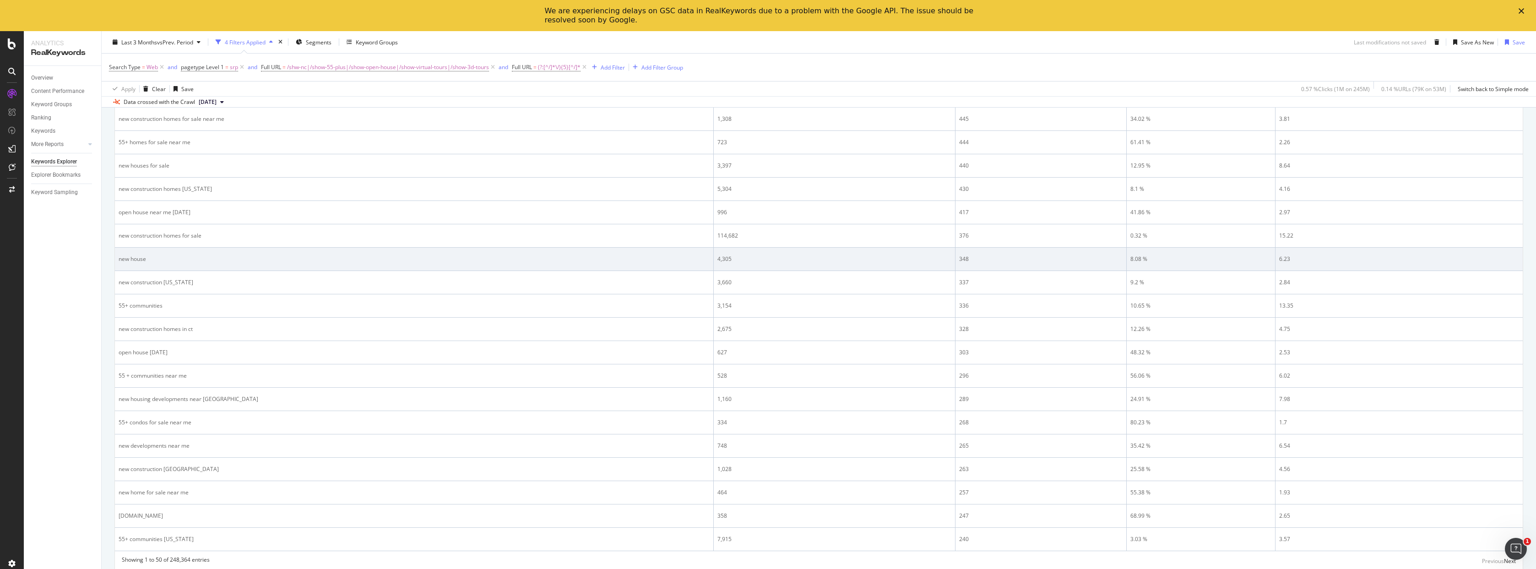
scroll to position [1128, 0]
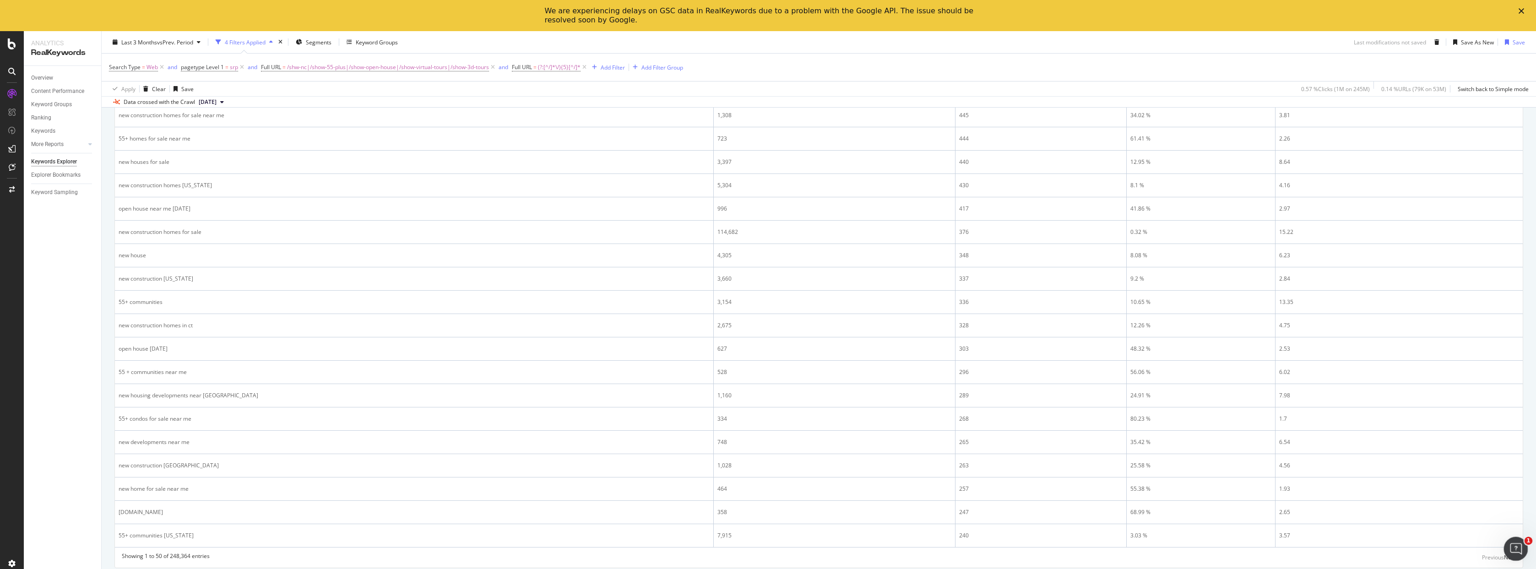
click at [1503, 557] on body "Analytics RealKeywords Overview Content Performance Keyword Groups Ranking Keyw…" at bounding box center [768, 300] width 1536 height 538
click at [1504, 557] on div "Next" at bounding box center [1510, 557] width 12 height 8
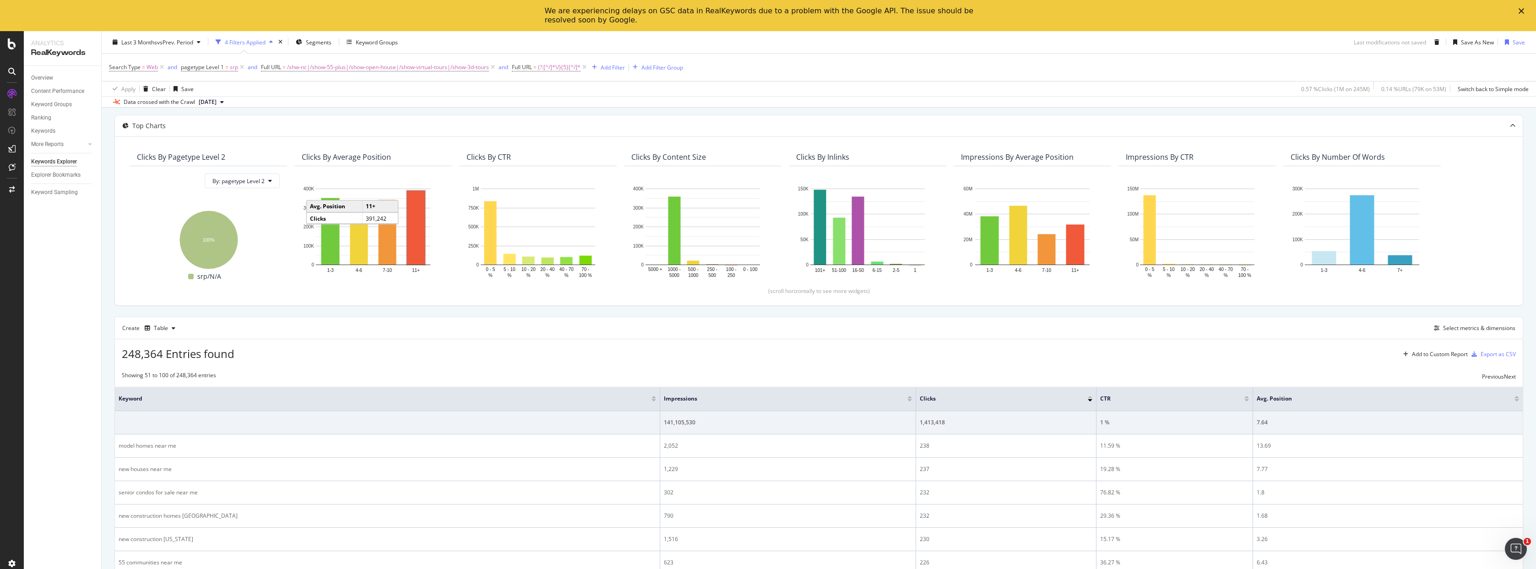
scroll to position [0, 0]
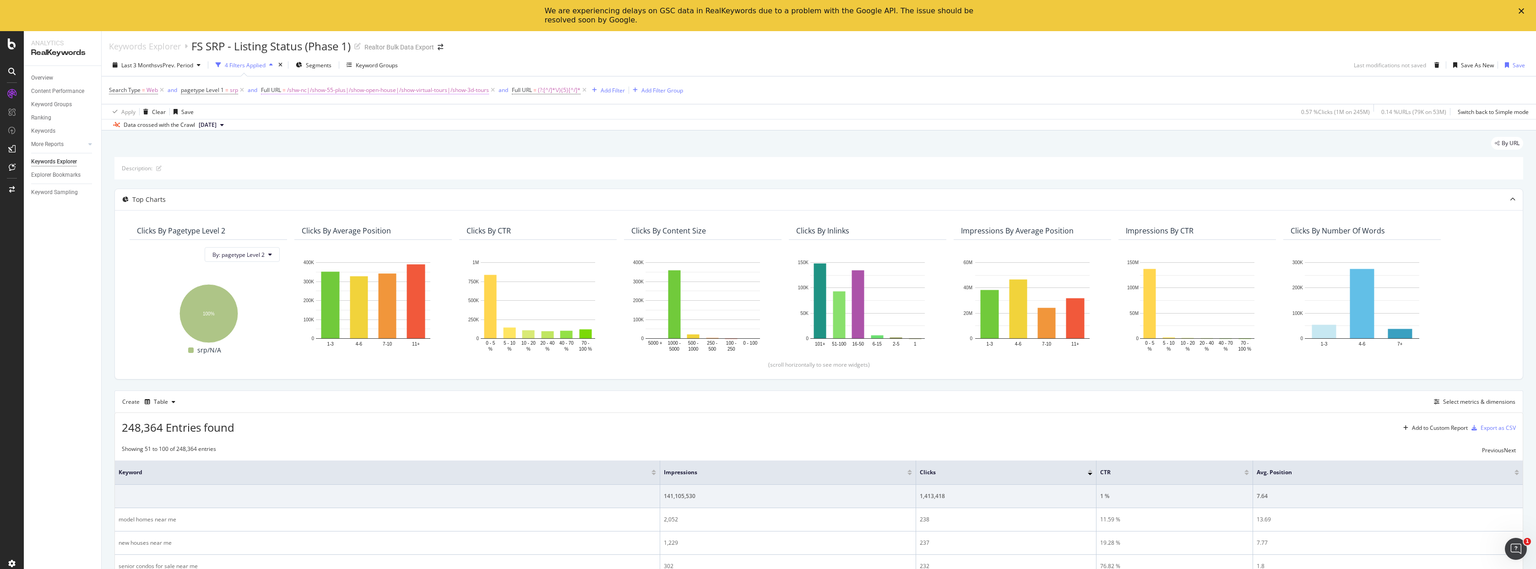
click at [440, 87] on span "/shw-nc|/show-55-plus|/show-open-house|/show-virtual-tours|/show-3d-tours" at bounding box center [388, 90] width 202 height 13
click at [298, 101] on span "Matches regex" at bounding box center [285, 97] width 38 height 8
click at [296, 172] on div "Contains" at bounding box center [295, 167] width 68 height 10
click at [293, 118] on input "/shw-nc|/show-55-plus|/show-open-house|/show-virtual-tours|/show-3d-tours" at bounding box center [292, 111] width 63 height 14
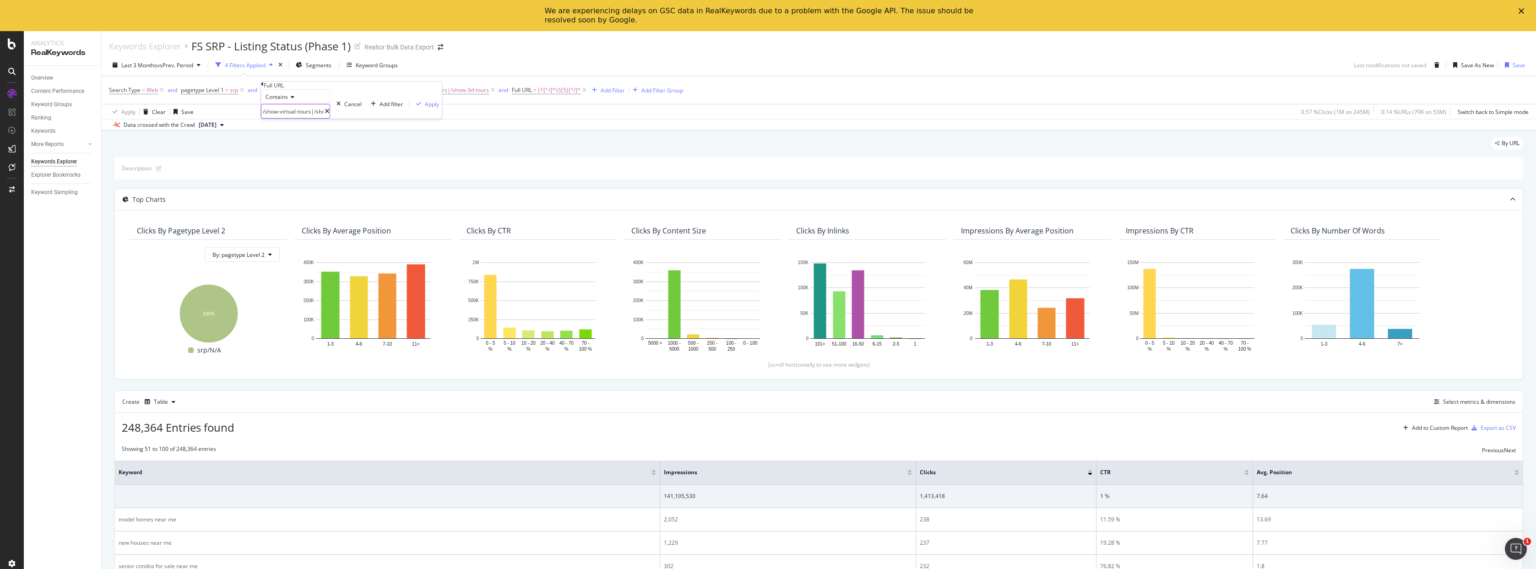
scroll to position [0, 125]
drag, startPoint x: 293, startPoint y: 129, endPoint x: 446, endPoint y: 141, distance: 153.8
click at [446, 141] on body "Analytics RealKeywords Overview Content Performance Keyword Groups Ranking Keyw…" at bounding box center [768, 300] width 1536 height 538
type input "/shw-[GEOGRAPHIC_DATA]"
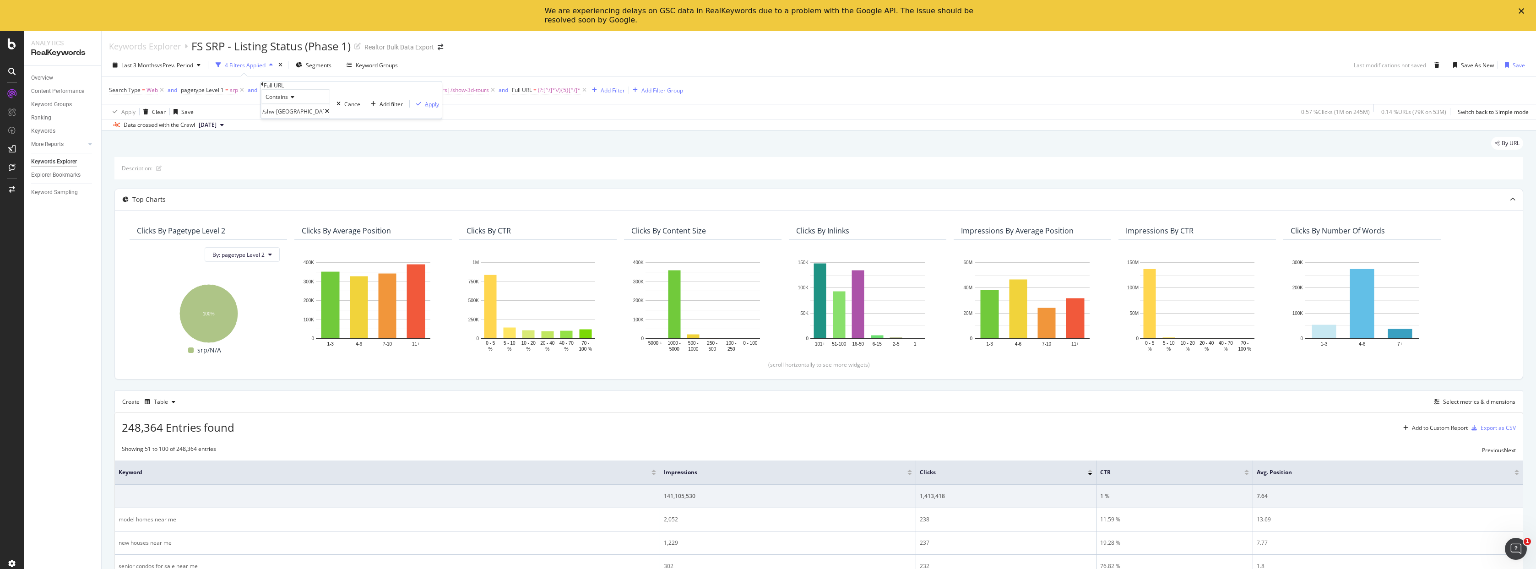
click at [425, 108] on div "Apply" at bounding box center [432, 104] width 14 height 8
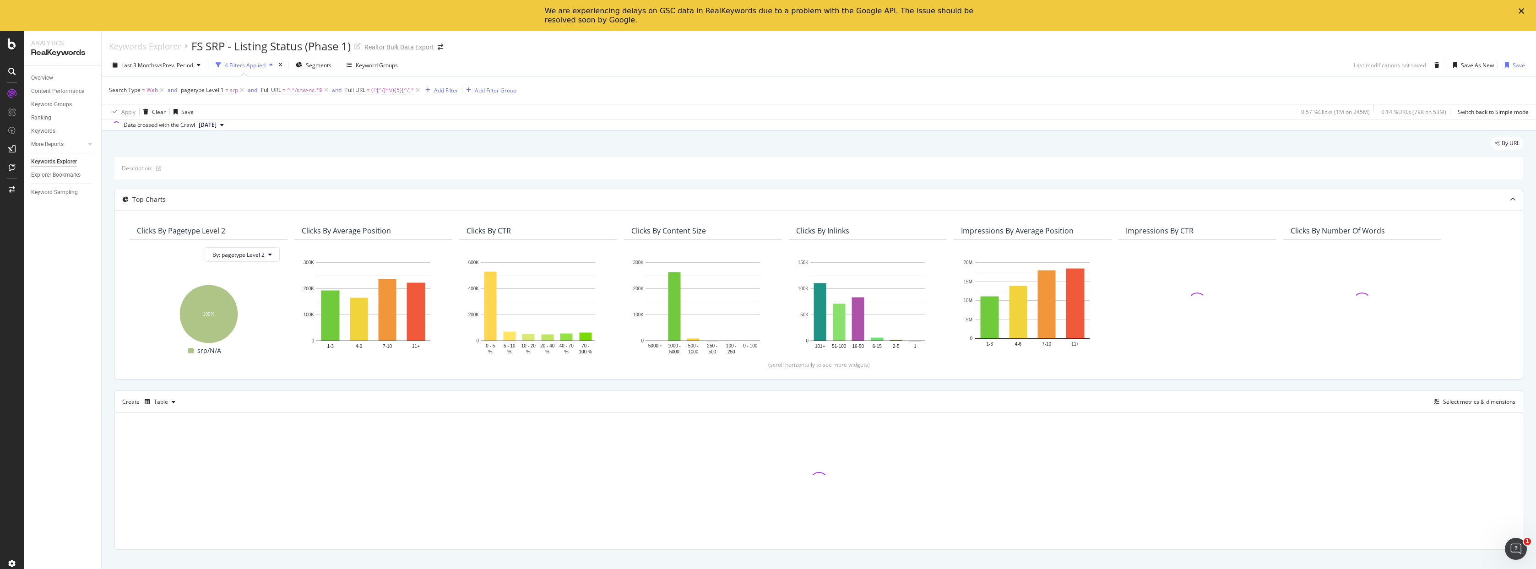
click at [578, 61] on div "Last 3 Months vs Prev. Period 4 Filters Applied Segments Keyword Groups Last mo…" at bounding box center [819, 67] width 1434 height 18
click at [594, 60] on div "Last 3 Months vs Prev. Period 4 Filters Applied Segments Keyword Groups Last mo…" at bounding box center [819, 67] width 1434 height 18
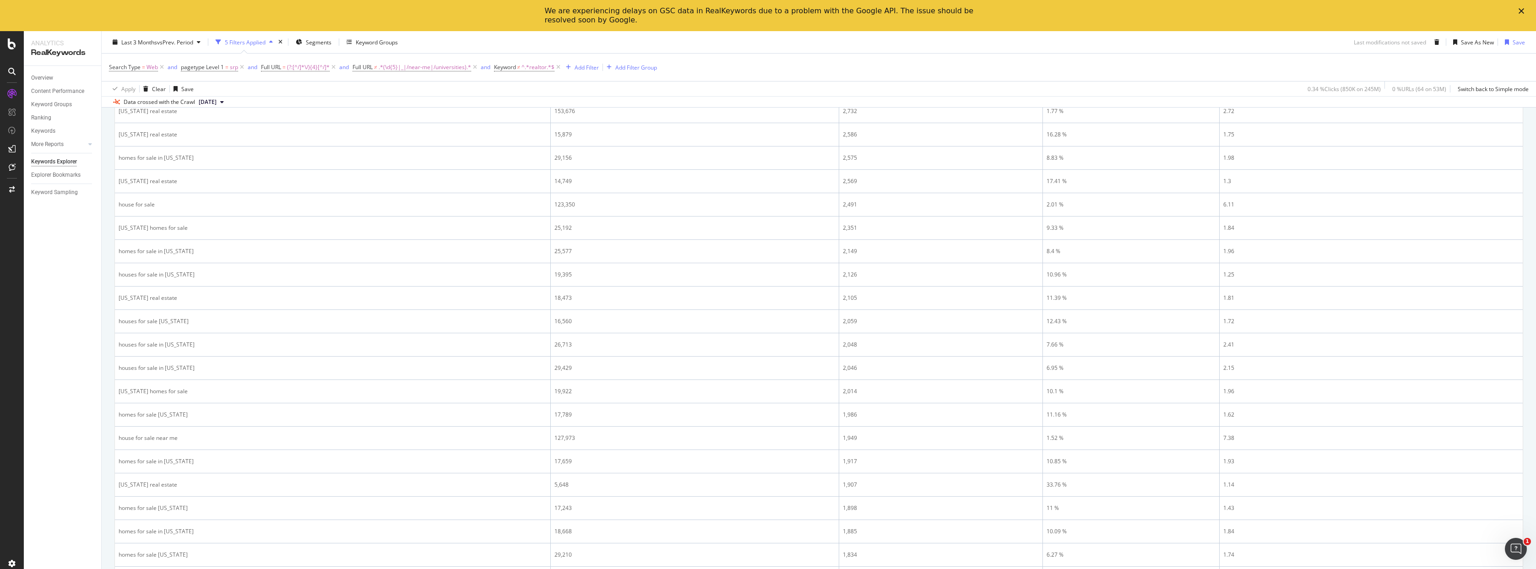
scroll to position [694, 0]
